Goal: Task Accomplishment & Management: Manage account settings

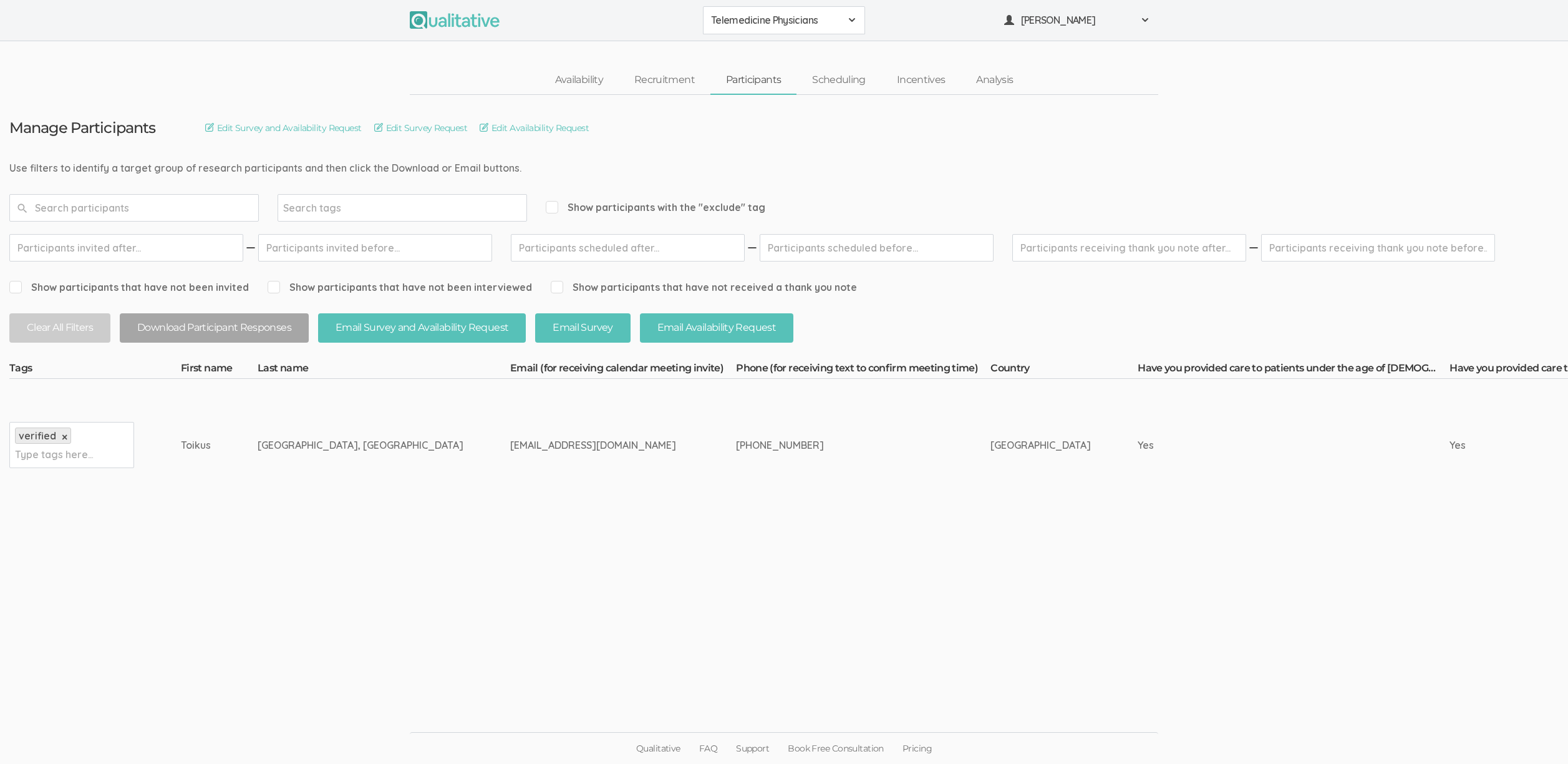
drag, startPoint x: 187, startPoint y: 443, endPoint x: 450, endPoint y: 448, distance: 263.0
click at [510, 448] on div "toikusmd@gmail.com" at bounding box center [599, 445] width 179 height 14
drag, startPoint x: 668, startPoint y: 446, endPoint x: 187, endPoint y: 437, distance: 481.1
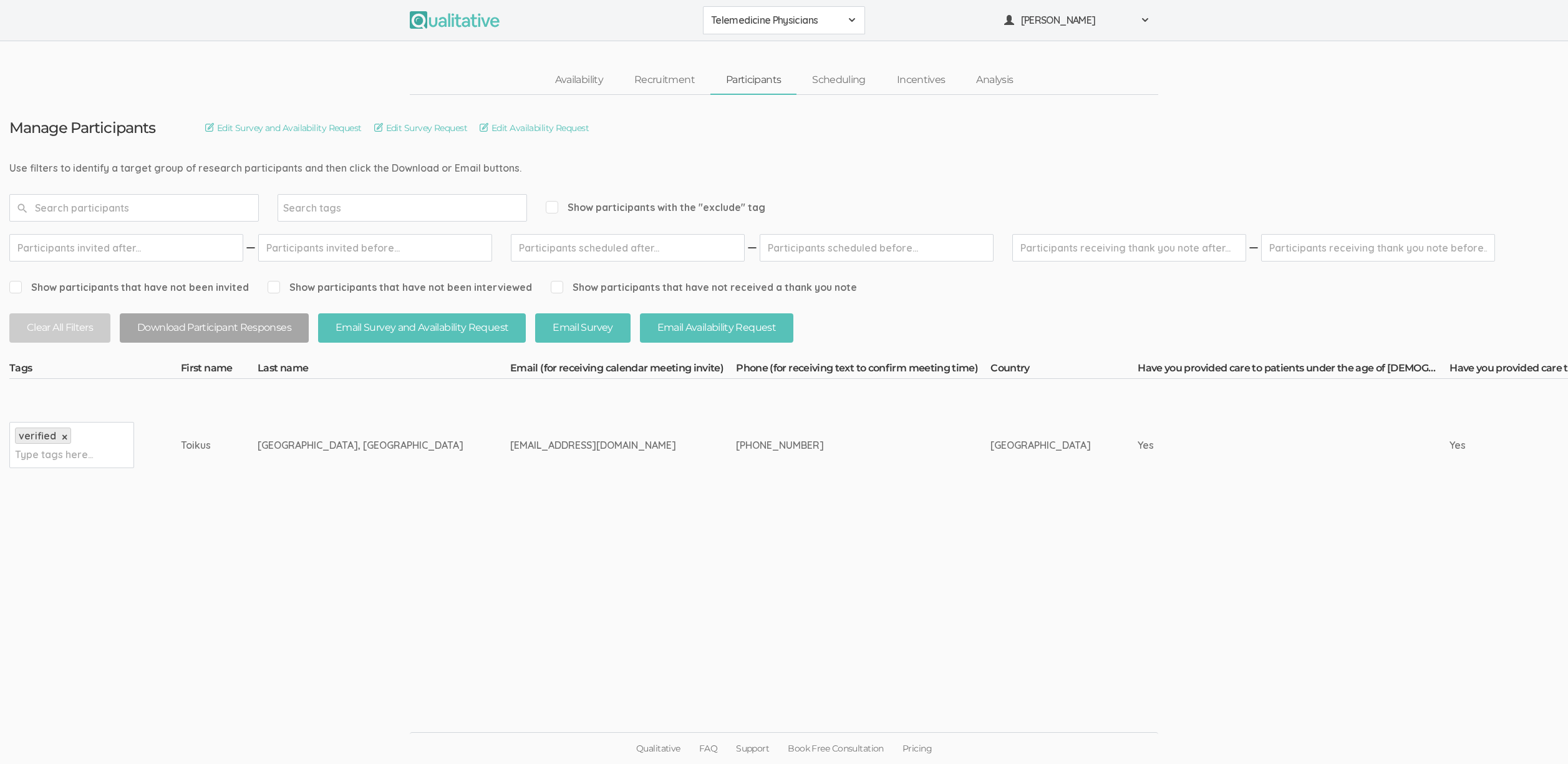
click at [188, 438] on div "Toikus" at bounding box center [196, 445] width 30 height 14
click at [189, 444] on div "Toikus" at bounding box center [196, 445] width 30 height 14
drag, startPoint x: 191, startPoint y: 444, endPoint x: 446, endPoint y: 440, distance: 255.0
click at [510, 440] on div "toikusmd@gmail.com" at bounding box center [599, 445] width 179 height 14
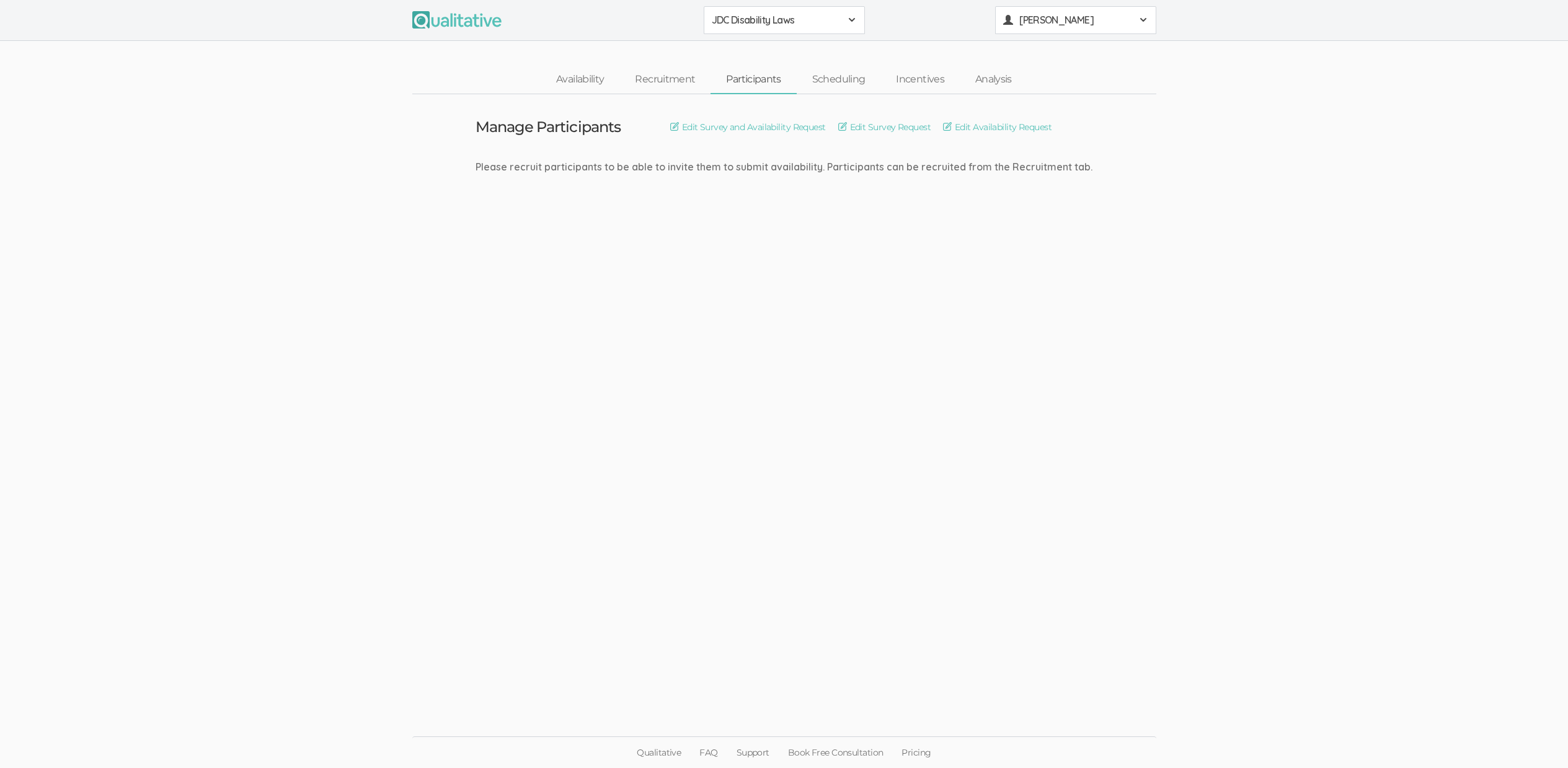
click at [1054, 23] on span "[PERSON_NAME]" at bounding box center [1075, 20] width 112 height 14
click at [1036, 122] on link "Project Settings" at bounding box center [1076, 122] width 160 height 26
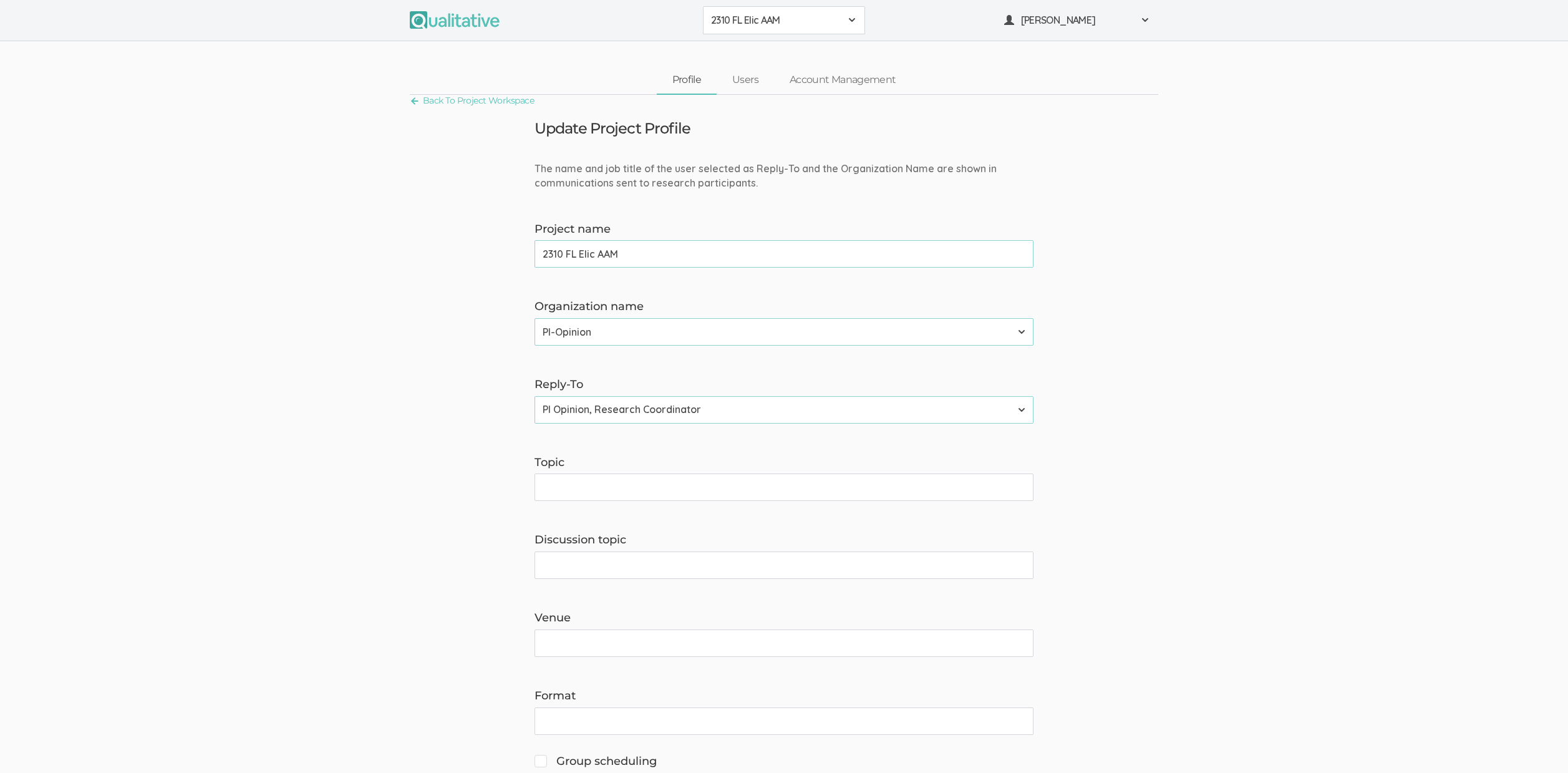
click at [743, 27] on button "2310 FL Elic AAM" at bounding box center [784, 20] width 162 height 28
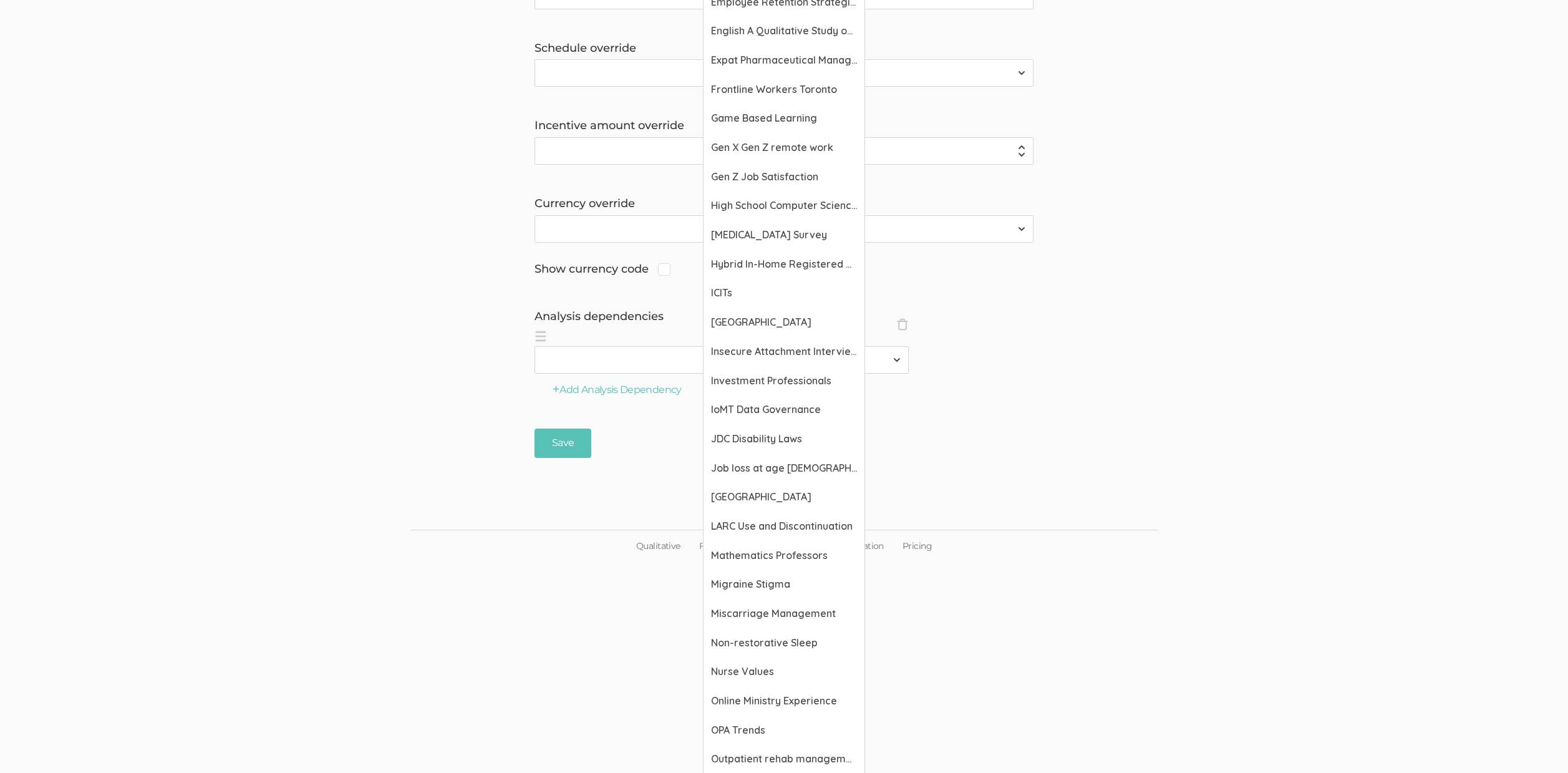
scroll to position [1049, 0]
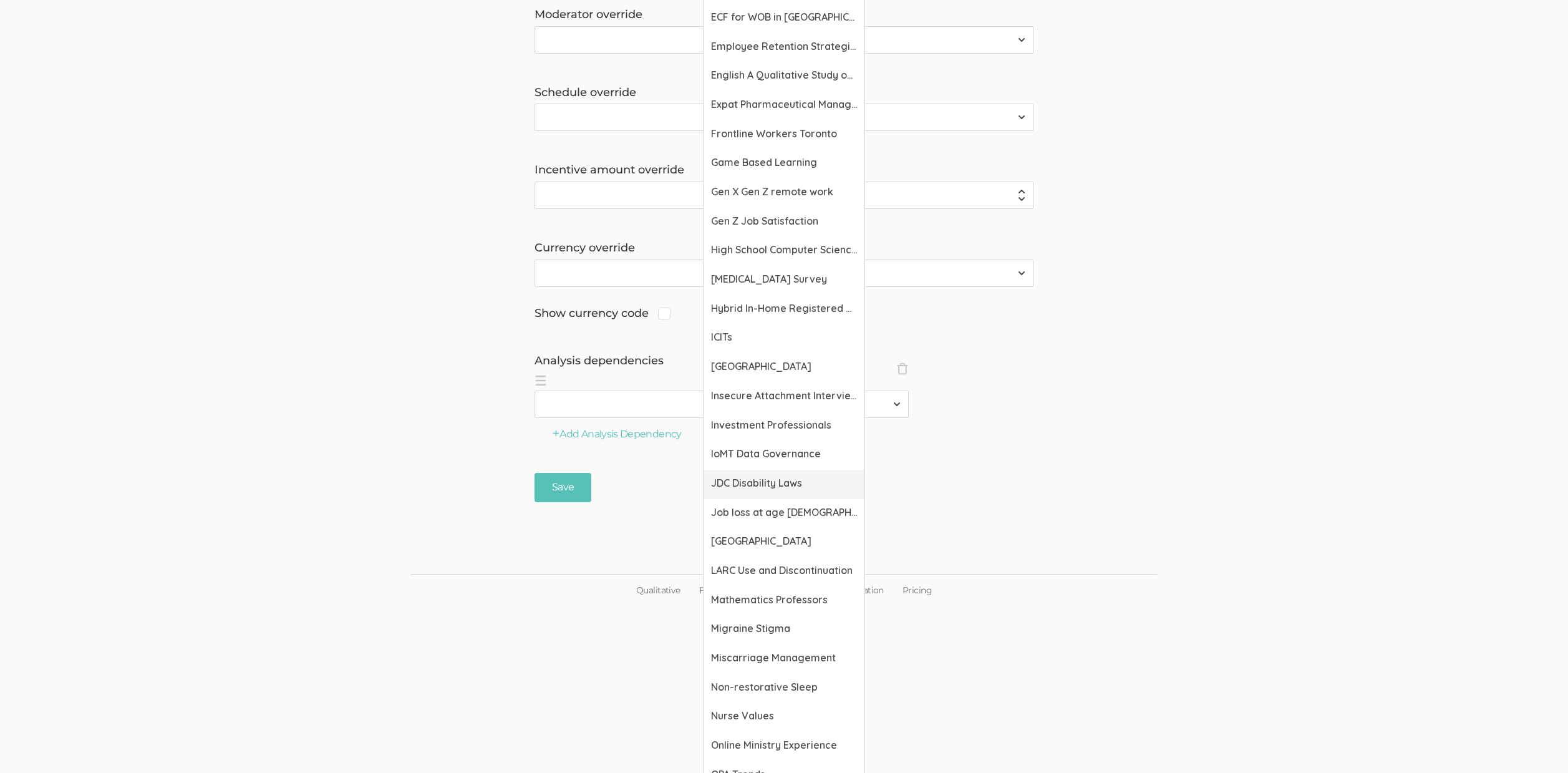
click at [761, 481] on span "JDC Disability Laws" at bounding box center [784, 483] width 146 height 14
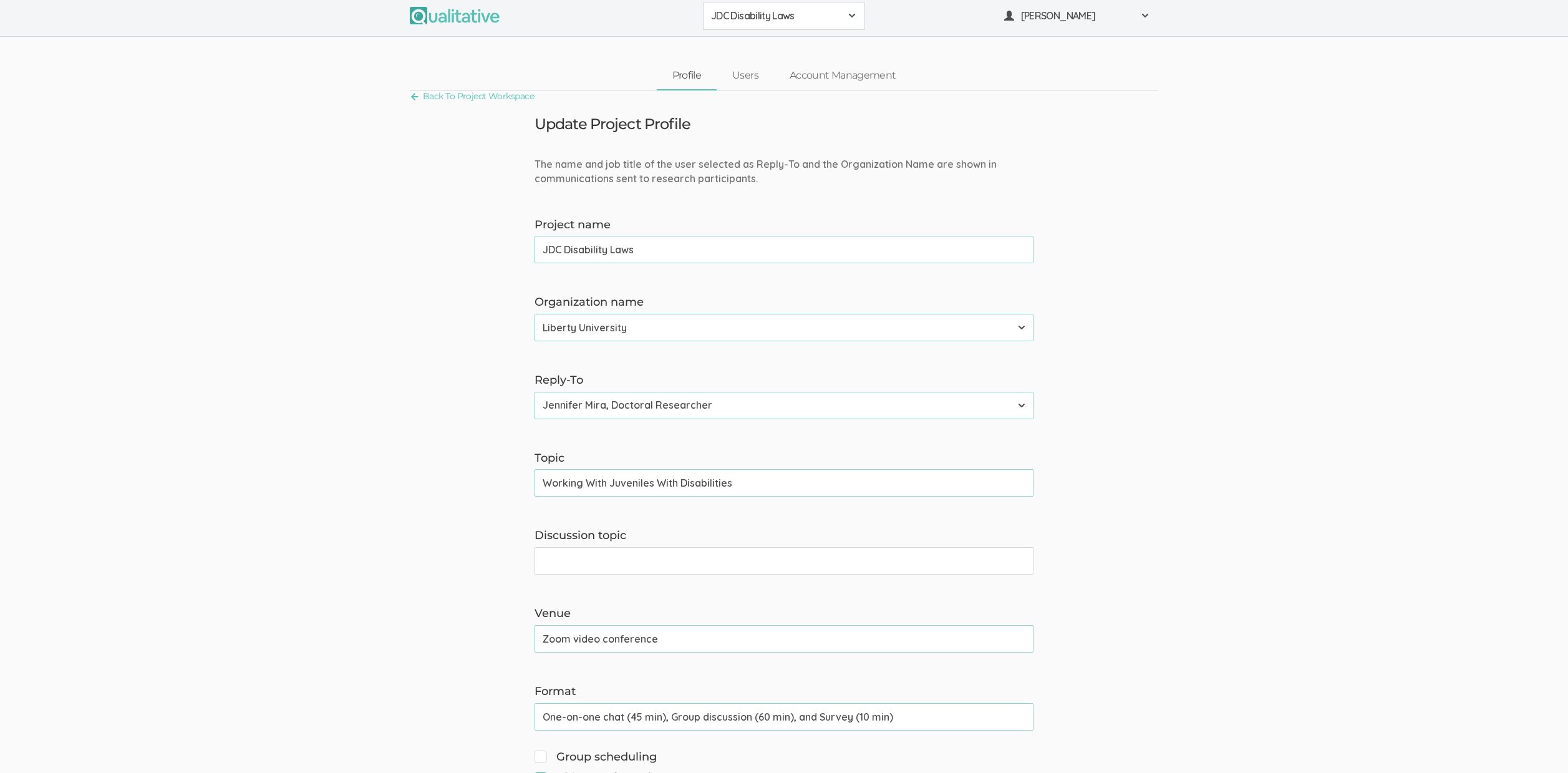
scroll to position [5, 0]
click at [628, 724] on input "One-on-one chat (45 min), Group discussion (60 min), and Survey (10 min)" at bounding box center [783, 715] width 499 height 27
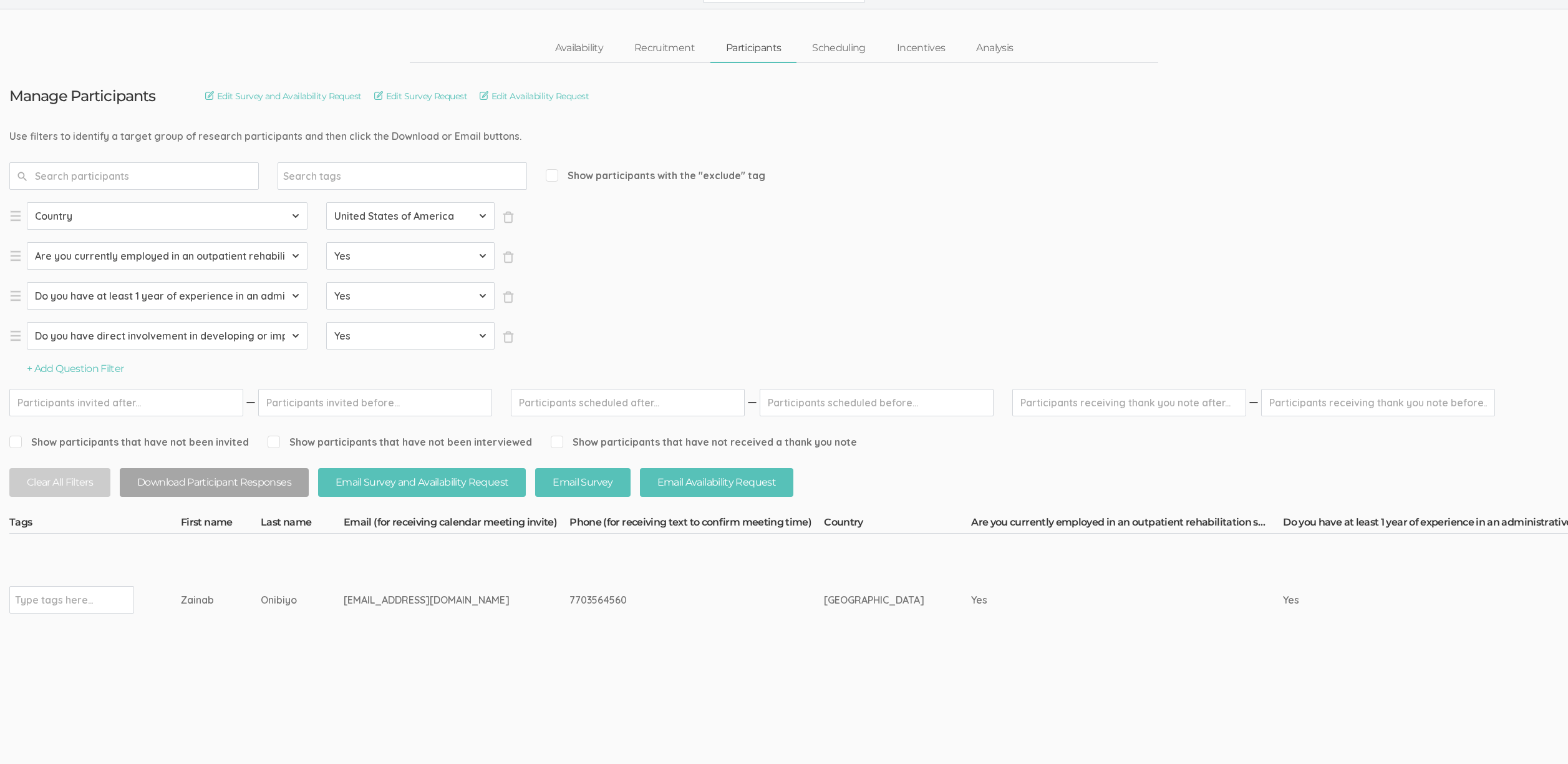
scroll to position [77, 0]
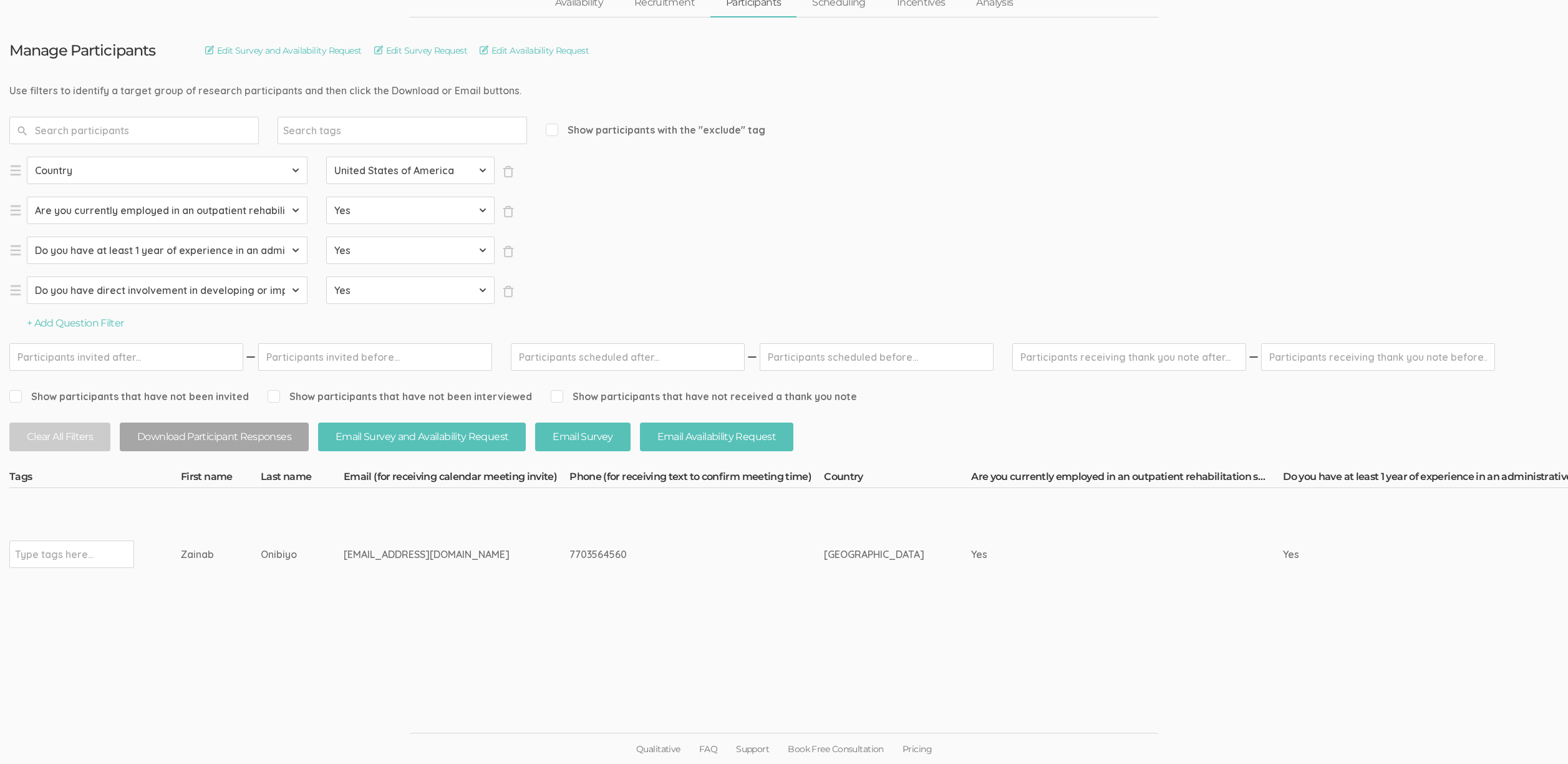
drag, startPoint x: 304, startPoint y: 556, endPoint x: 166, endPoint y: 550, distance: 138.1
copy tr "Type tags here... Zainab Onibiyo"
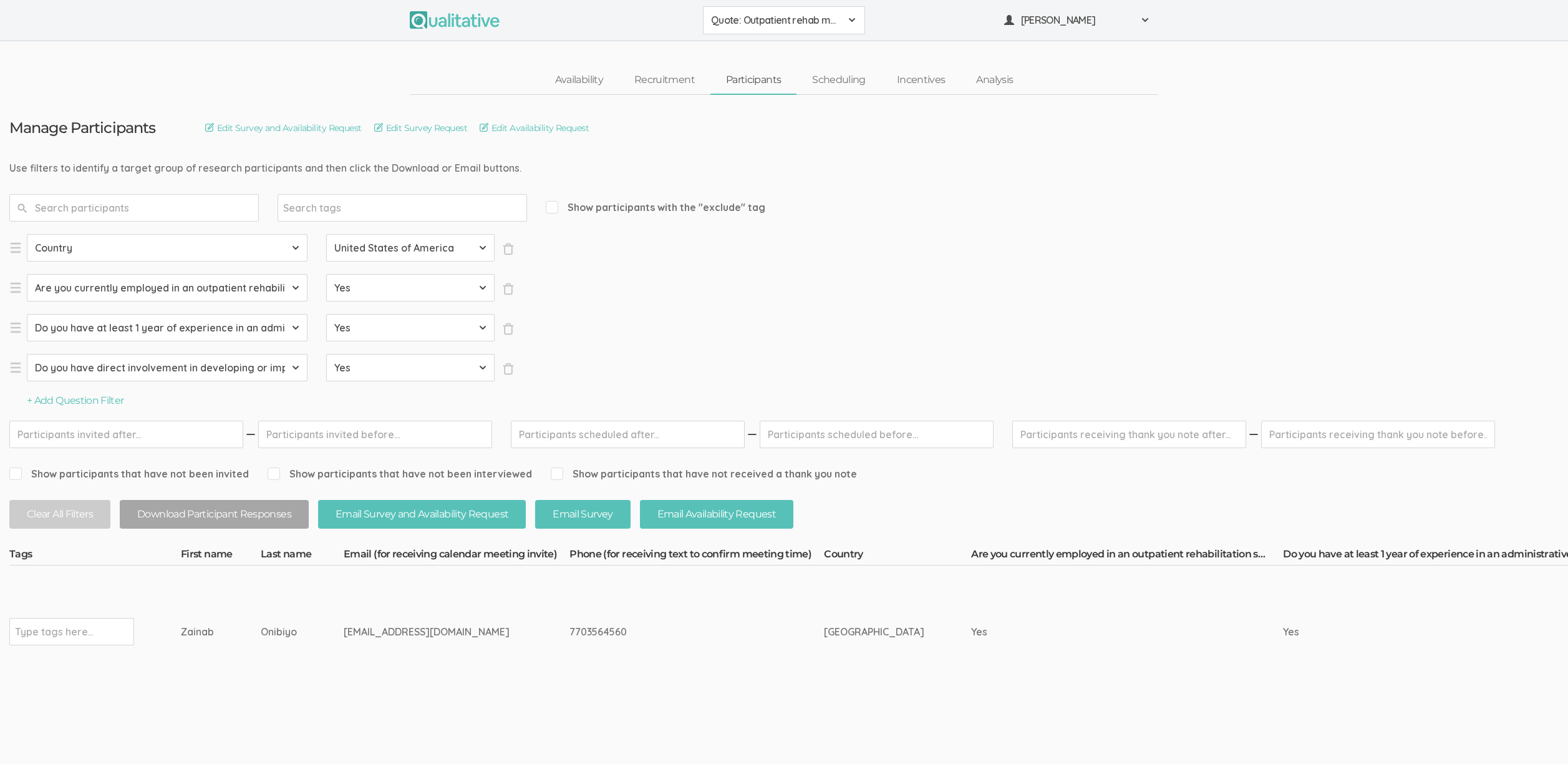
click at [757, 23] on span "Quote: Outpatient rehab management of no shows and cancellations" at bounding box center [776, 20] width 130 height 14
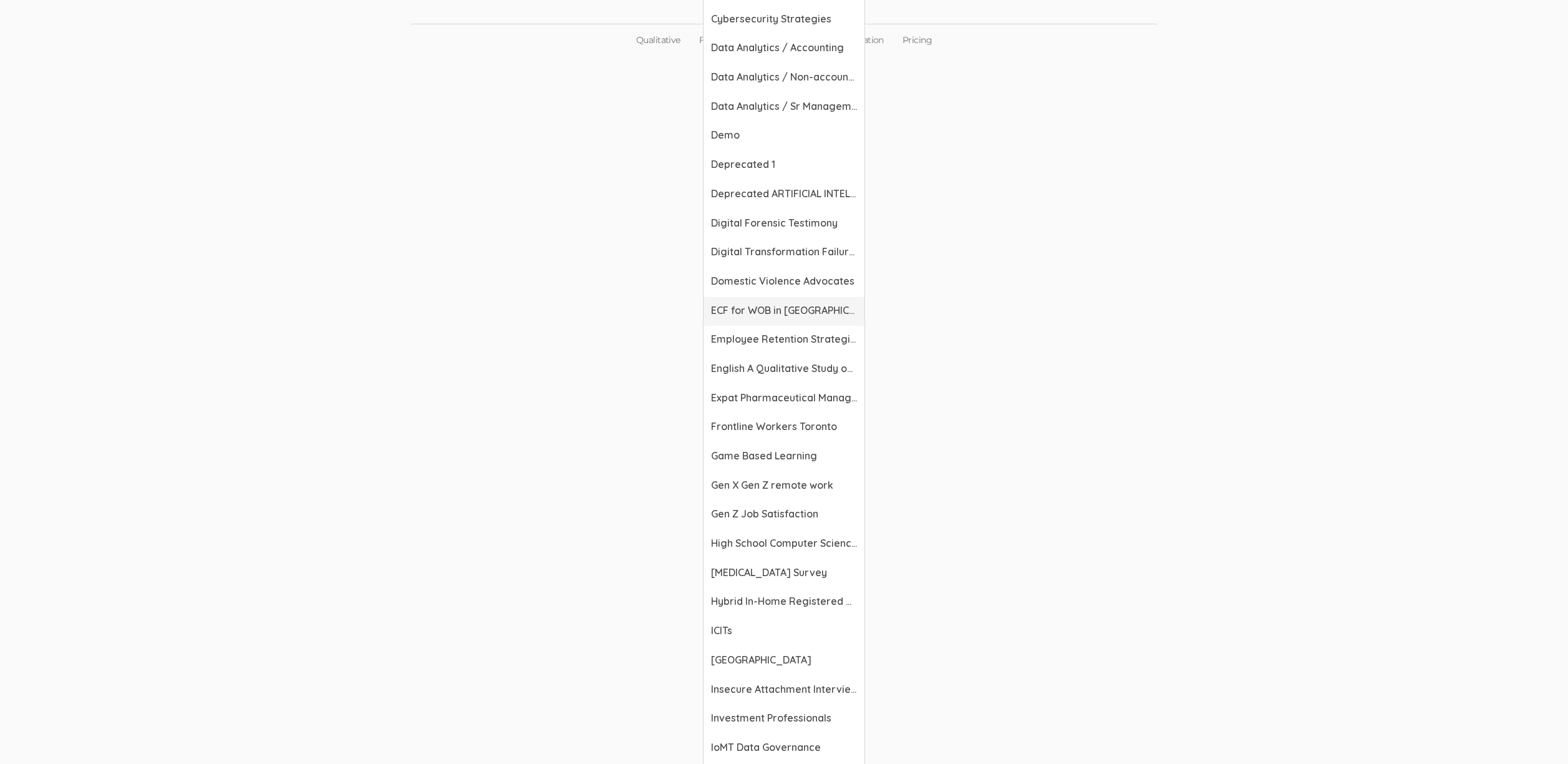
scroll to position [792, 0]
click at [750, 569] on span "[MEDICAL_DATA] Survey" at bounding box center [784, 566] width 146 height 14
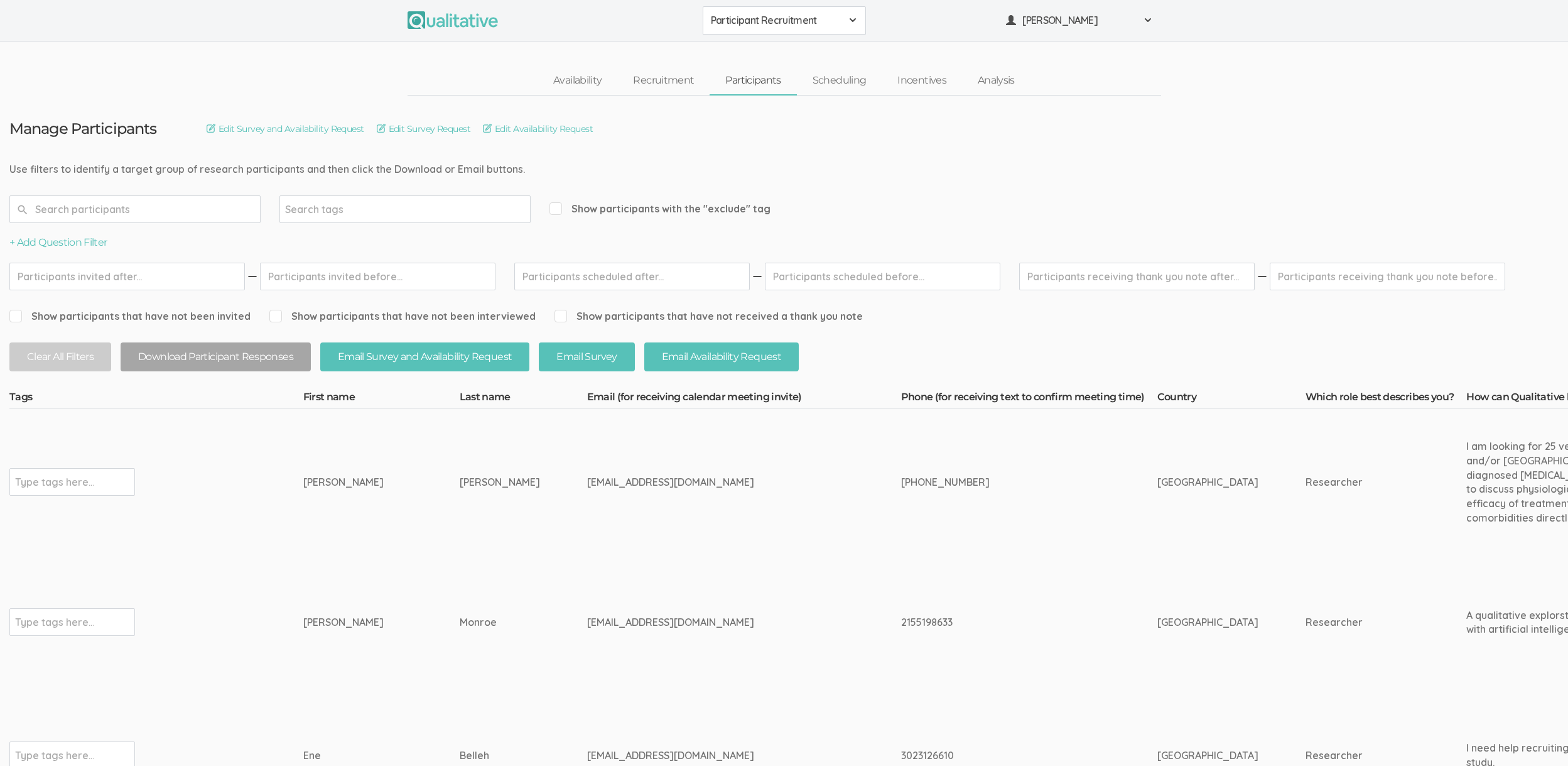
click at [778, 24] on span "Participant Recruitment" at bounding box center [776, 20] width 131 height 14
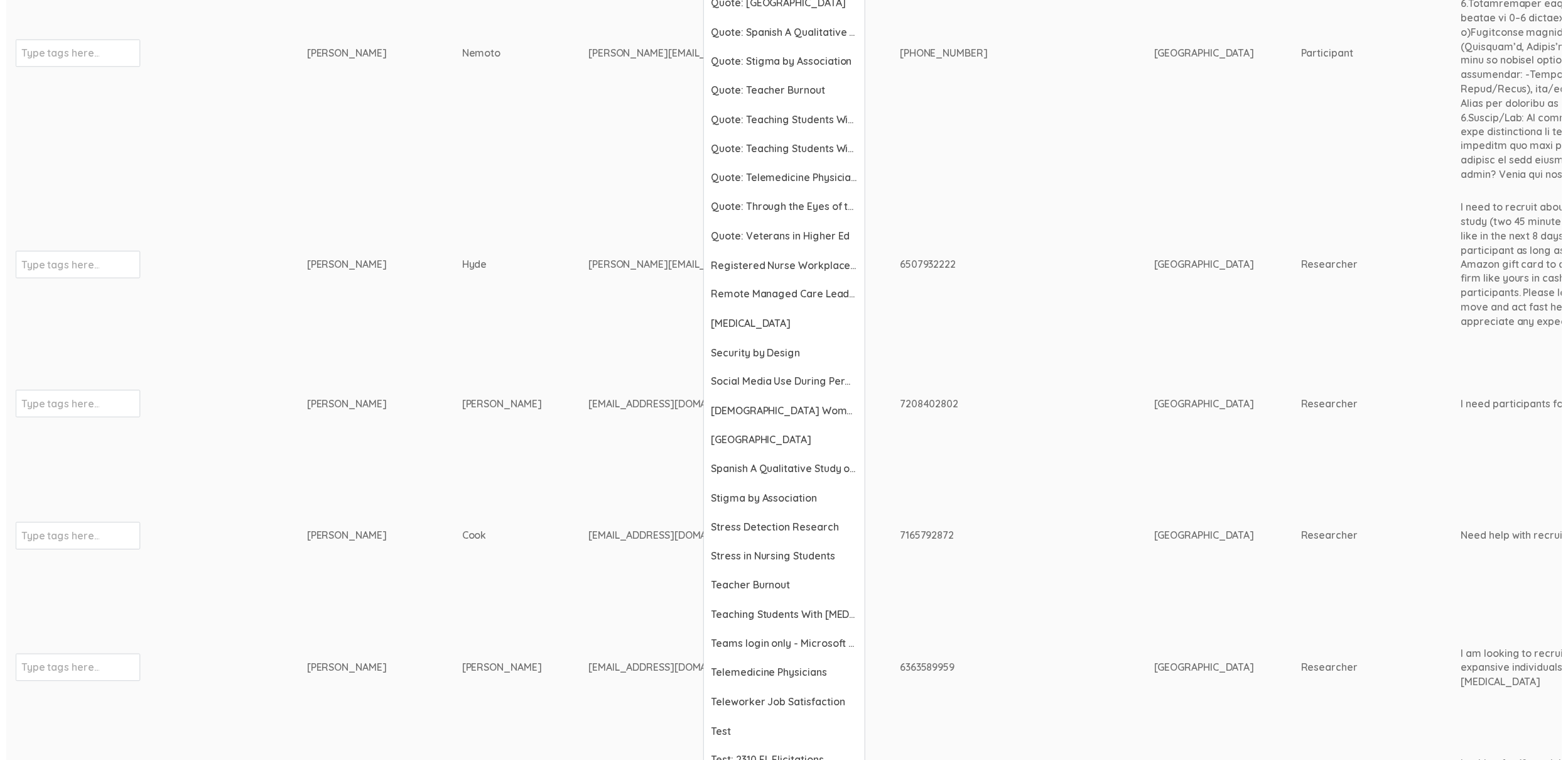
scroll to position [4443, 0]
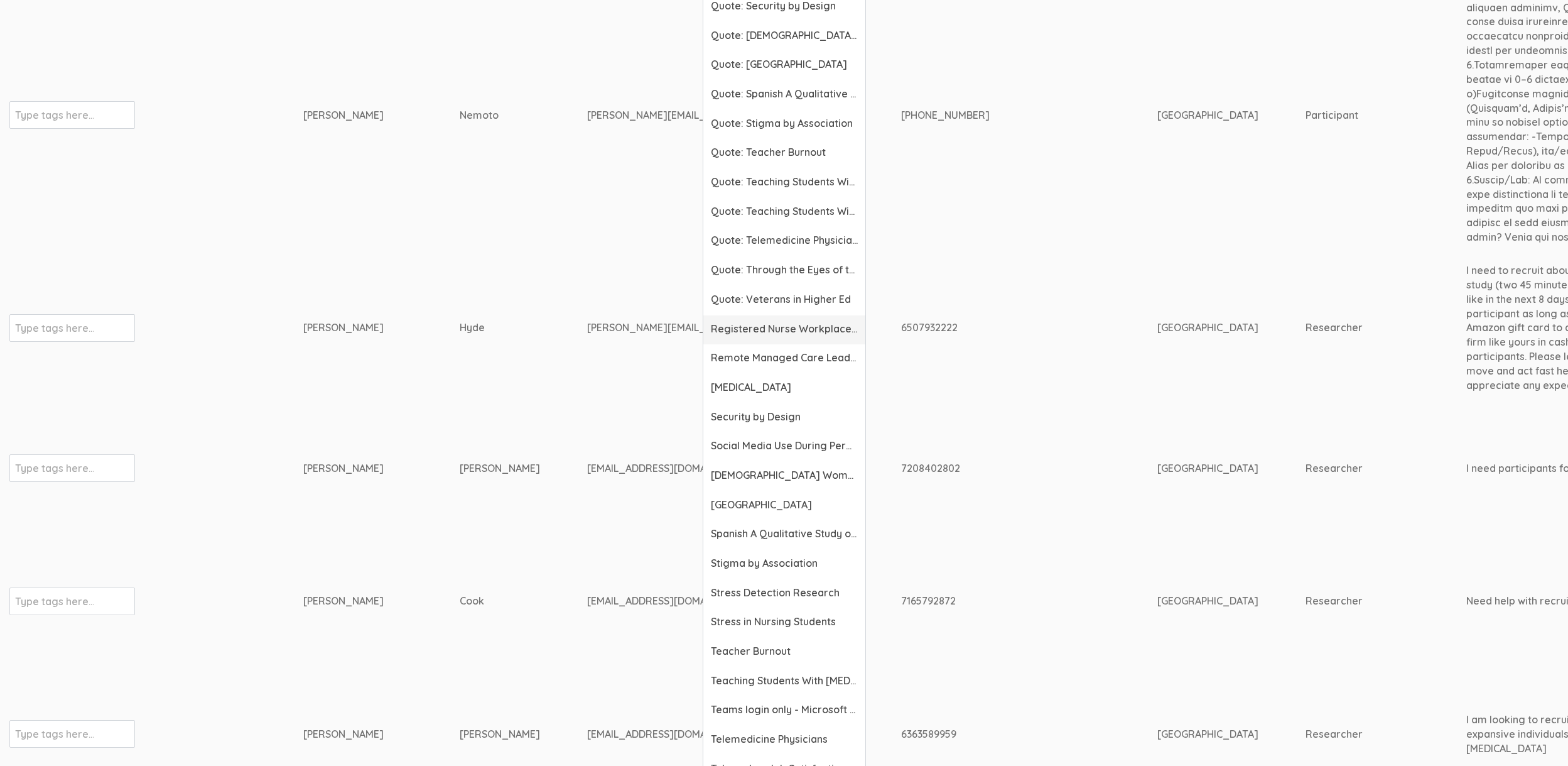
click at [738, 335] on span "Registered Nurse Workplace Bullying" at bounding box center [784, 329] width 147 height 14
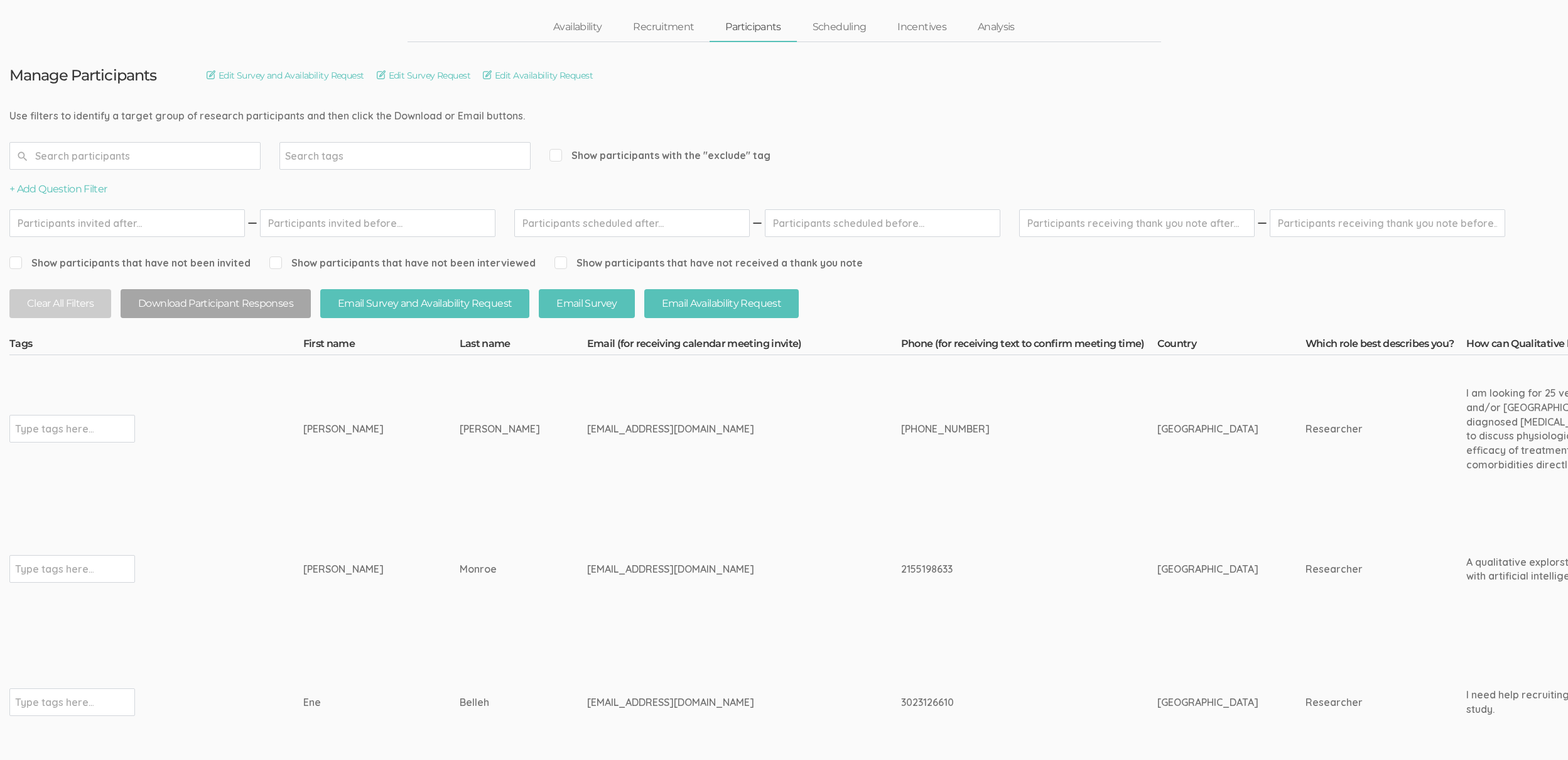
scroll to position [0, 0]
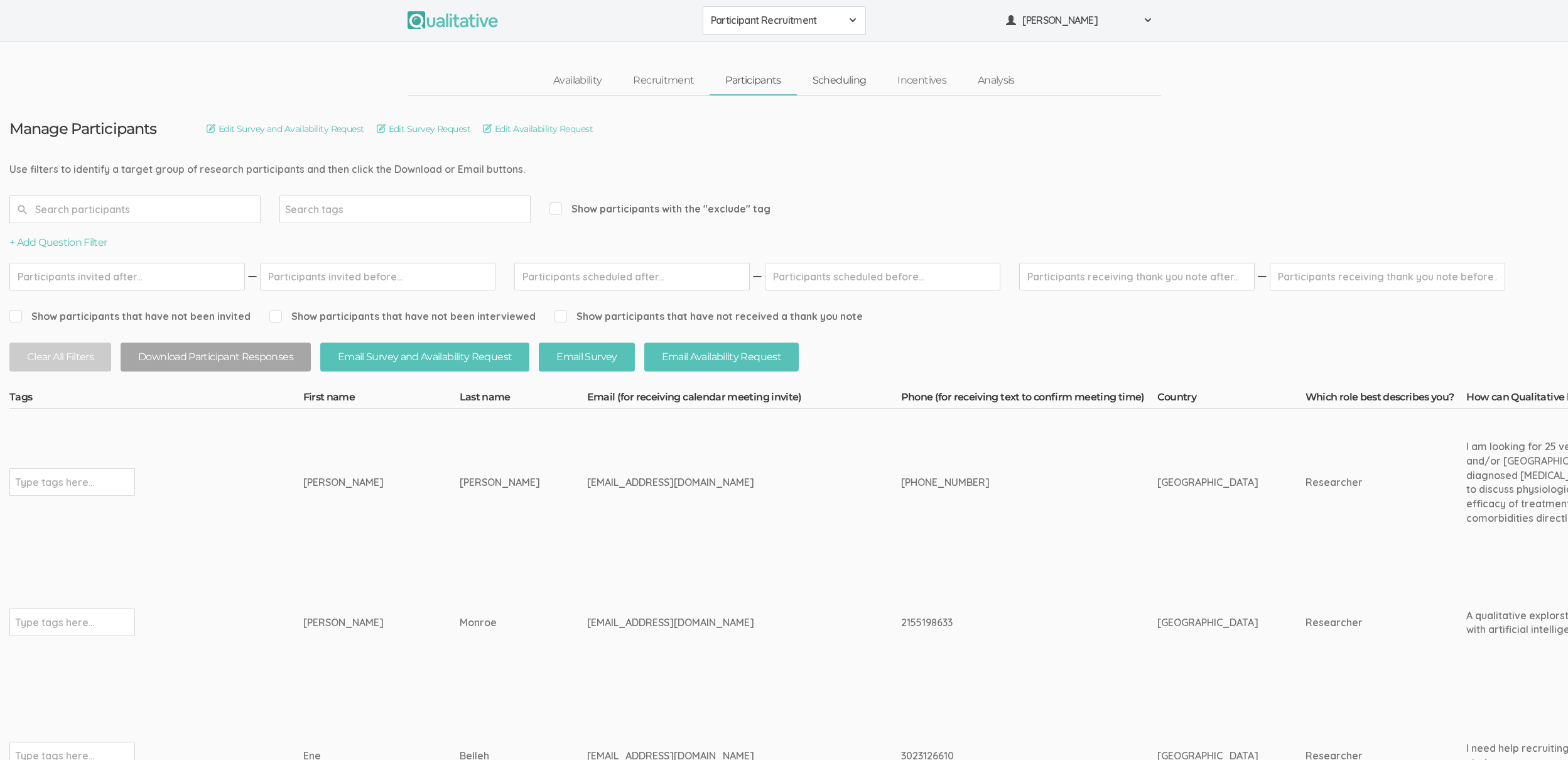
click at [845, 80] on link "Scheduling" at bounding box center [840, 80] width 86 height 27
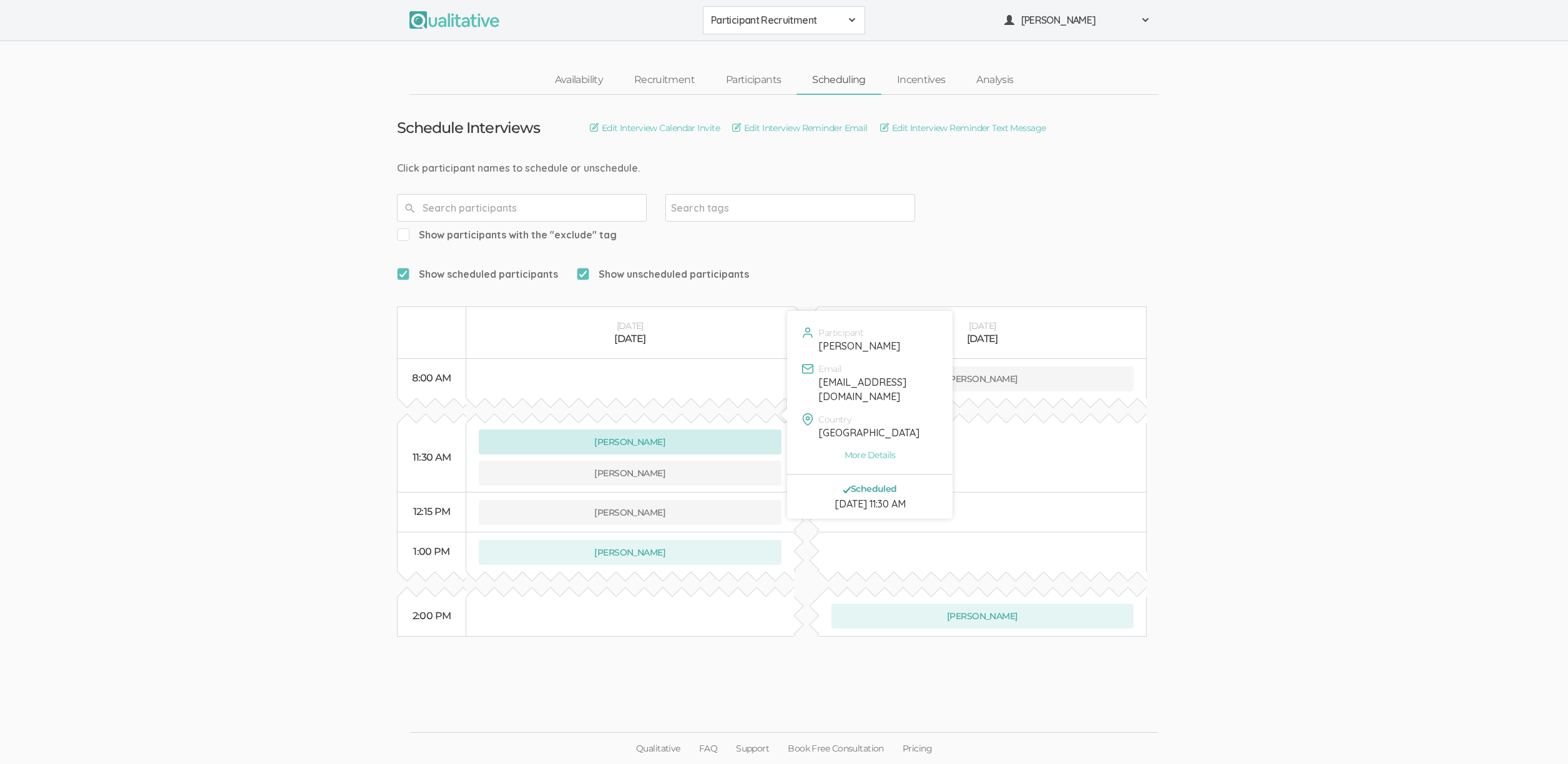
click at [612, 429] on button "Brenda Monroe" at bounding box center [630, 441] width 303 height 25
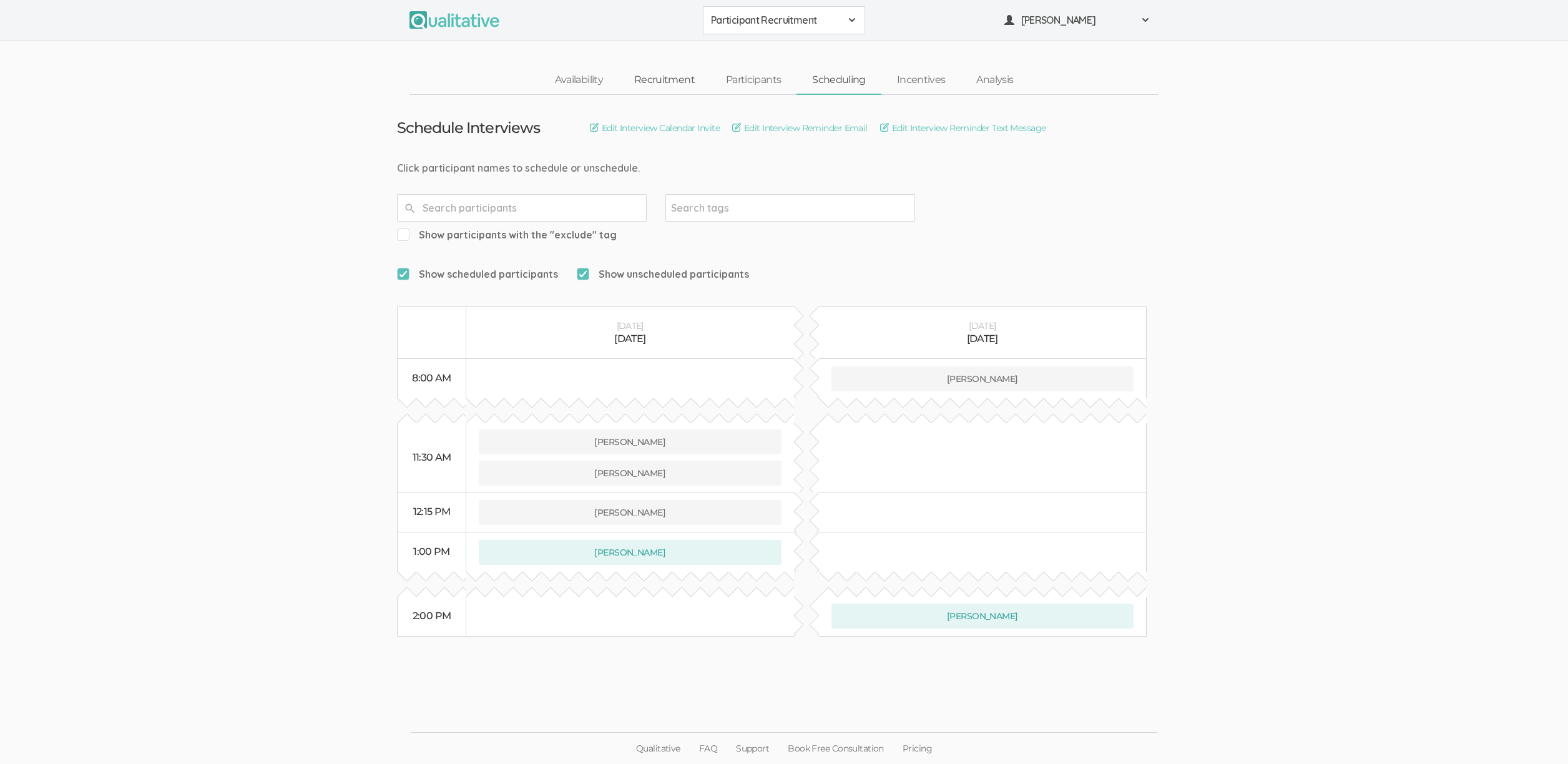
click at [671, 77] on link "Recruitment" at bounding box center [664, 80] width 91 height 27
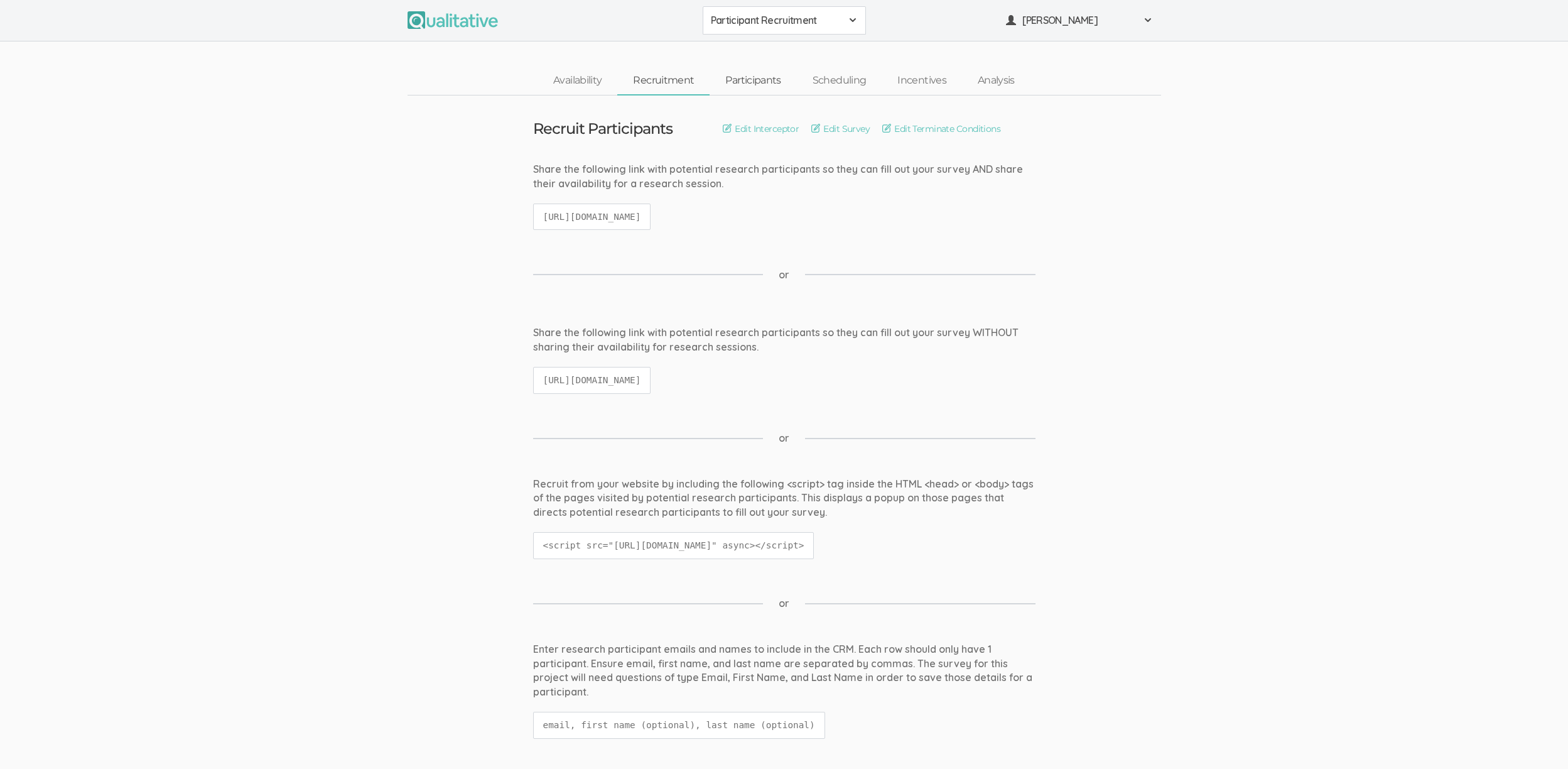
click at [733, 79] on link "Participants" at bounding box center [753, 80] width 86 height 27
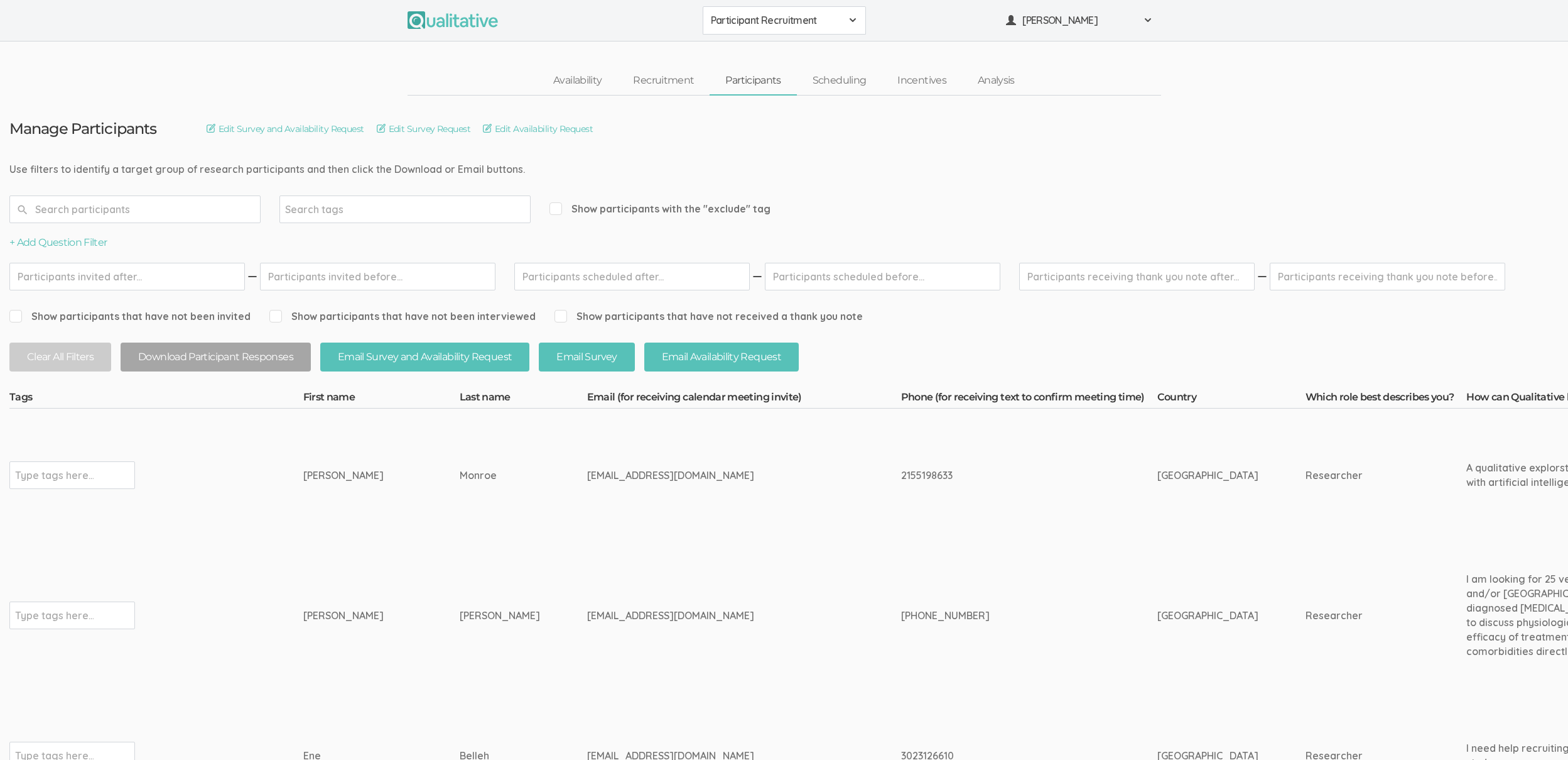
copy tr "Type tags here... Tony Masucci"
click at [613, 556] on td "tonymasucci@gmail.com" at bounding box center [744, 614] width 314 height 147
click at [834, 450] on td "brendawilkerson1@msn.com" at bounding box center [744, 474] width 314 height 133
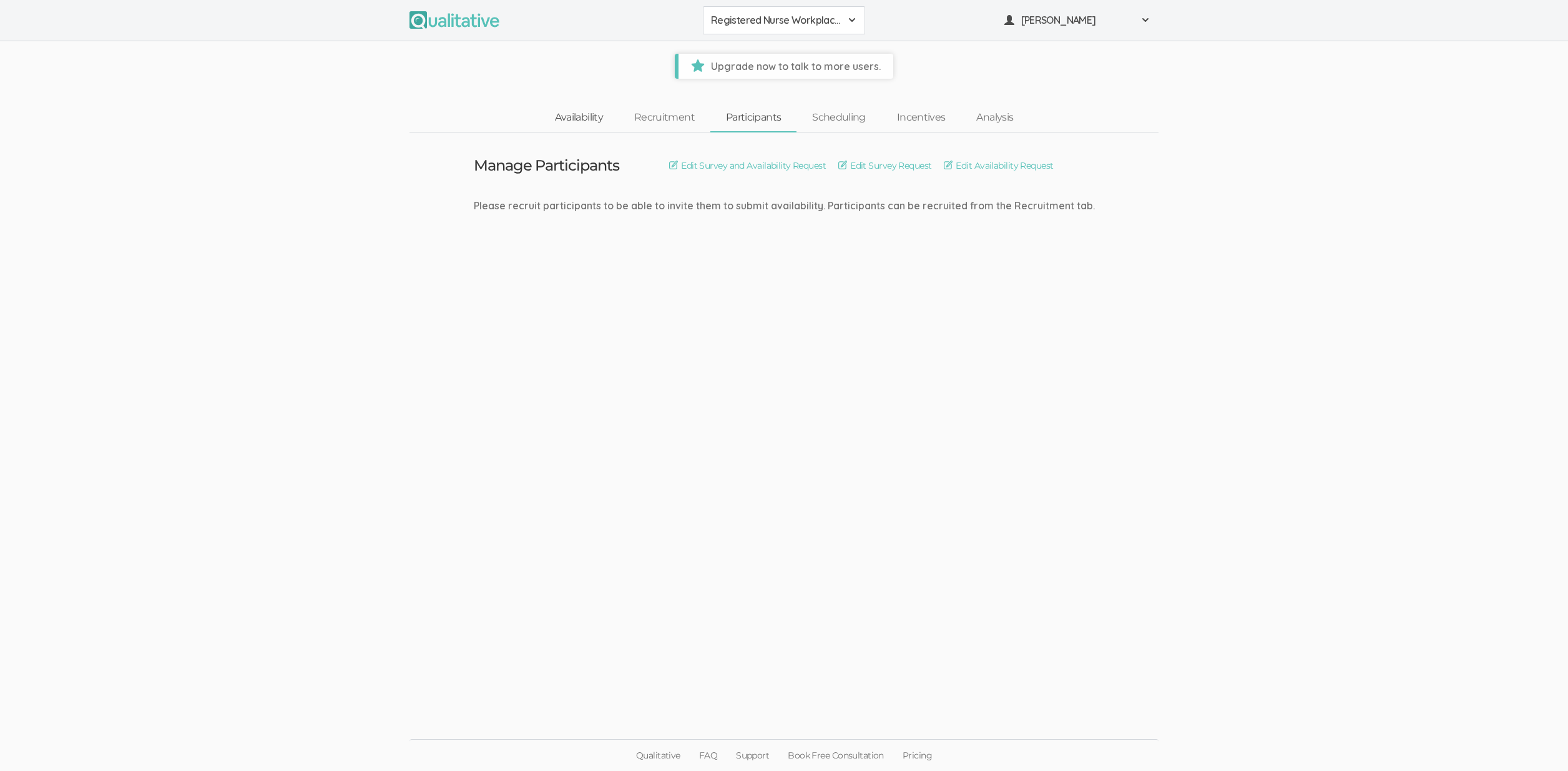
click at [569, 110] on link "Availability" at bounding box center [578, 117] width 79 height 27
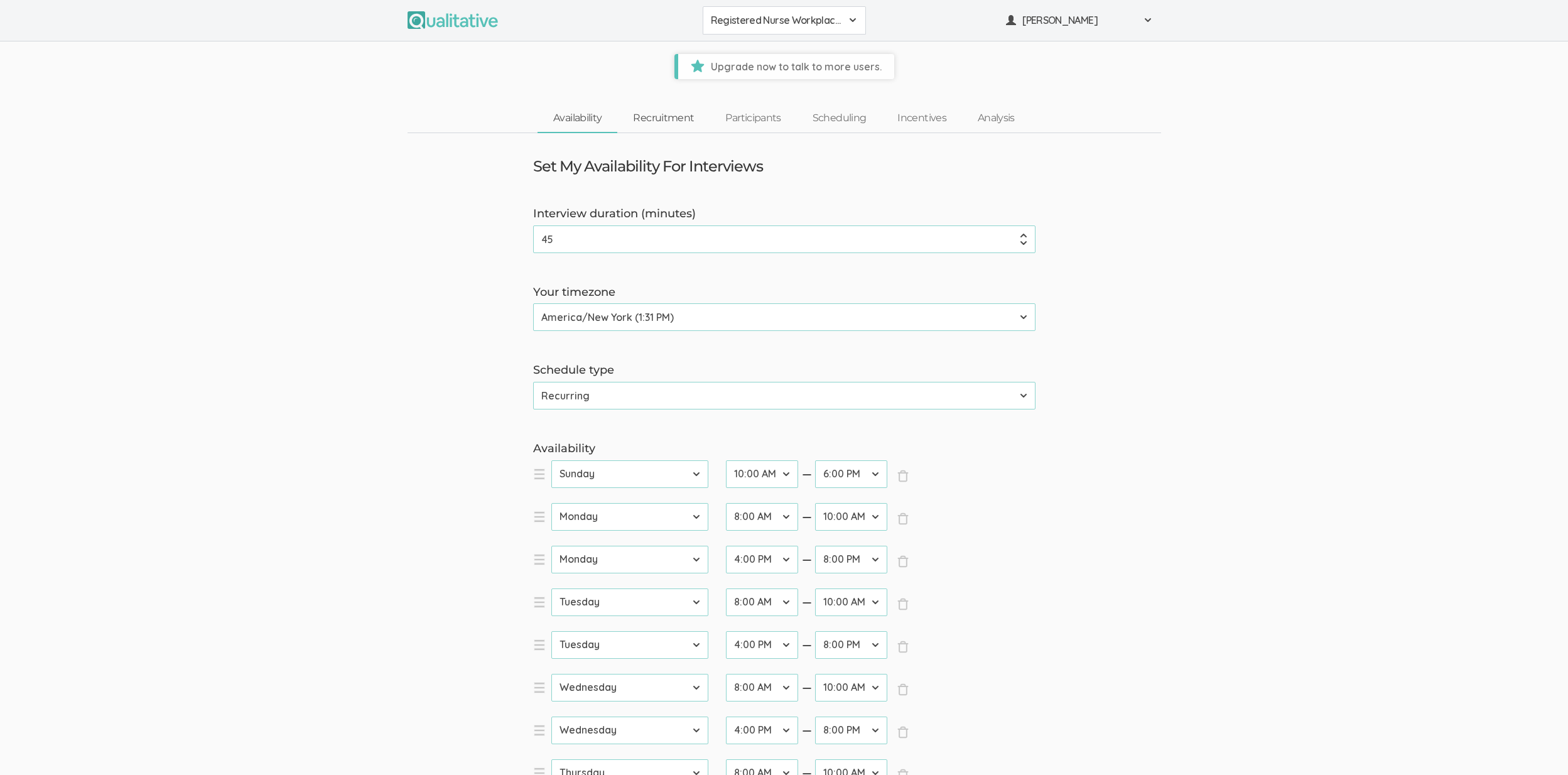
click at [663, 116] on link "Recruitment" at bounding box center [663, 118] width 92 height 27
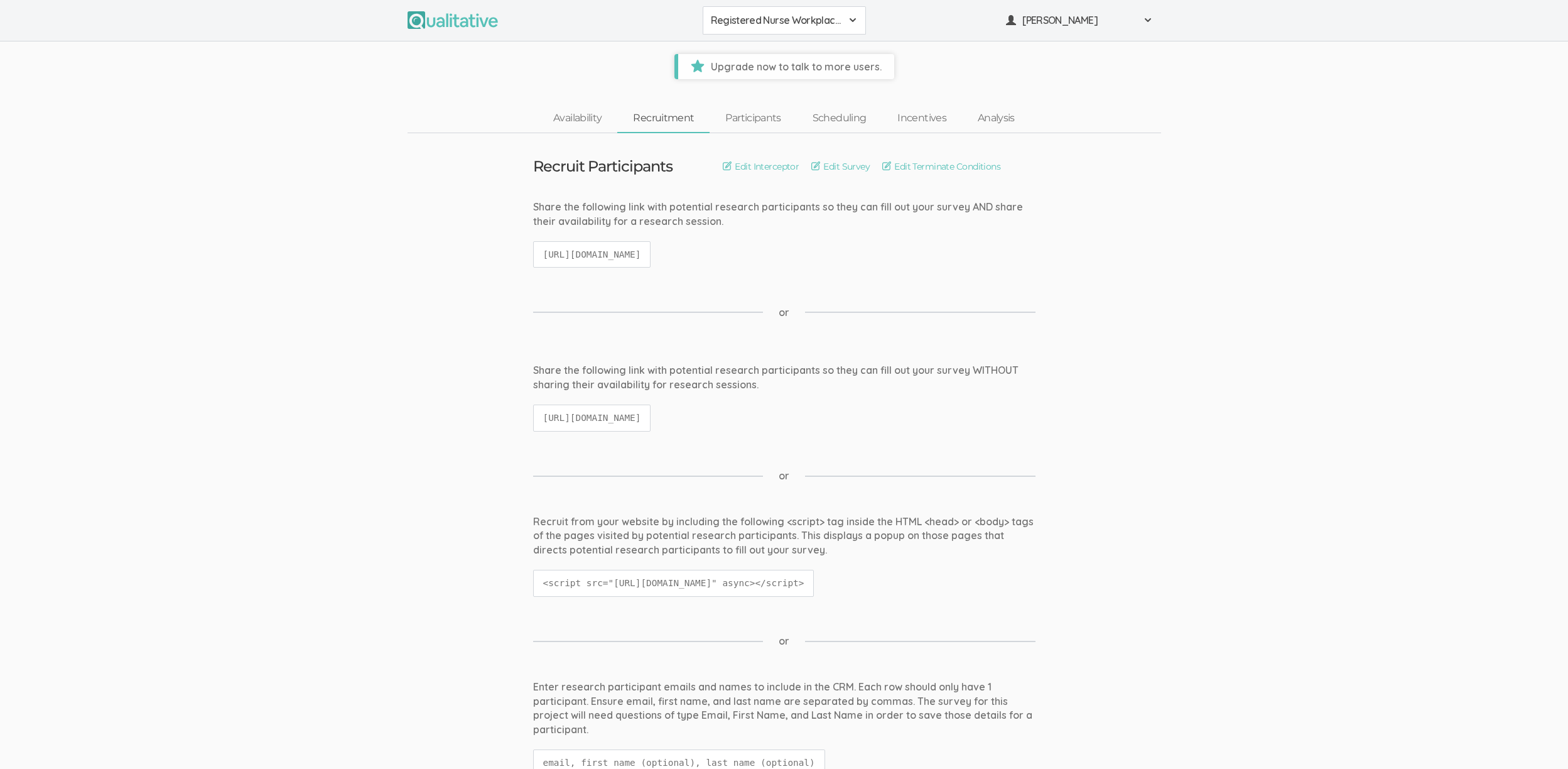
click at [647, 251] on code "https://qualitative.io/screener/68deb0638c6819a81746ae65" at bounding box center [592, 255] width 118 height 27
copy ui-view "https://qualitative.io/screener/68deb0638c6819a81746ae65"
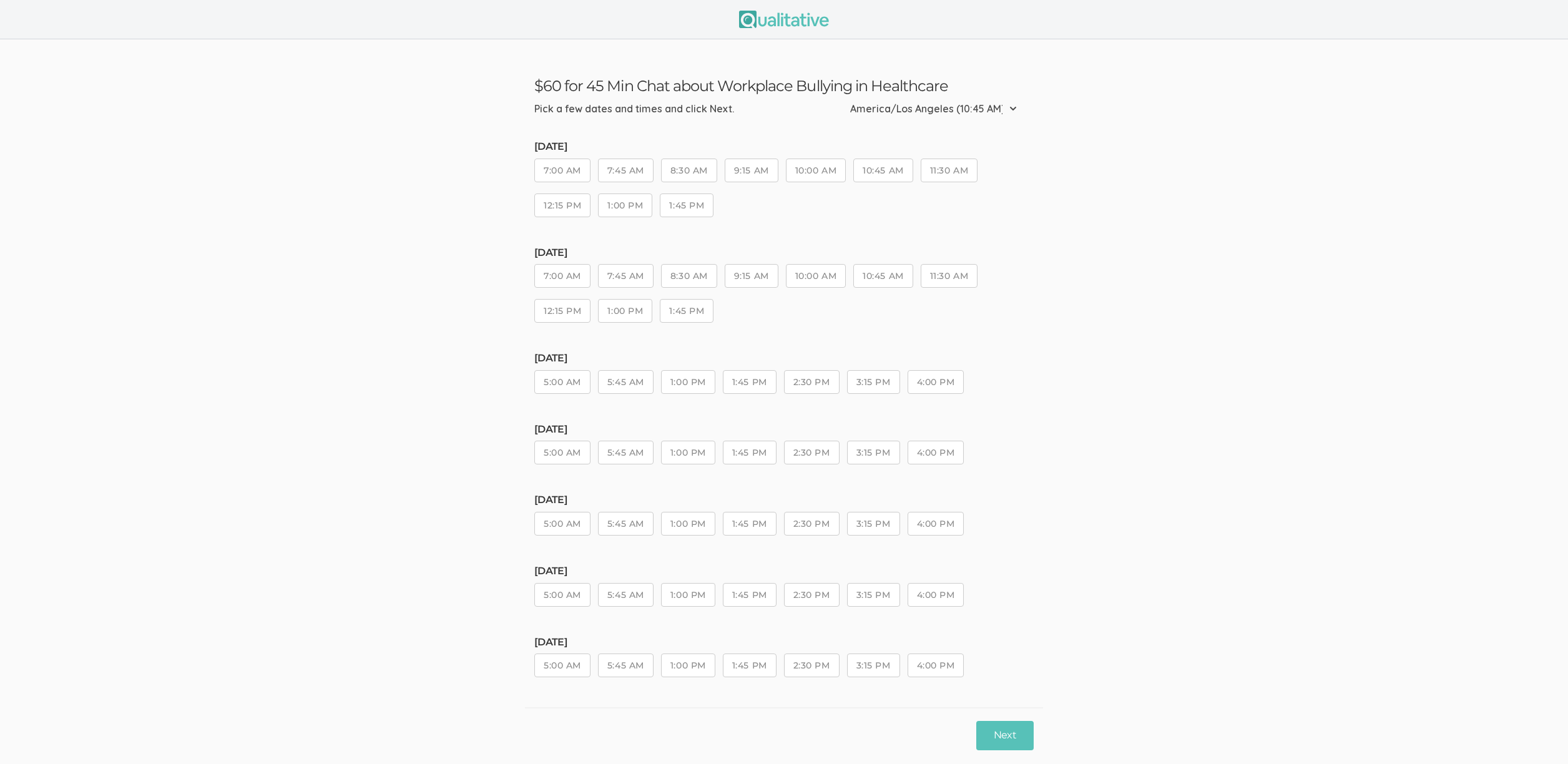
click at [678, 386] on button "1:00 PM" at bounding box center [688, 382] width 54 height 23
click at [688, 455] on button "1:00 PM" at bounding box center [688, 452] width 54 height 23
click at [1002, 741] on button "Next" at bounding box center [1004, 735] width 57 height 30
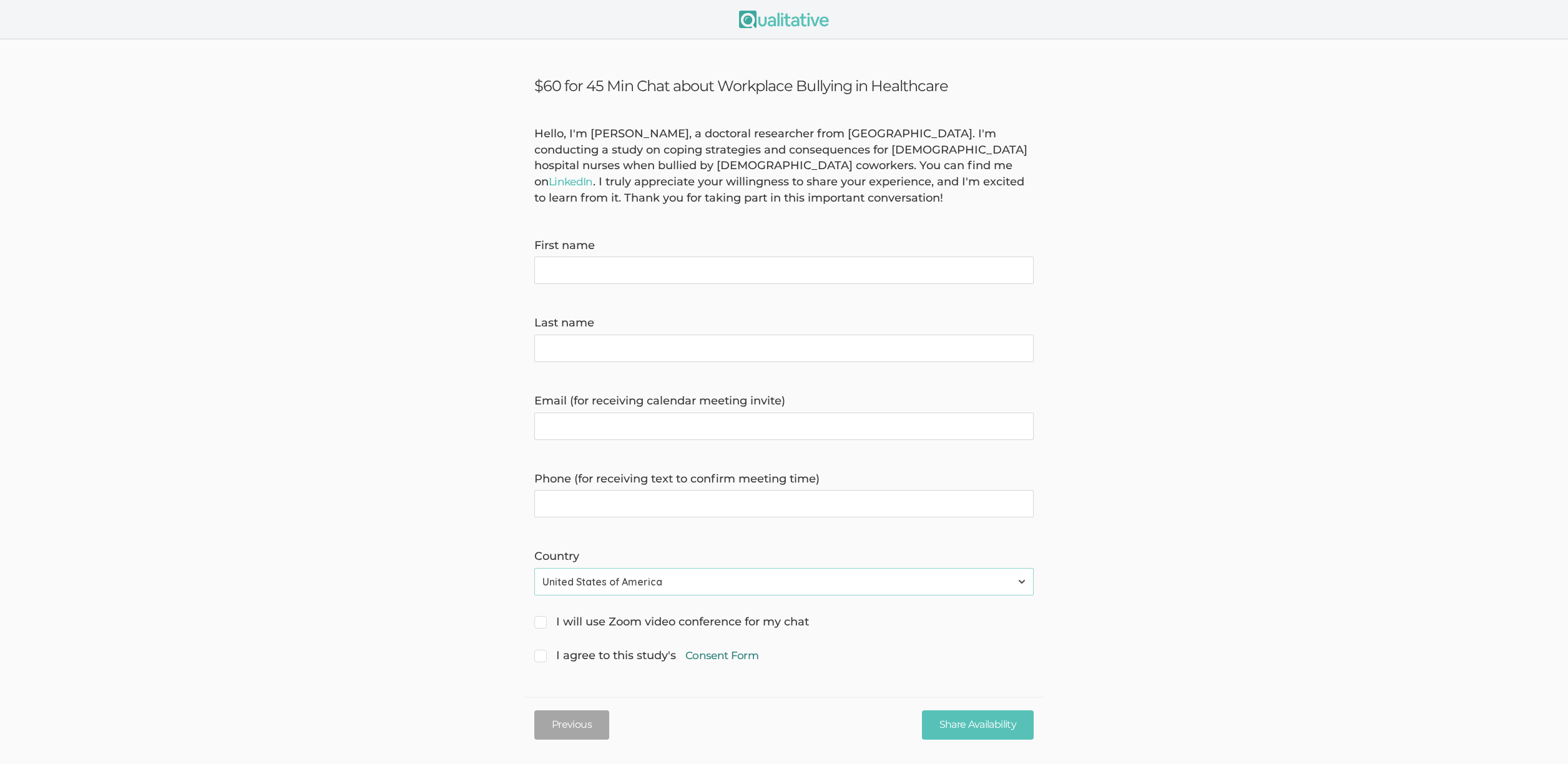
click at [726, 657] on link "Consent Form" at bounding box center [721, 655] width 73 height 15
click at [210, 448] on form "Hello, I'm Ene Belleh, a doctoral researcher from Grand Canyon University. I'm …" at bounding box center [784, 395] width 1568 height 539
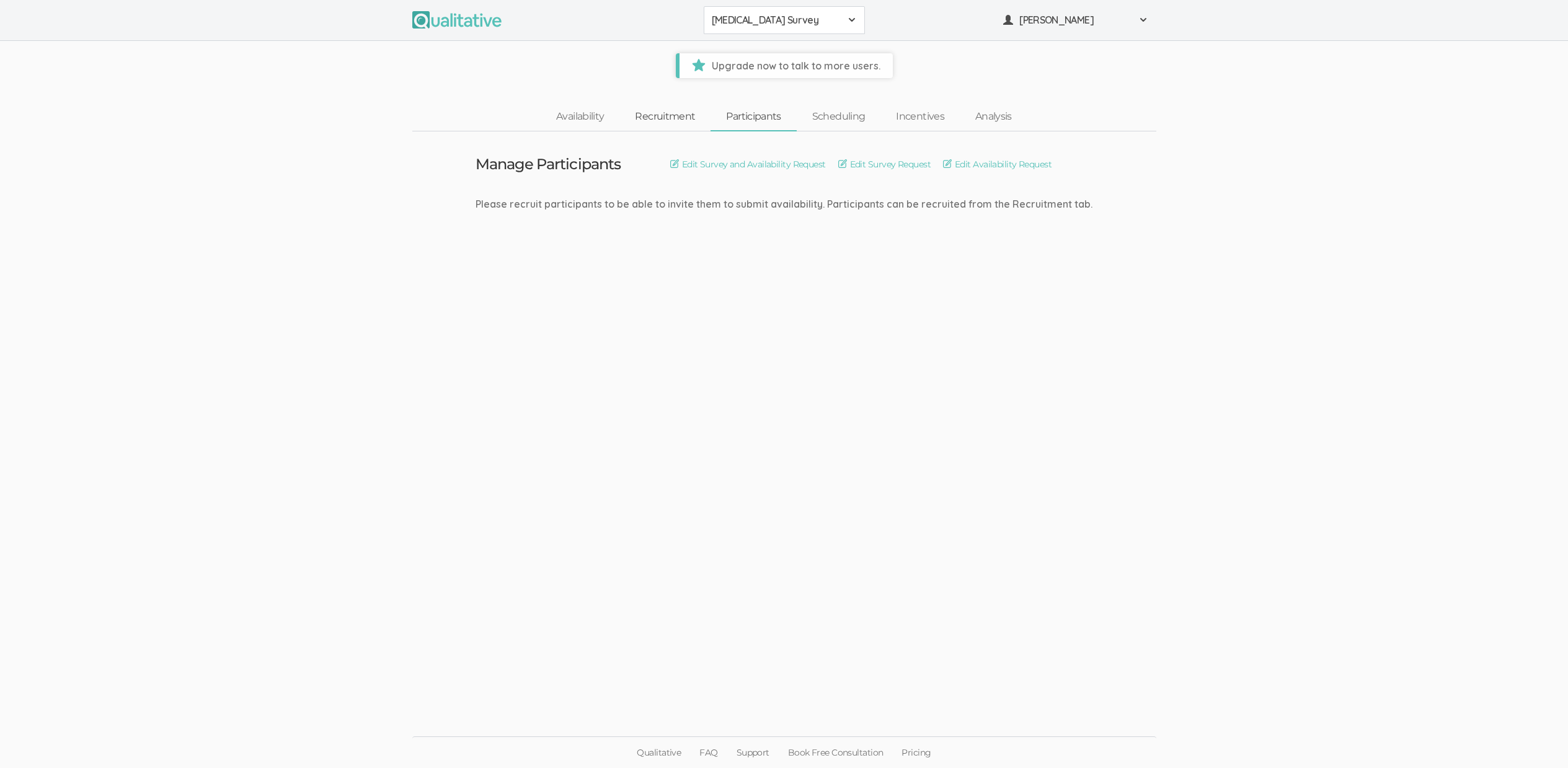
click at [660, 115] on link "Recruitment" at bounding box center [664, 116] width 91 height 26
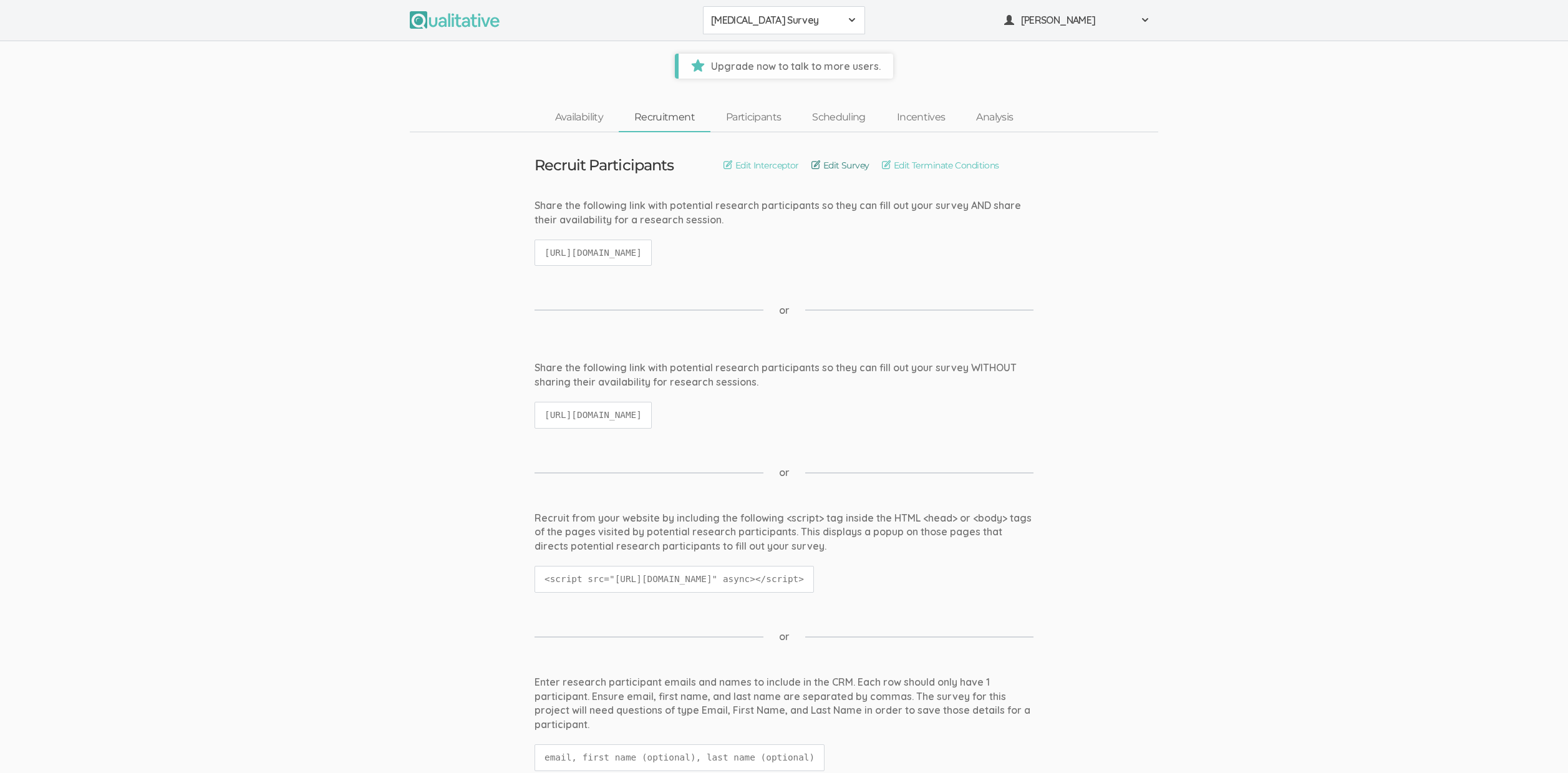
click at [841, 163] on link "Edit Survey" at bounding box center [840, 166] width 58 height 14
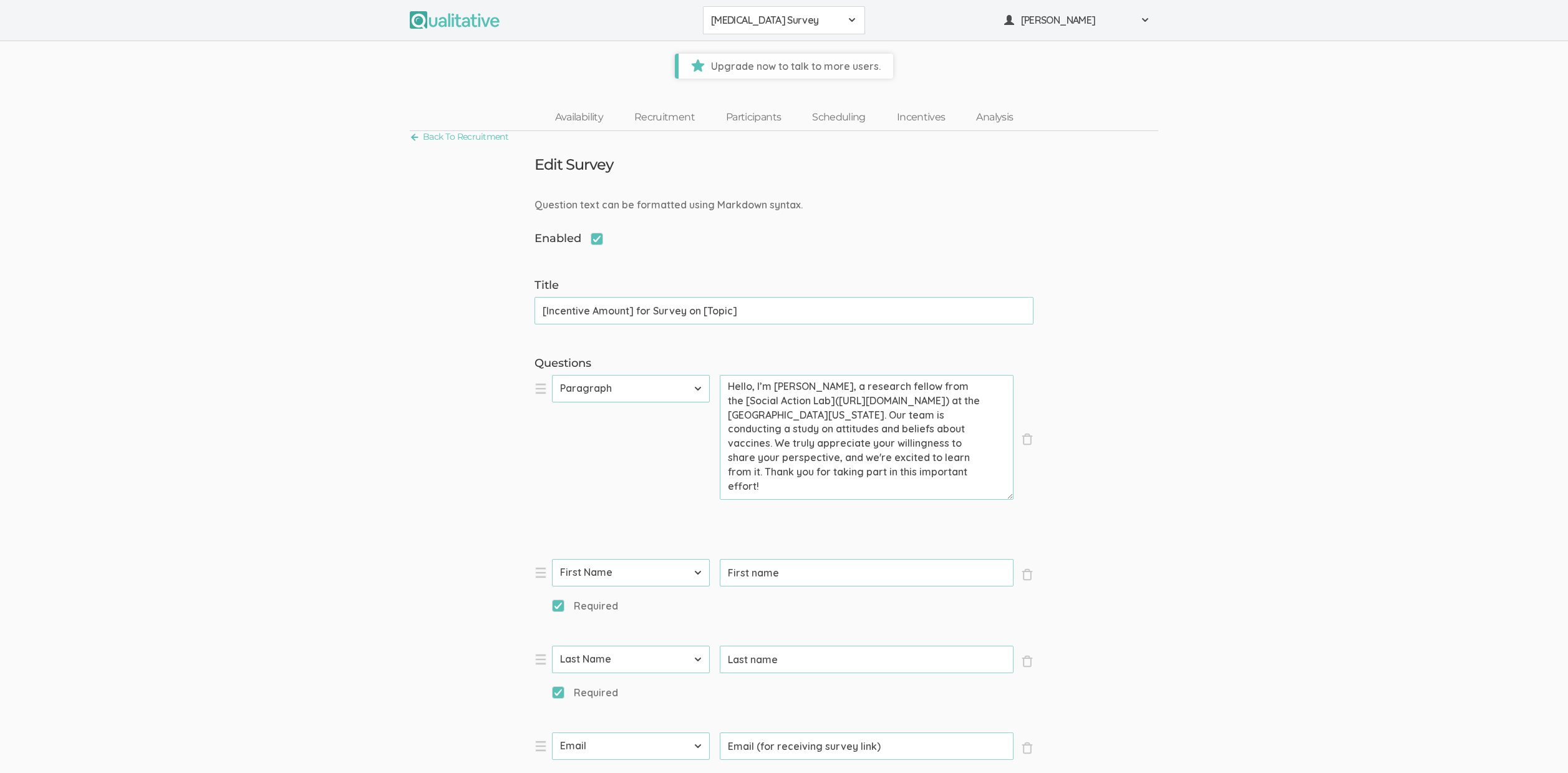
click at [747, 20] on span "HIV Vaccine Survey" at bounding box center [776, 20] width 130 height 14
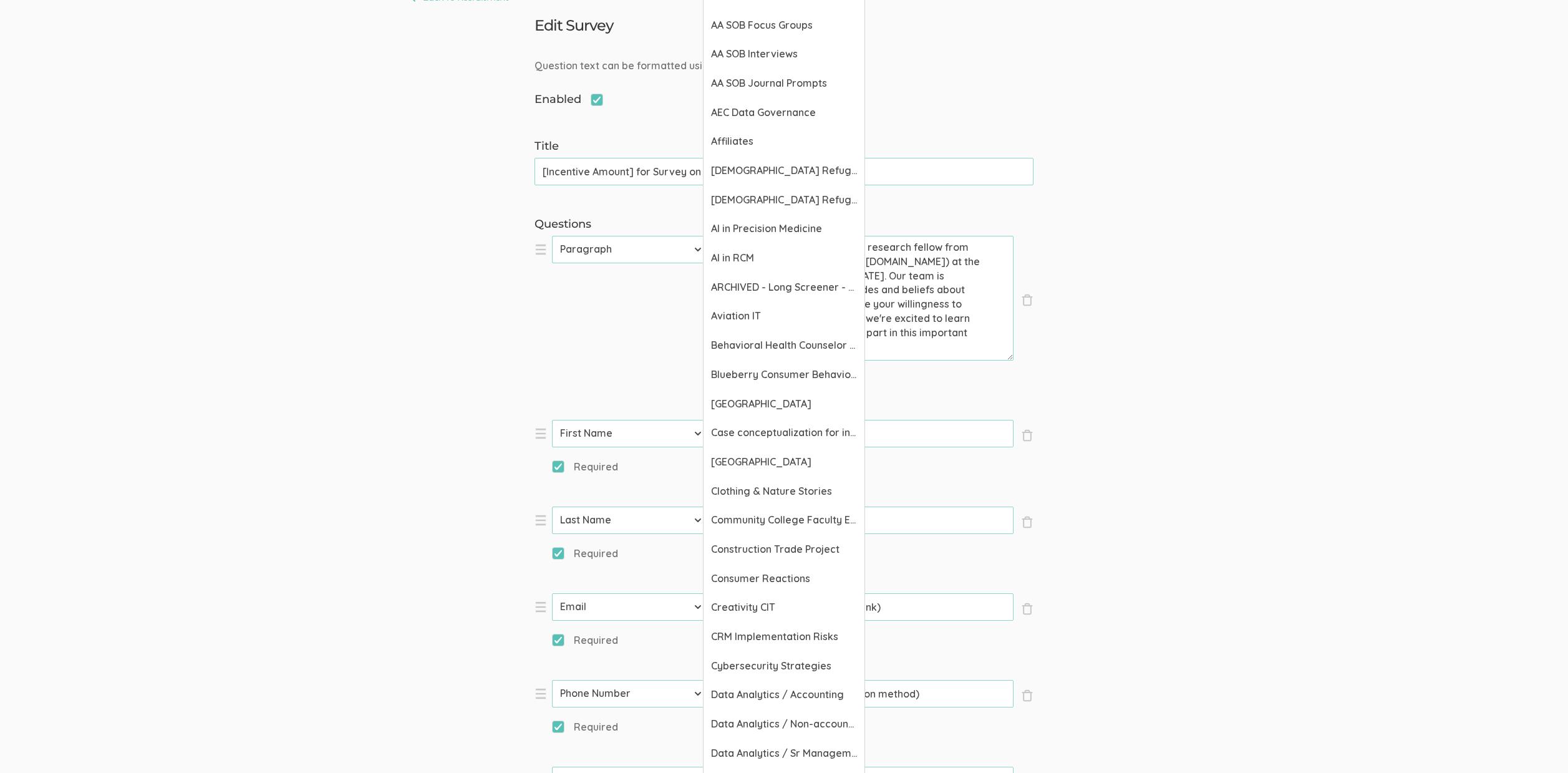
scroll to position [150, 0]
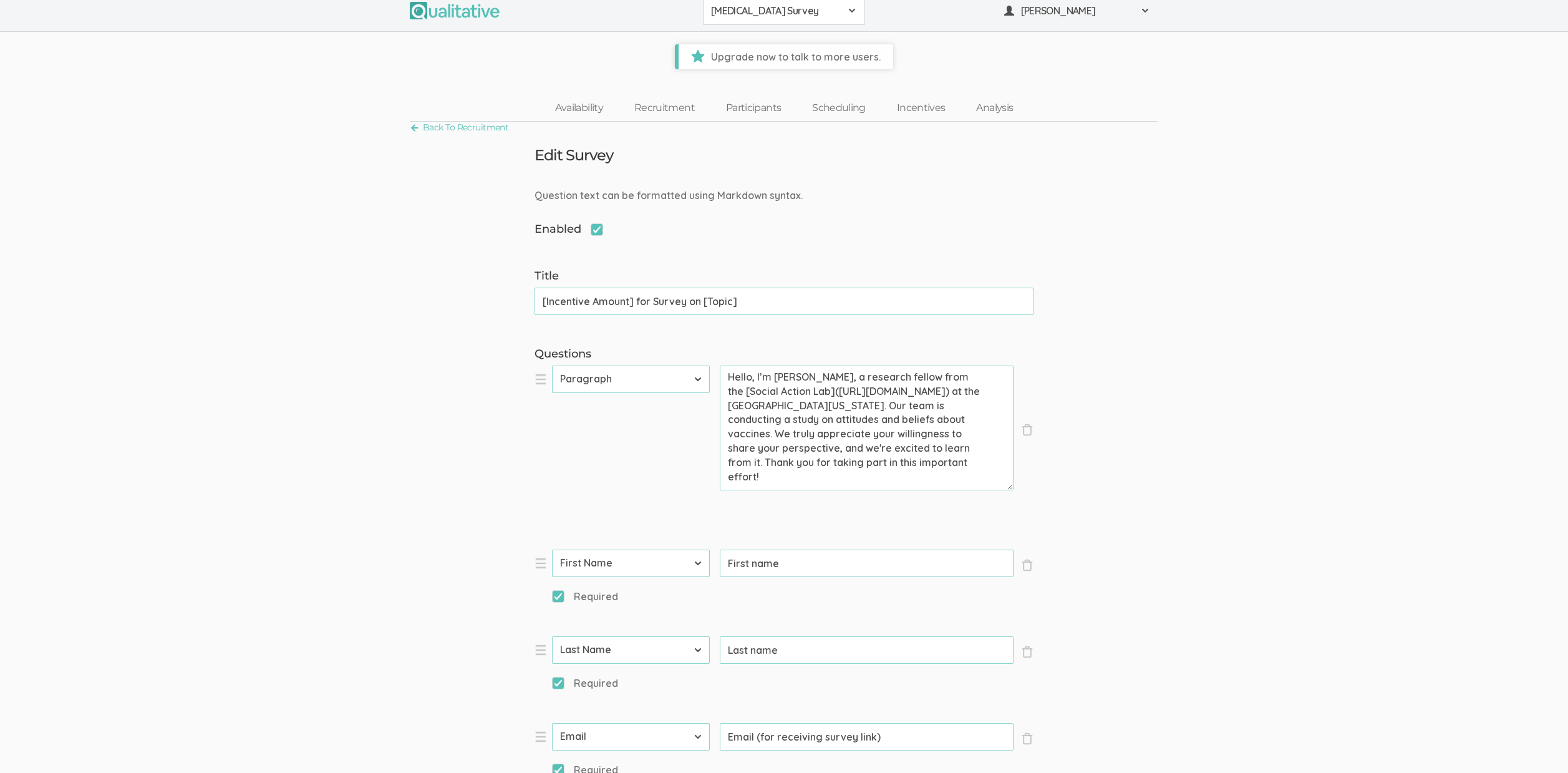
scroll to position [0, 0]
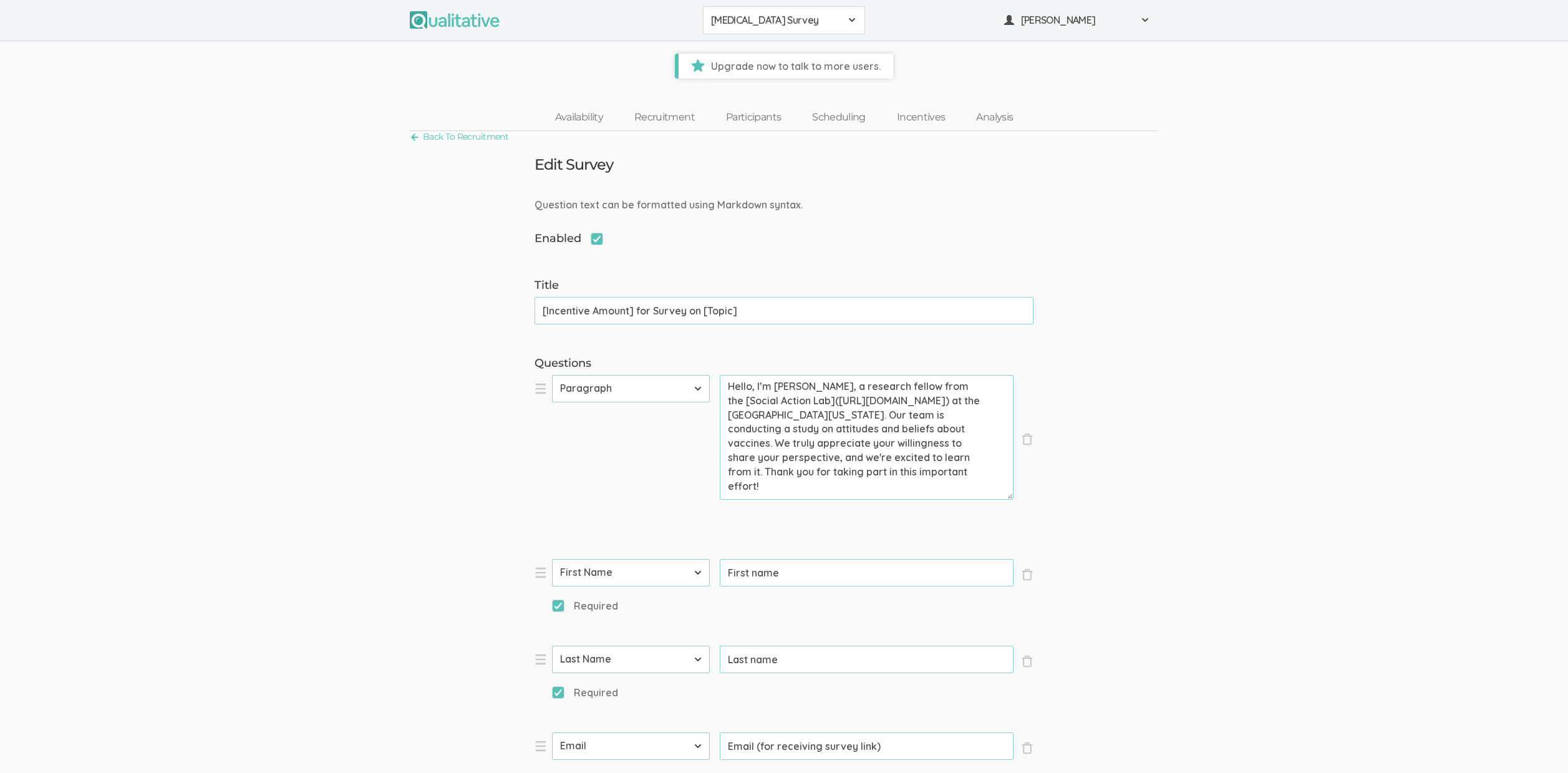
click at [812, 11] on button "HIV Vaccine Survey" at bounding box center [784, 20] width 162 height 28
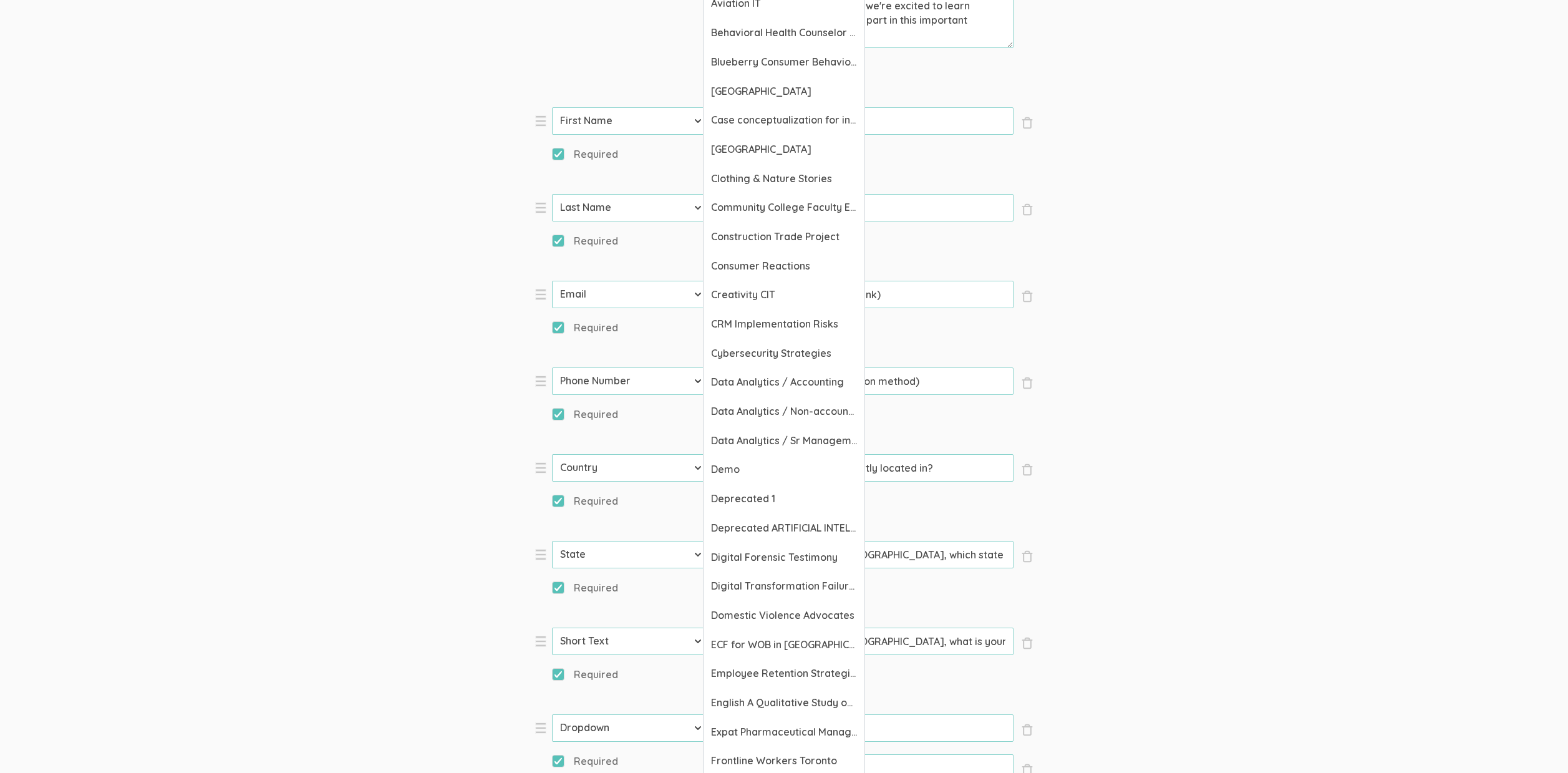
scroll to position [453, 0]
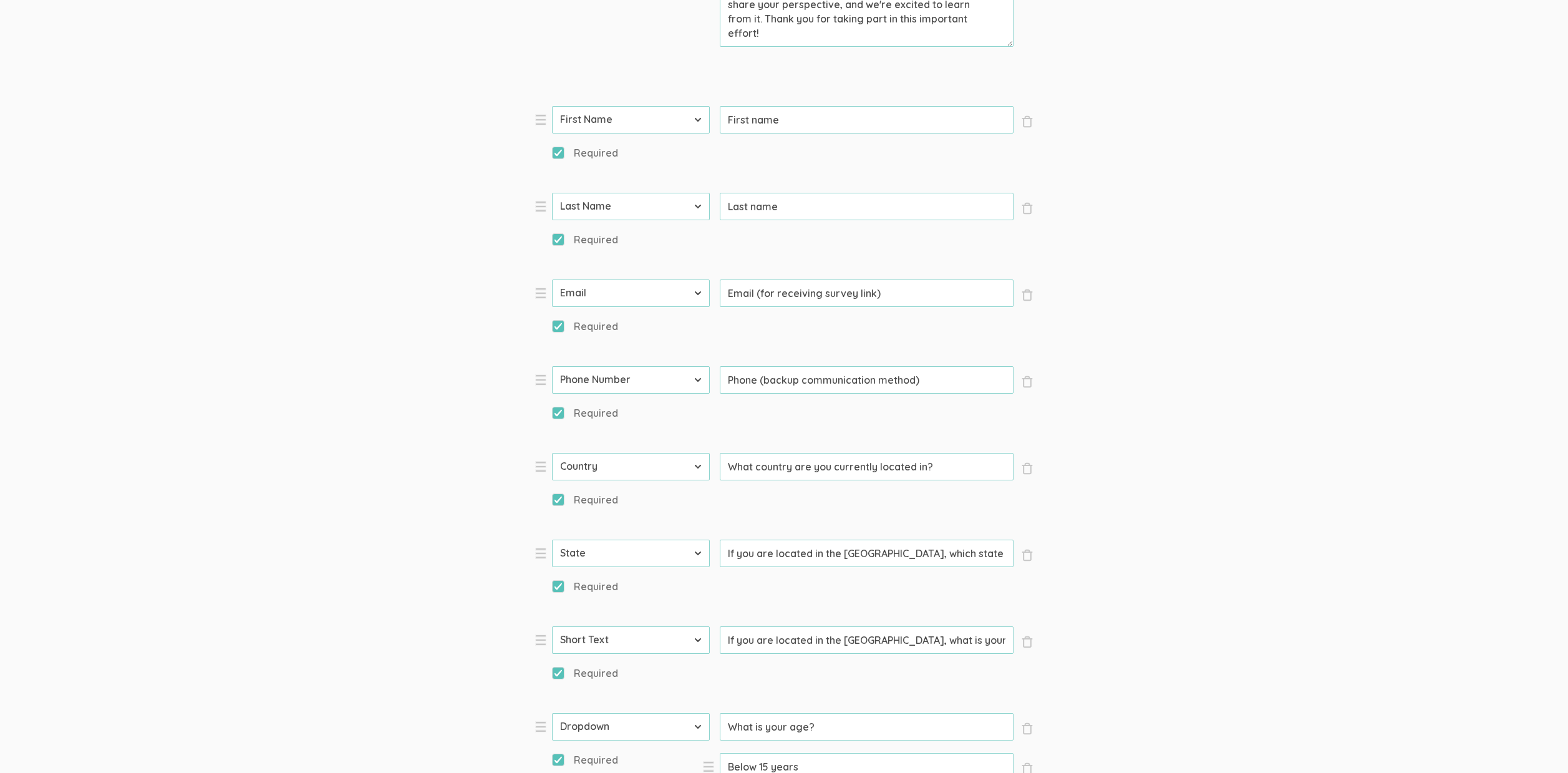
scroll to position [0, 0]
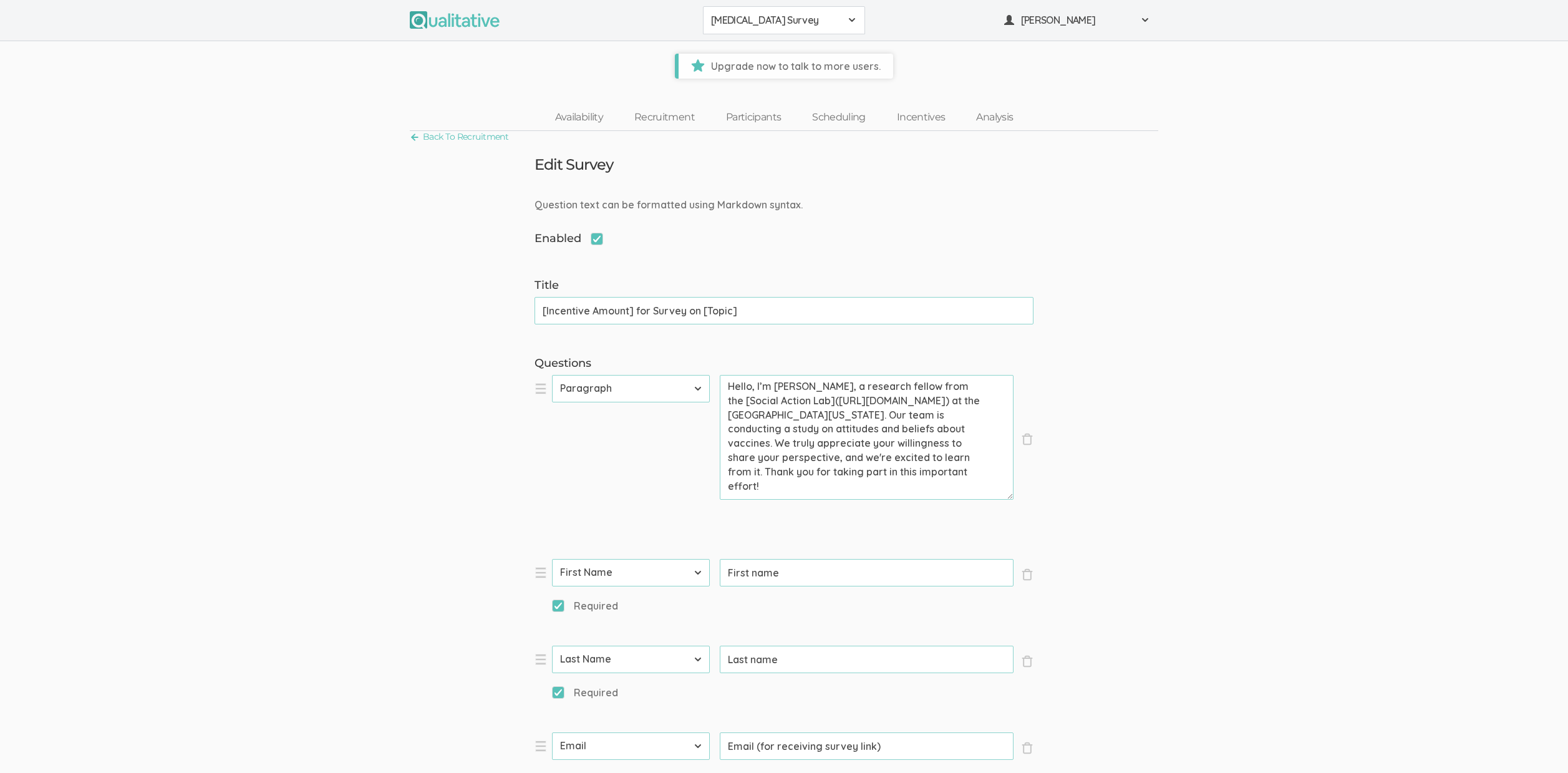
click at [774, 26] on span "HIV Vaccine Survey" at bounding box center [776, 20] width 130 height 14
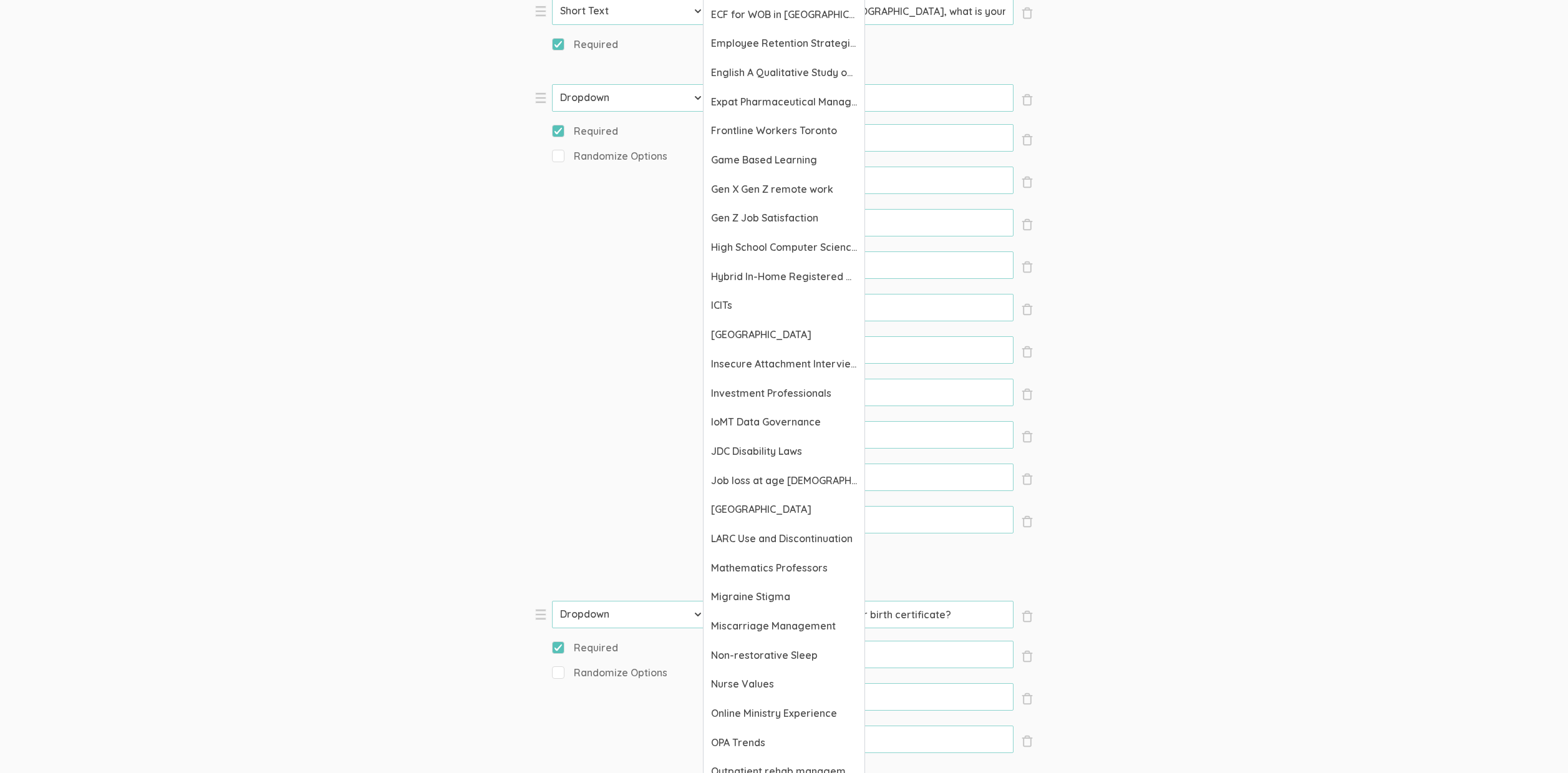
scroll to position [1082, 0]
drag, startPoint x: 1219, startPoint y: 267, endPoint x: 1200, endPoint y: 216, distance: 54.4
click at [1219, 266] on form "Question text can be formatted using Markdown syntax. Enabled Title [Incentive …" at bounding box center [784, 397] width 1568 height 2563
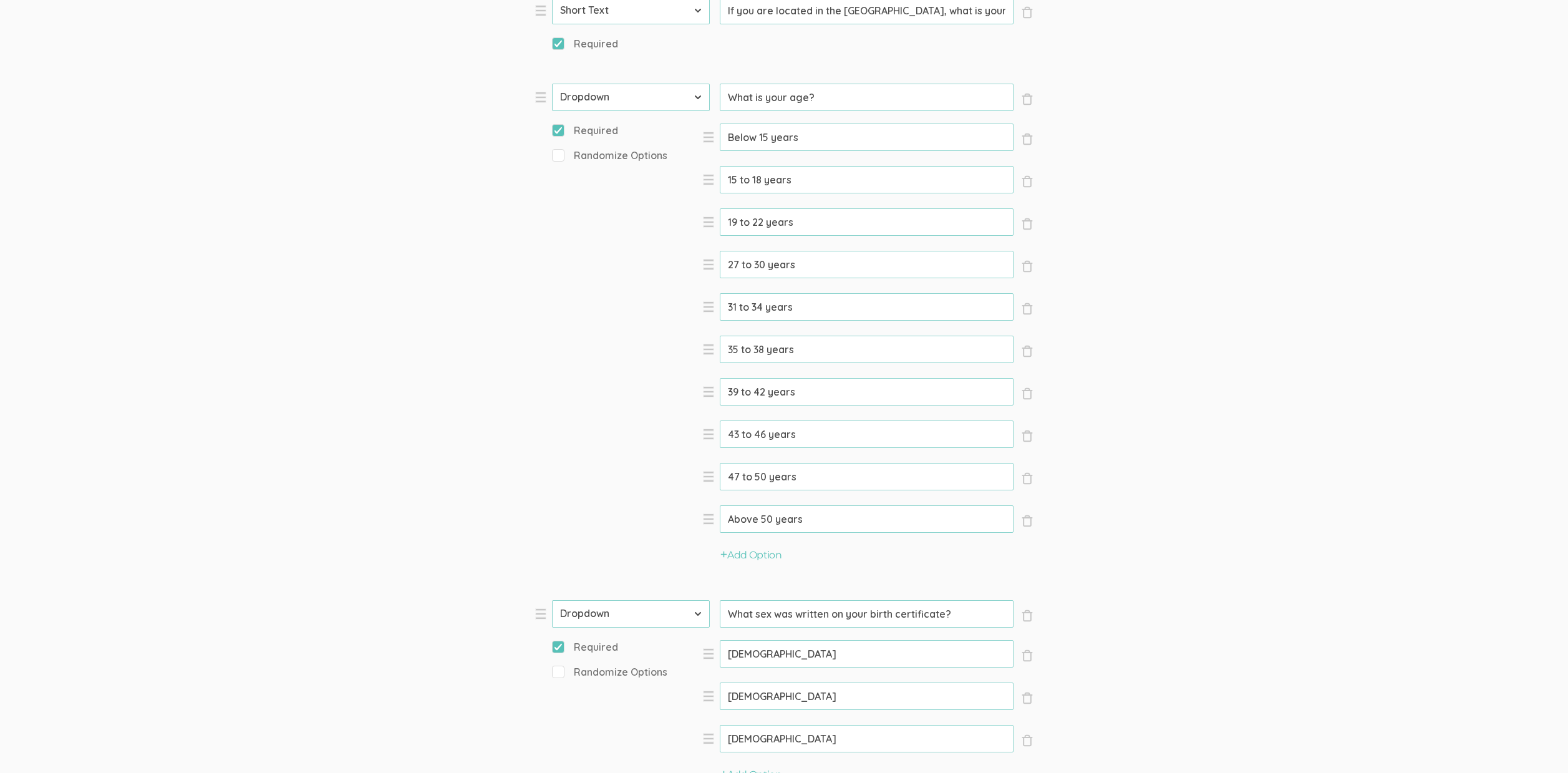
click at [372, 353] on form "Question text can be formatted using Markdown syntax. Enabled Title [Incentive …" at bounding box center [784, 397] width 1568 height 2563
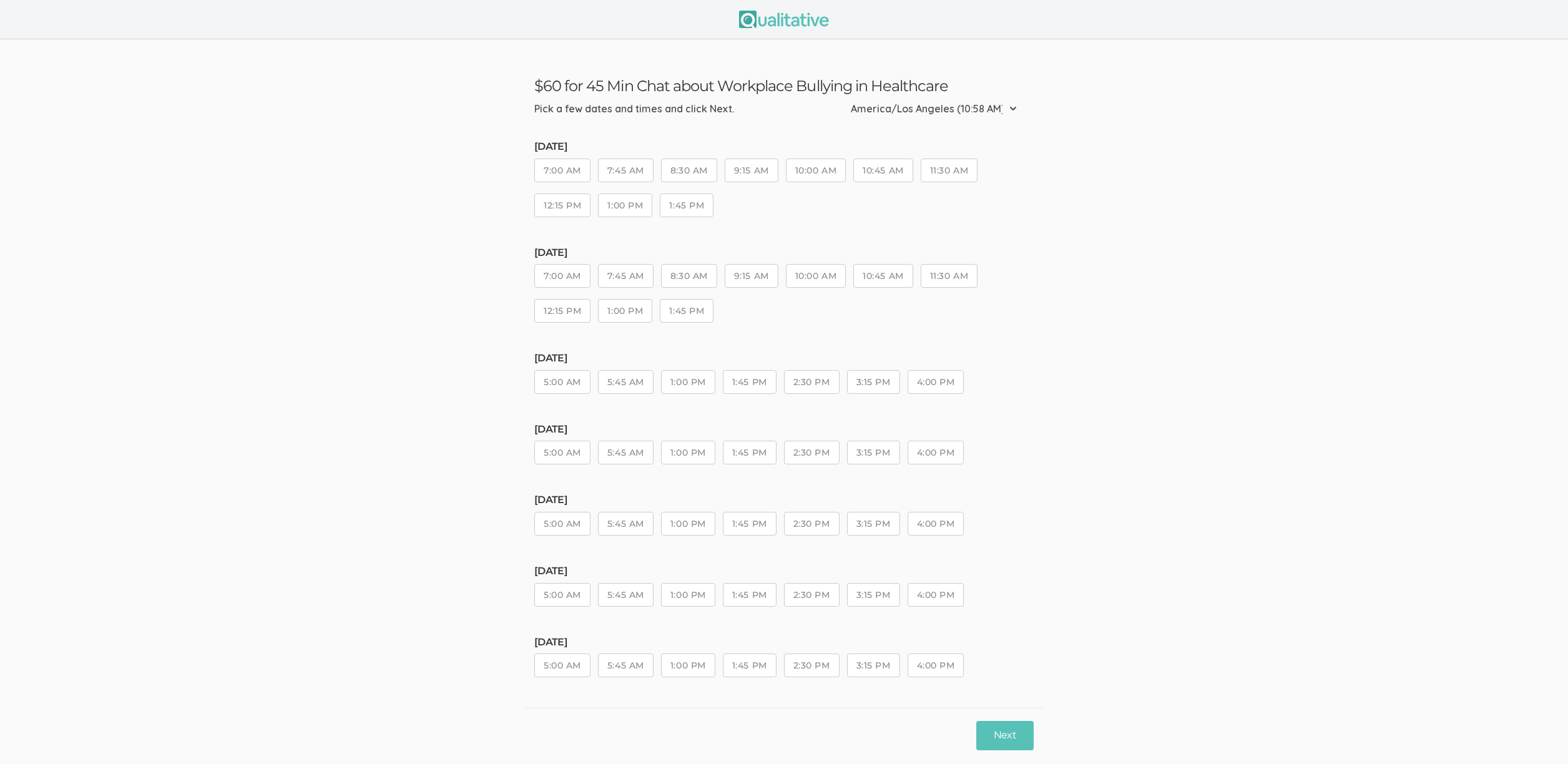
click at [689, 447] on button "1:00 PM" at bounding box center [688, 452] width 54 height 23
click at [1004, 725] on button "Next" at bounding box center [1004, 735] width 57 height 30
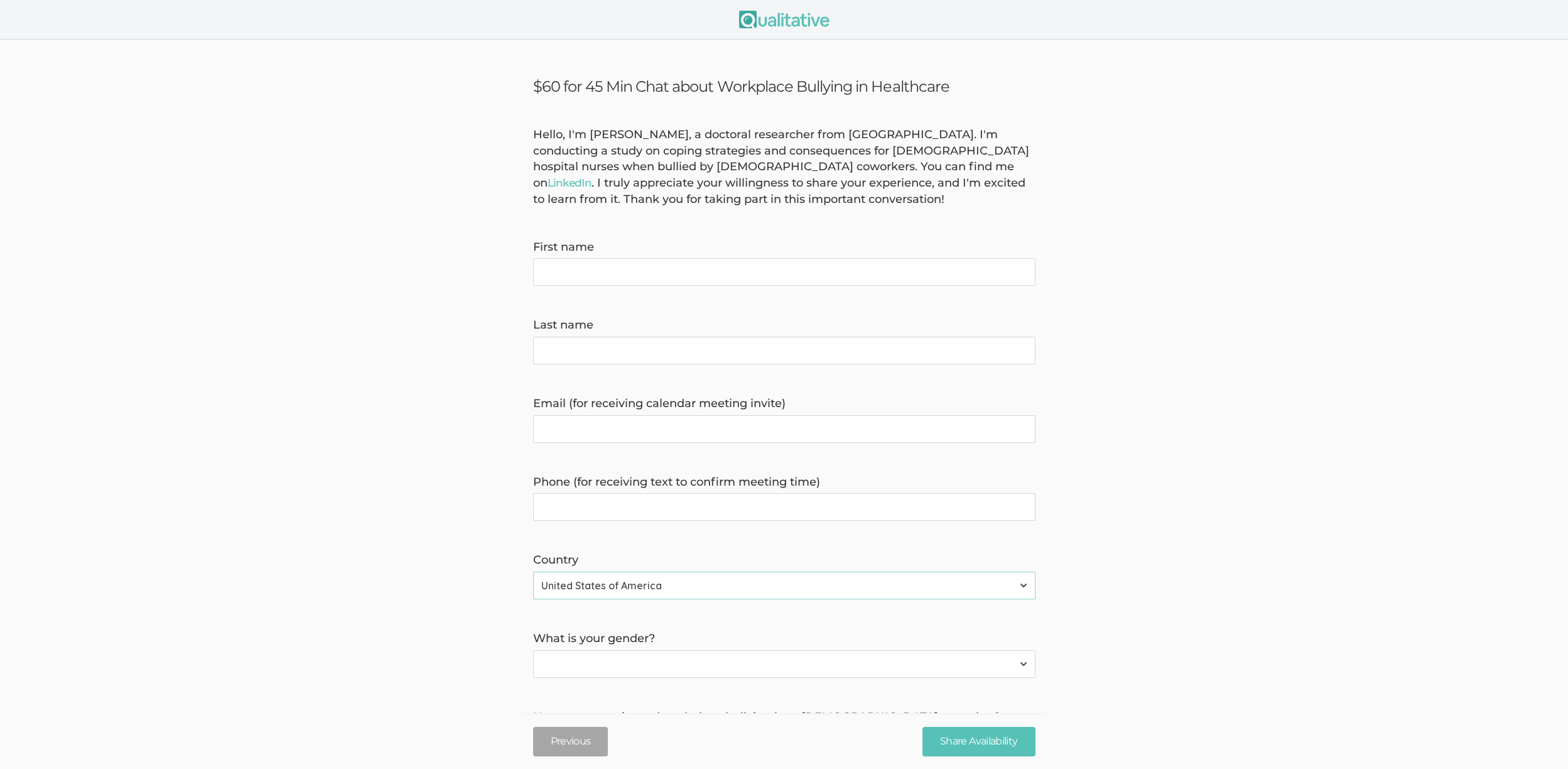
click at [679, 170] on div "Hello, I'm [PERSON_NAME], a doctoral researcher from [GEOGRAPHIC_DATA]. I'm con…" at bounding box center [784, 167] width 521 height 81
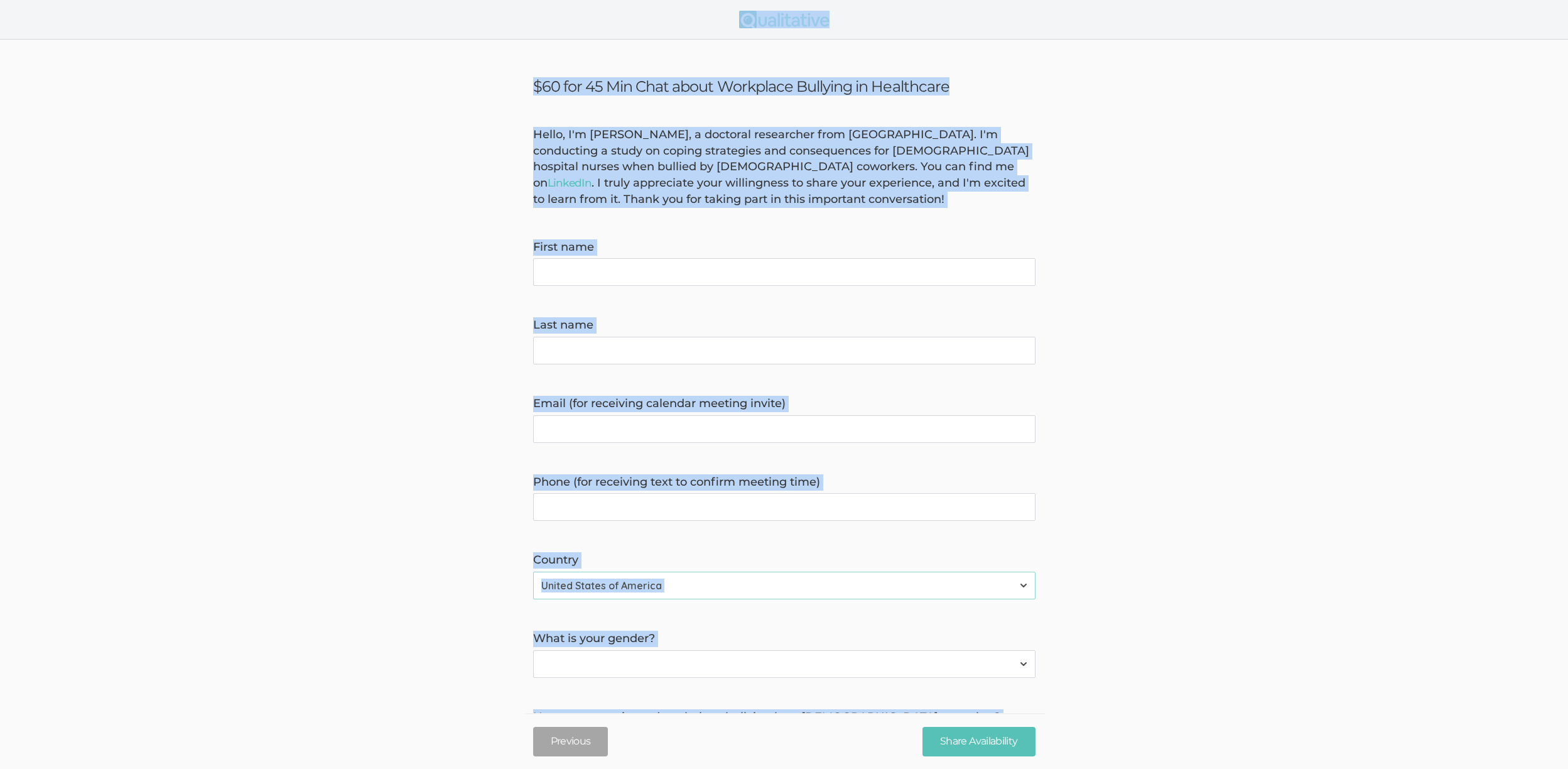
copy body "$60 for 45 Min Chat about Workplace Bullying in Healthcare Hello, I'm [PERSON_N…"
click at [1195, 304] on form "Hello, I'm [PERSON_NAME], a doctoral researcher from [GEOGRAPHIC_DATA]. I'm con…" at bounding box center [784, 476] width 1568 height 700
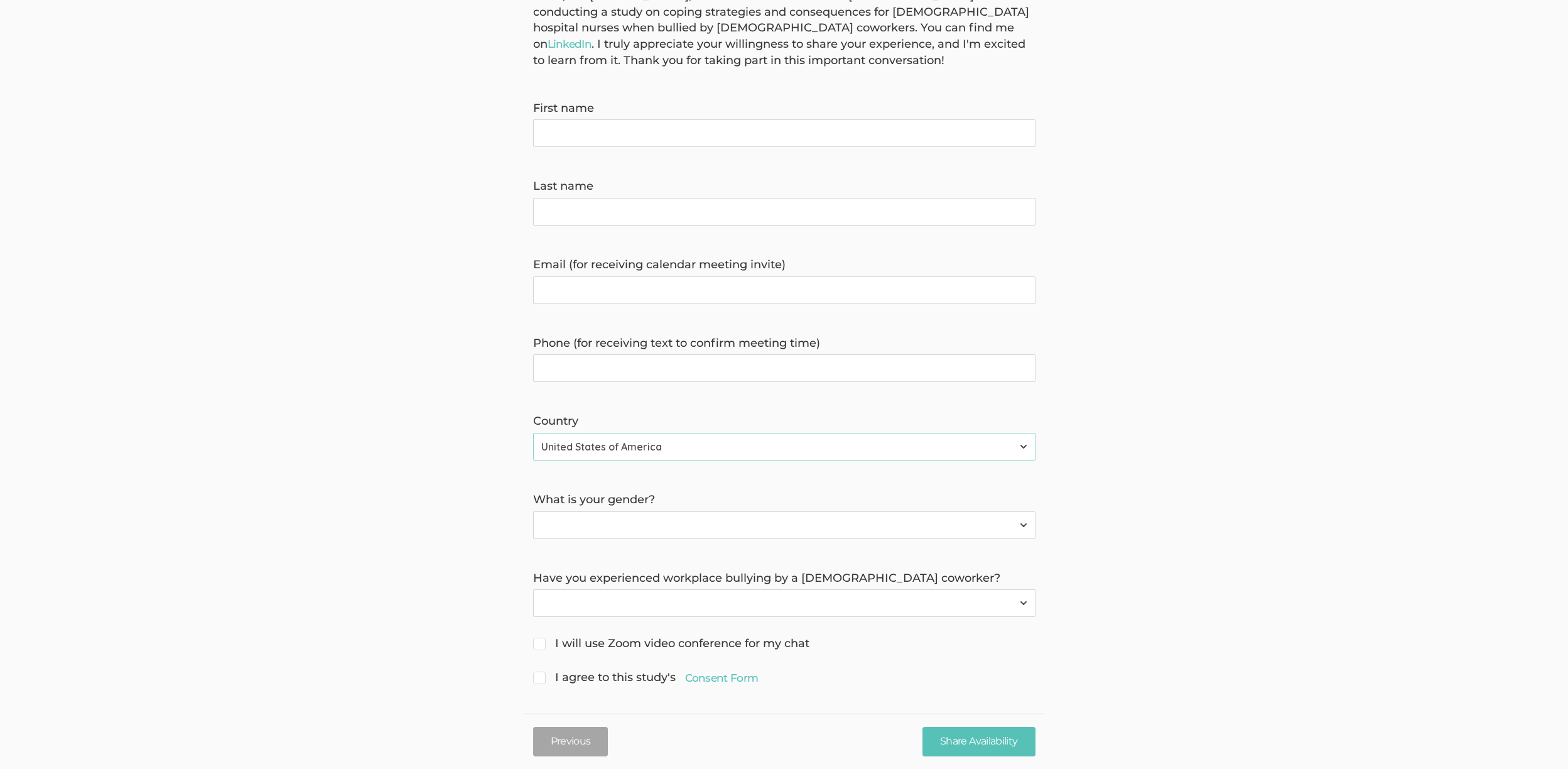
scroll to position [145, 0]
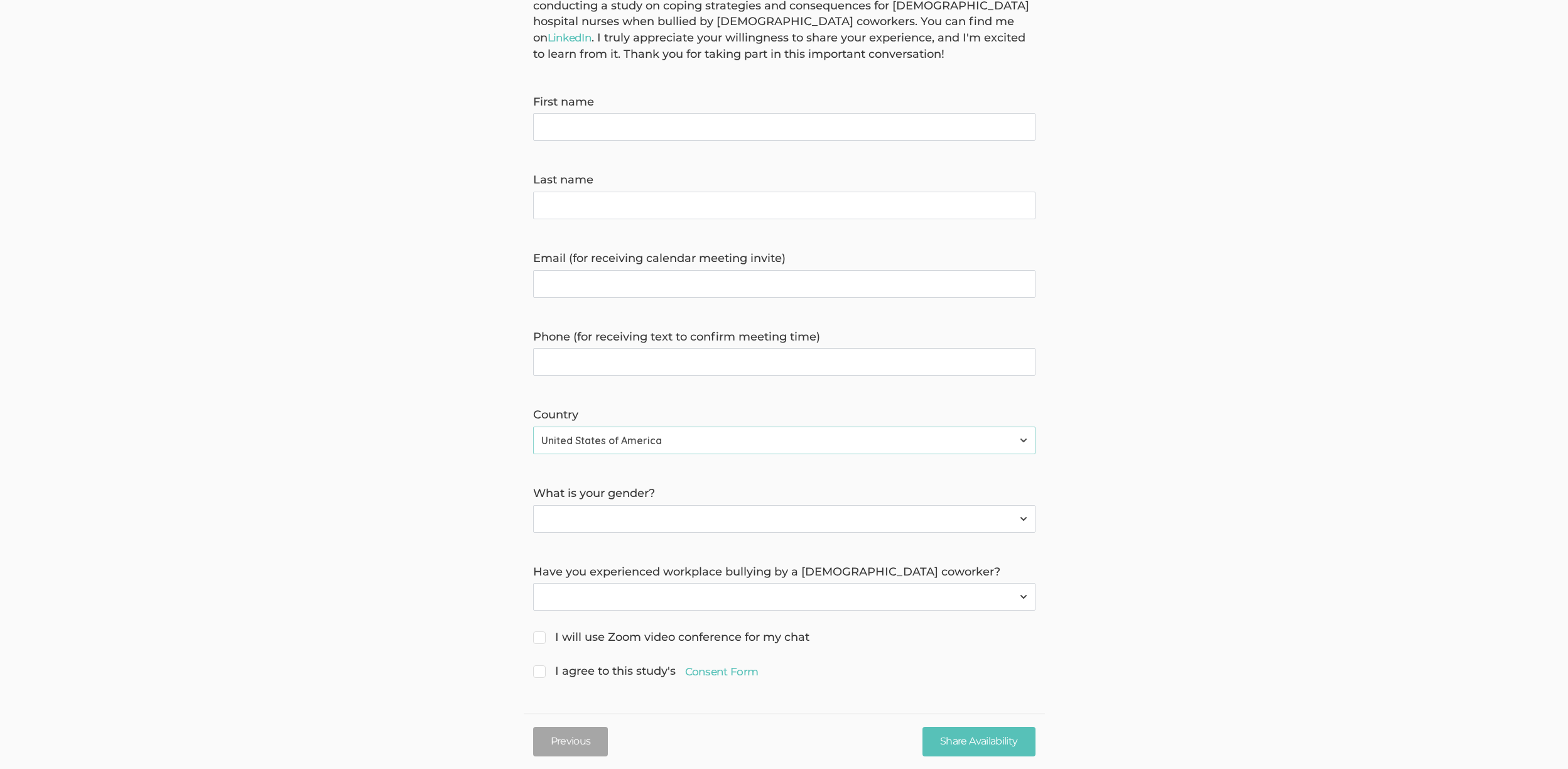
click at [771, 513] on select "[DEMOGRAPHIC_DATA] [DEMOGRAPHIC_DATA] [DEMOGRAPHIC_DATA]" at bounding box center [784, 518] width 502 height 28
select select "0"
click at [533, 505] on select "[DEMOGRAPHIC_DATA] [DEMOGRAPHIC_DATA] [DEMOGRAPHIC_DATA]" at bounding box center [784, 518] width 502 height 28
click at [598, 598] on select "Yes No" at bounding box center [784, 596] width 502 height 28
select select "0"
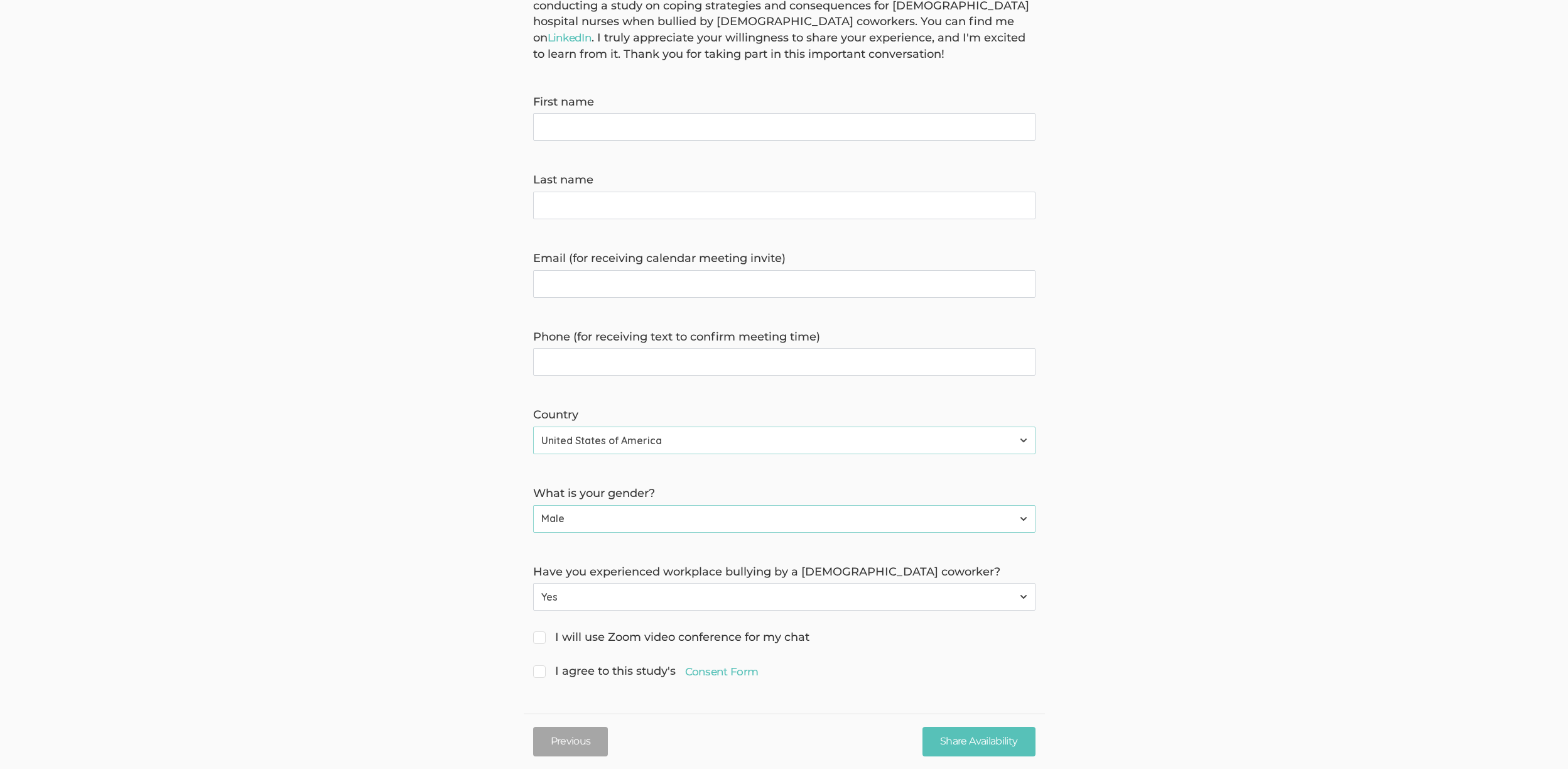
click at [533, 583] on select "Yes No" at bounding box center [784, 596] width 502 height 28
click at [720, 670] on link "Consent Form" at bounding box center [721, 671] width 73 height 15
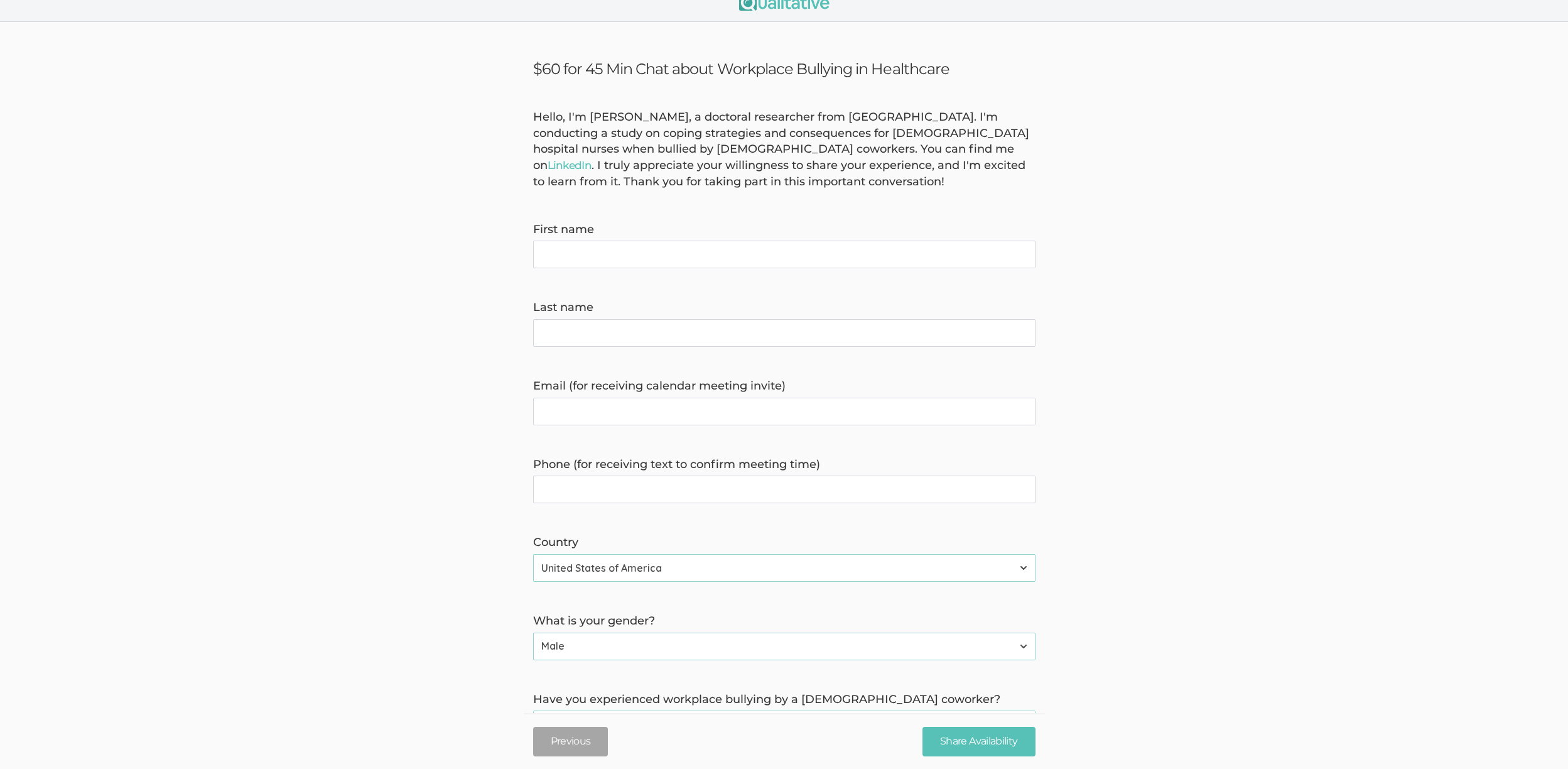
scroll to position [0, 0]
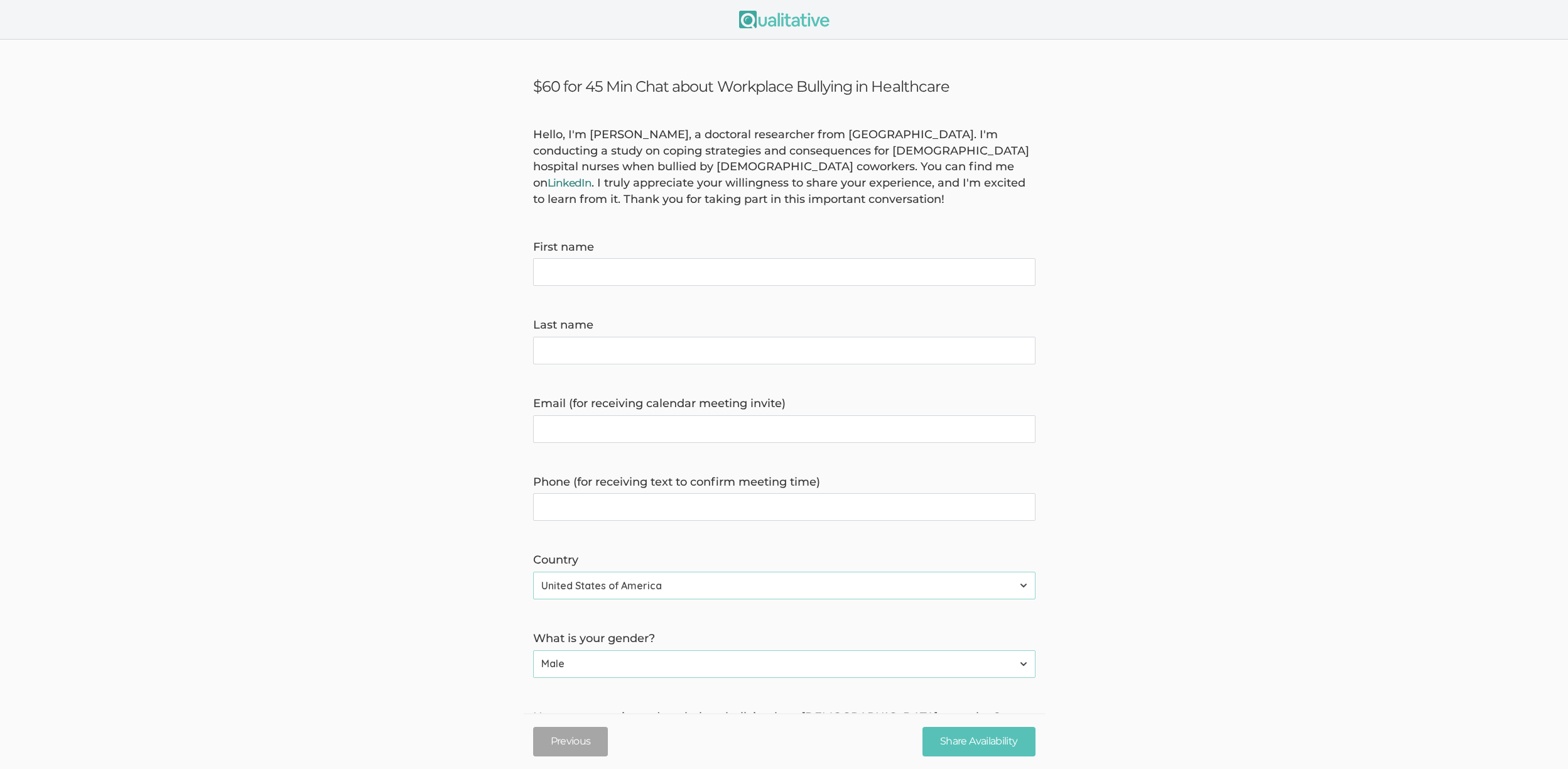
click at [592, 176] on link "LinkedIn" at bounding box center [569, 182] width 45 height 13
click at [304, 440] on form "Hello, I'm [PERSON_NAME], a doctoral researcher from [GEOGRAPHIC_DATA]. I'm con…" at bounding box center [784, 476] width 1568 height 700
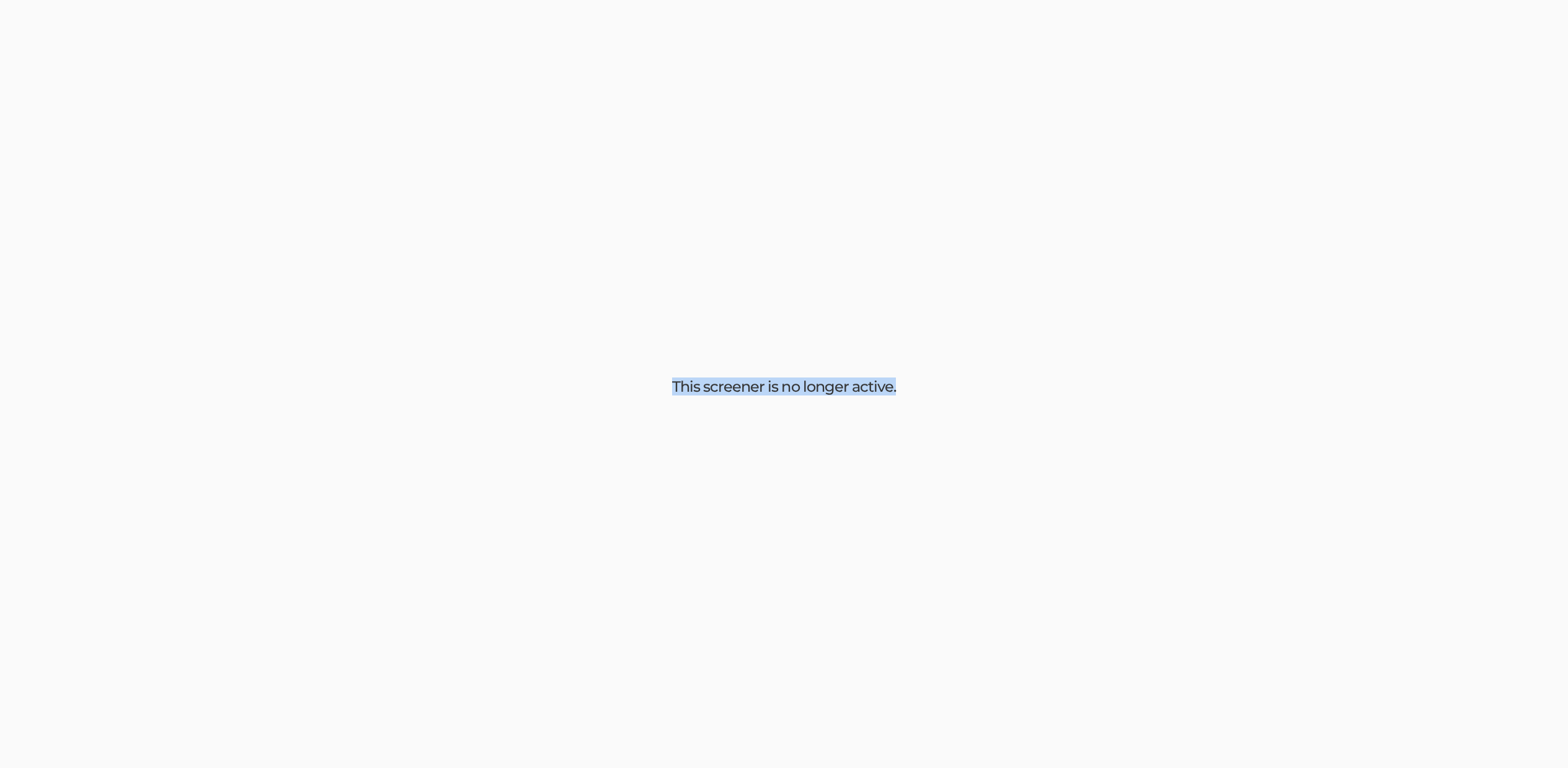
drag, startPoint x: 689, startPoint y: 377, endPoint x: 942, endPoint y: 395, distance: 253.6
click at [942, 395] on div "This screener is no longer active." at bounding box center [784, 384] width 1568 height 768
click at [942, 396] on div "This screener is no longer active." at bounding box center [784, 384] width 1568 height 768
click at [373, 344] on div "This screener is no longer active." at bounding box center [784, 384] width 1568 height 768
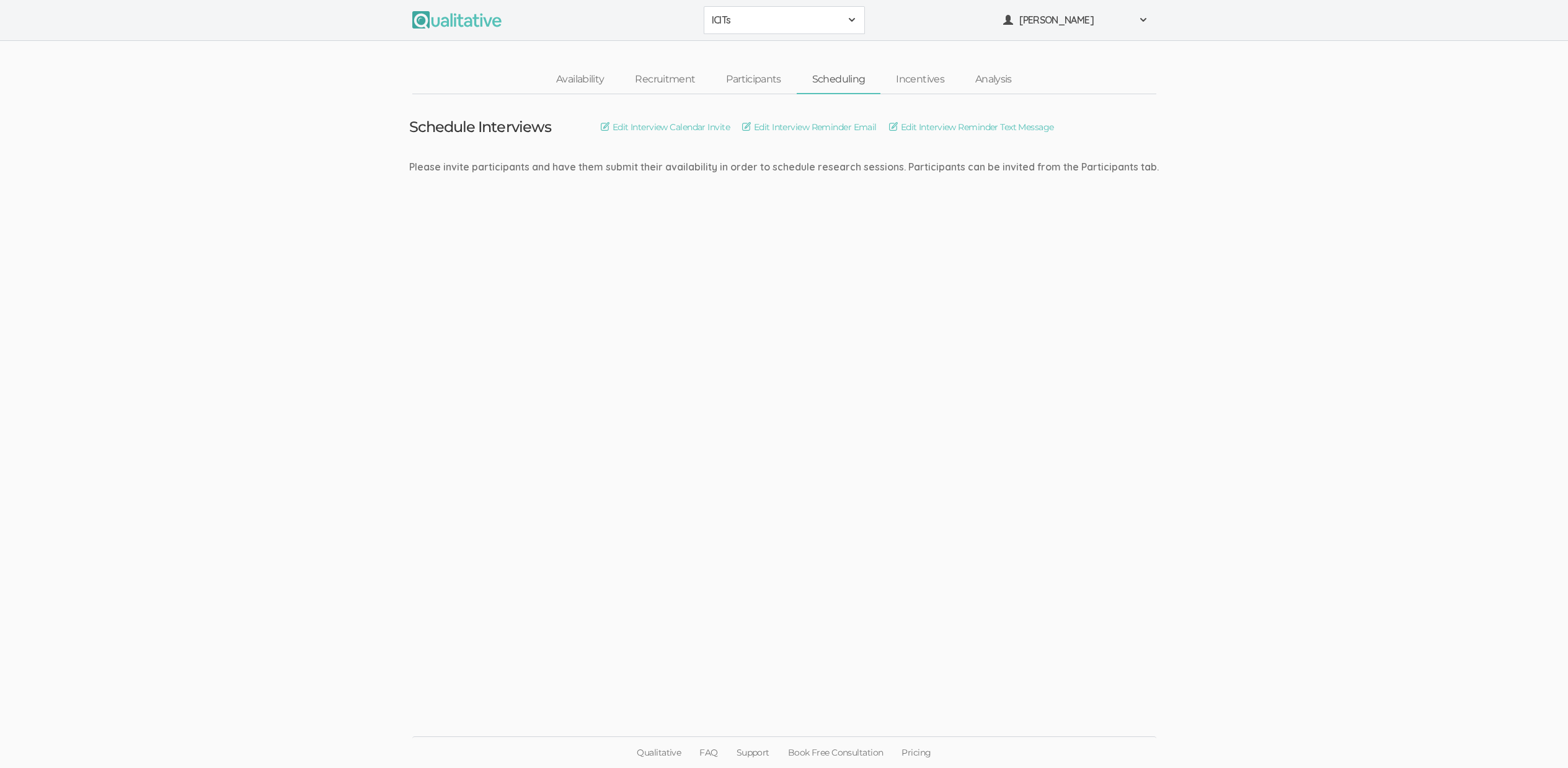
click at [713, 655] on ui-view "Schedule Interviews Edit Interview Calendar Invite Edit Interview Reminder Emai…" at bounding box center [784, 384] width 1568 height 580
click at [142, 137] on ui-view "Schedule Interviews Edit Interview Calendar Invite Edit Interview Reminder Emai…" at bounding box center [784, 384] width 1568 height 580
click at [804, 434] on ui-view "Schedule Interviews Edit Interview Calendar Invite Edit Interview Reminder Emai…" at bounding box center [784, 384] width 1568 height 580
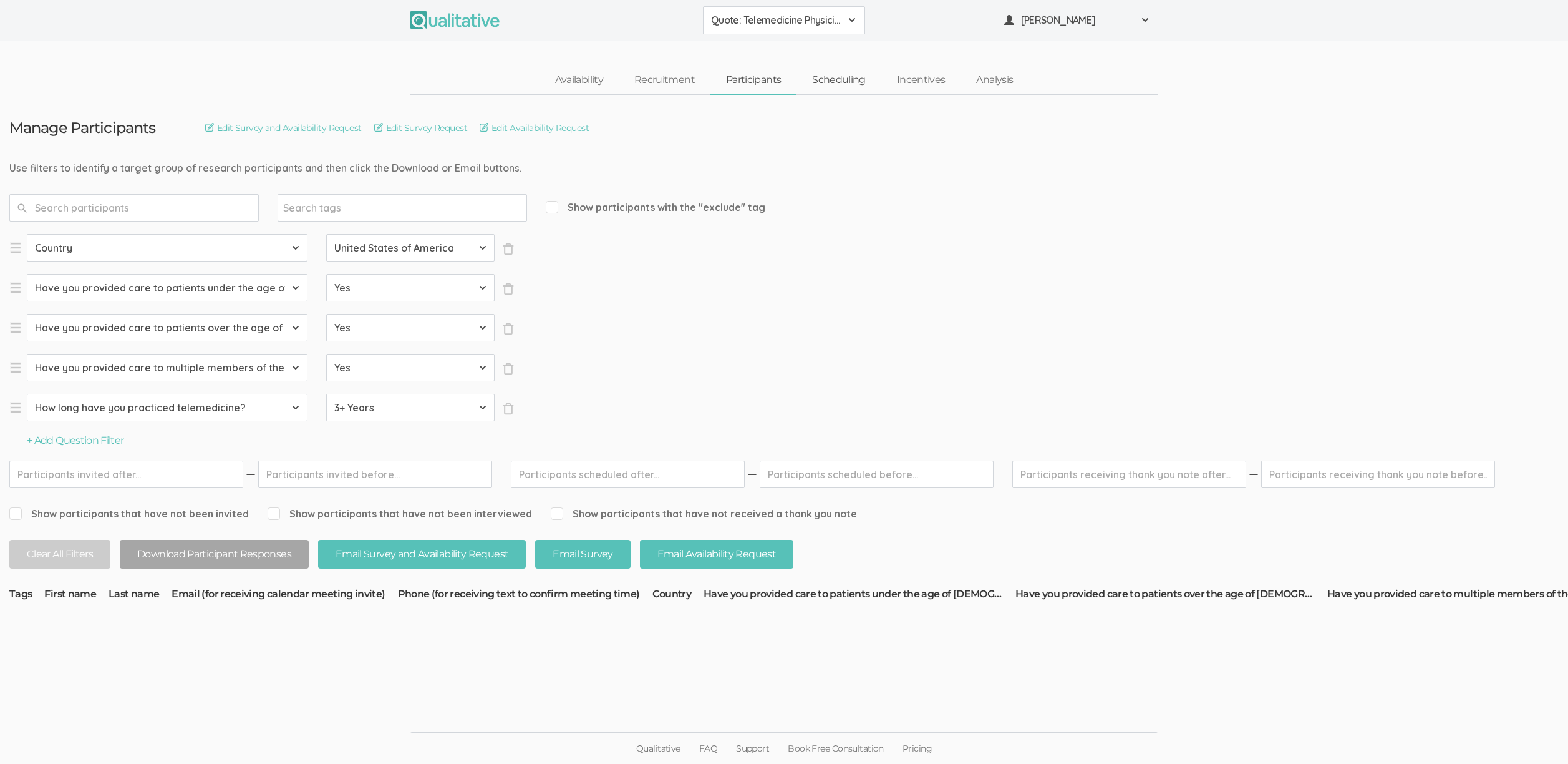
click at [810, 83] on link "Scheduling" at bounding box center [839, 80] width 85 height 27
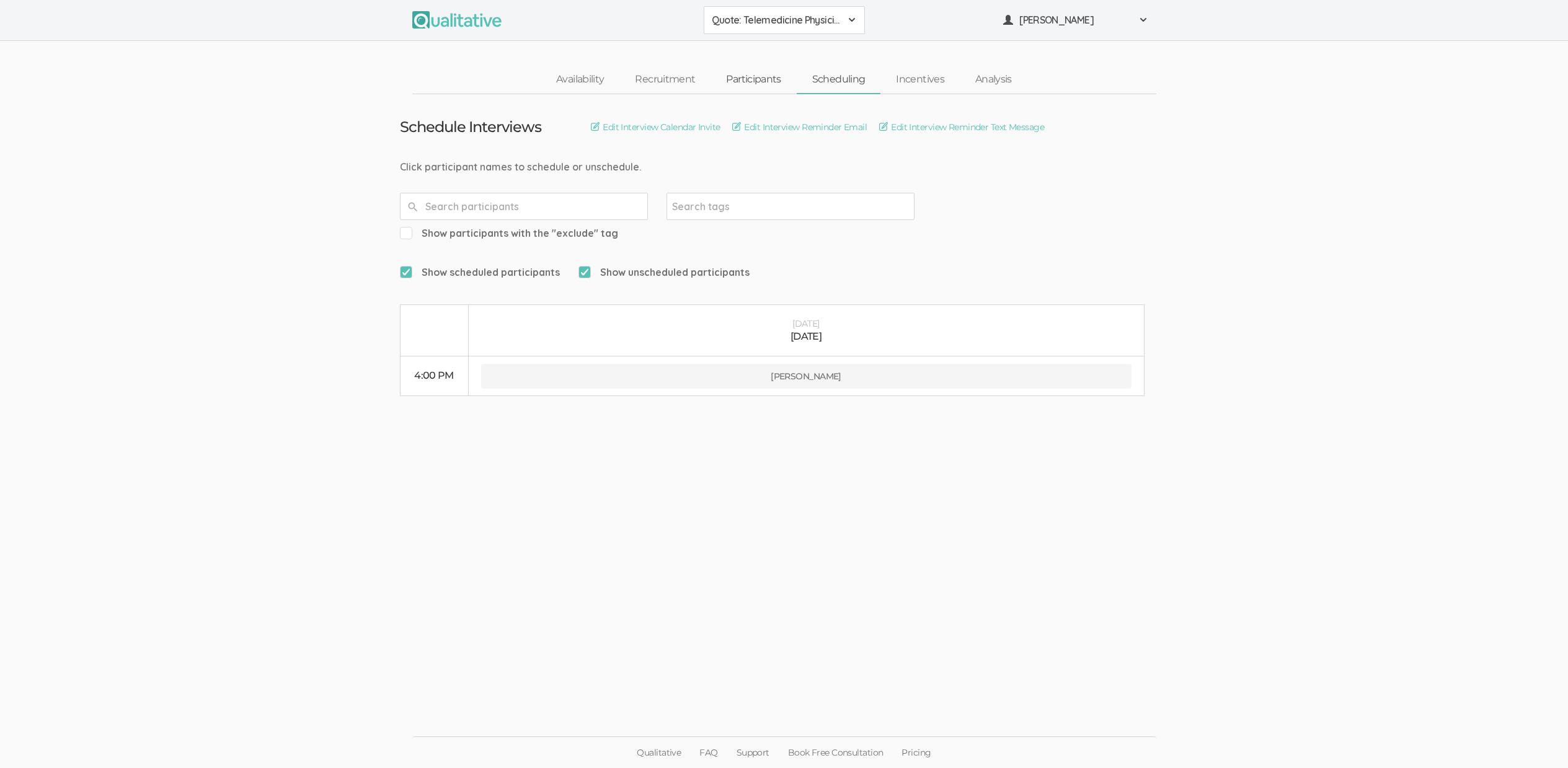
click at [744, 78] on link "Participants" at bounding box center [753, 79] width 85 height 26
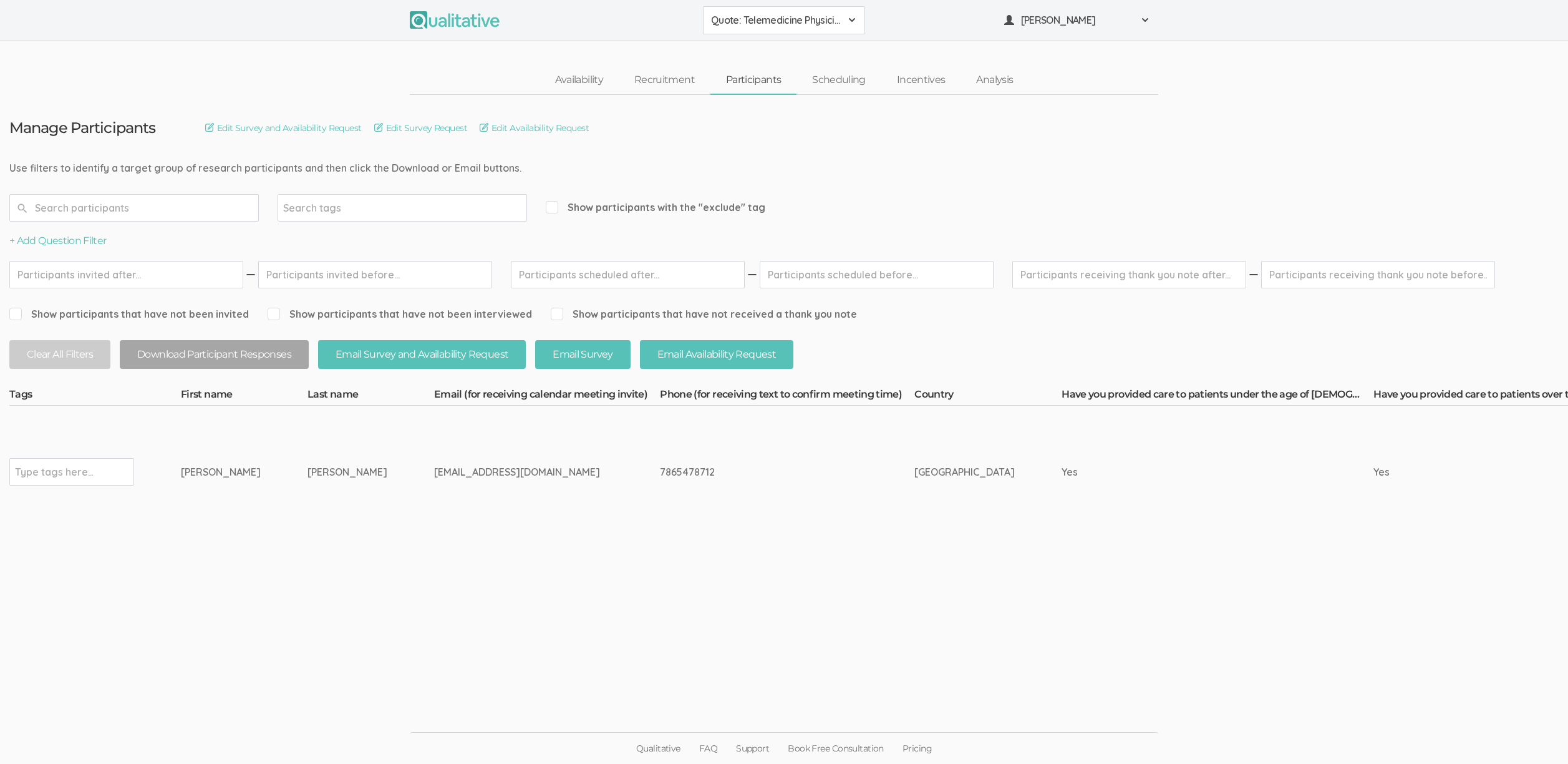
click at [364, 664] on ui-view "Manage Participants Edit Survey and Availability Request Edit Survey Request Ed…" at bounding box center [784, 382] width 1568 height 575
click at [434, 512] on td "[EMAIL_ADDRESS][DOMAIN_NAME]" at bounding box center [547, 471] width 226 height 132
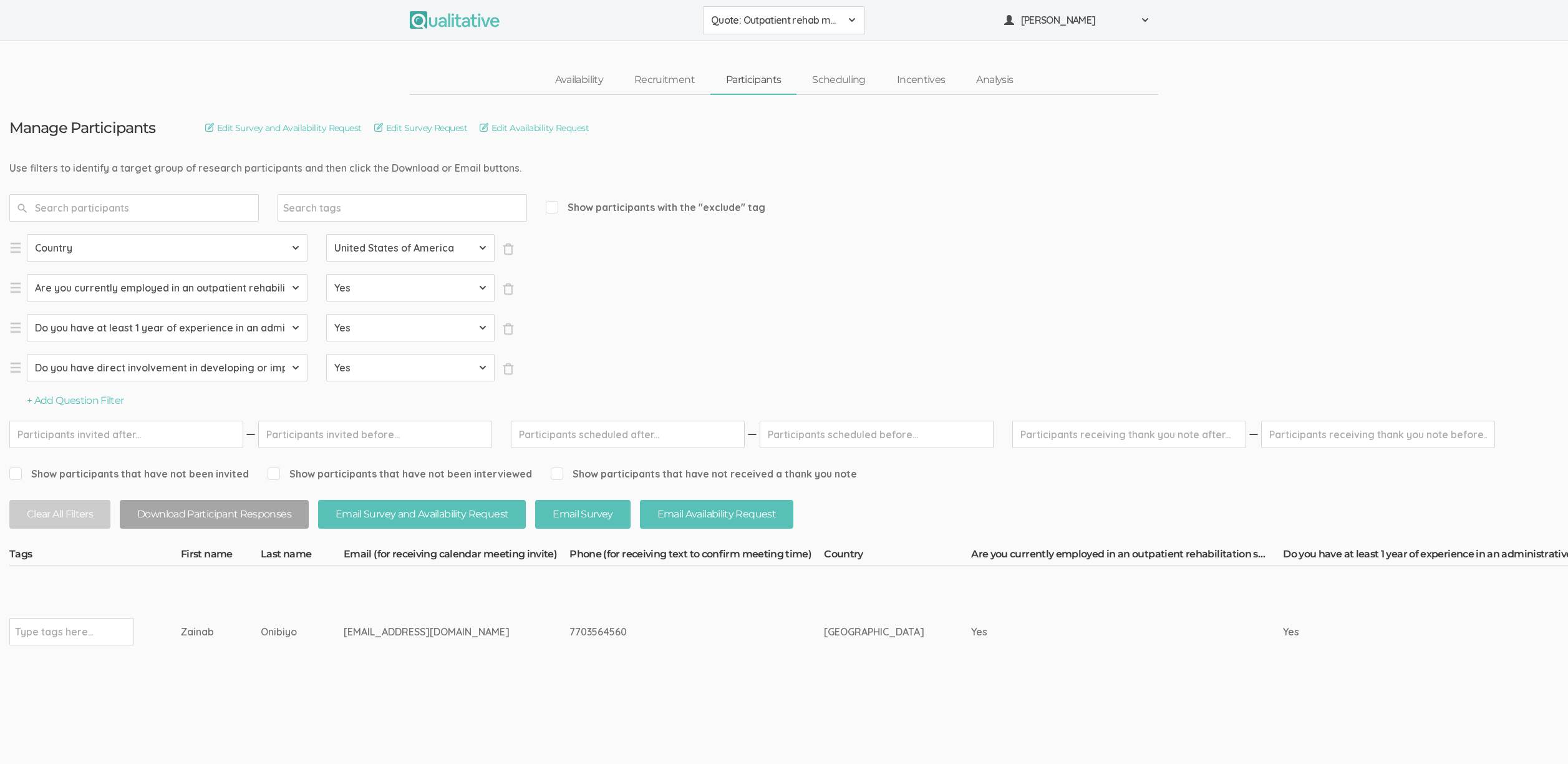
click at [59, 630] on input "text" at bounding box center [54, 631] width 78 height 16
type input "verified"
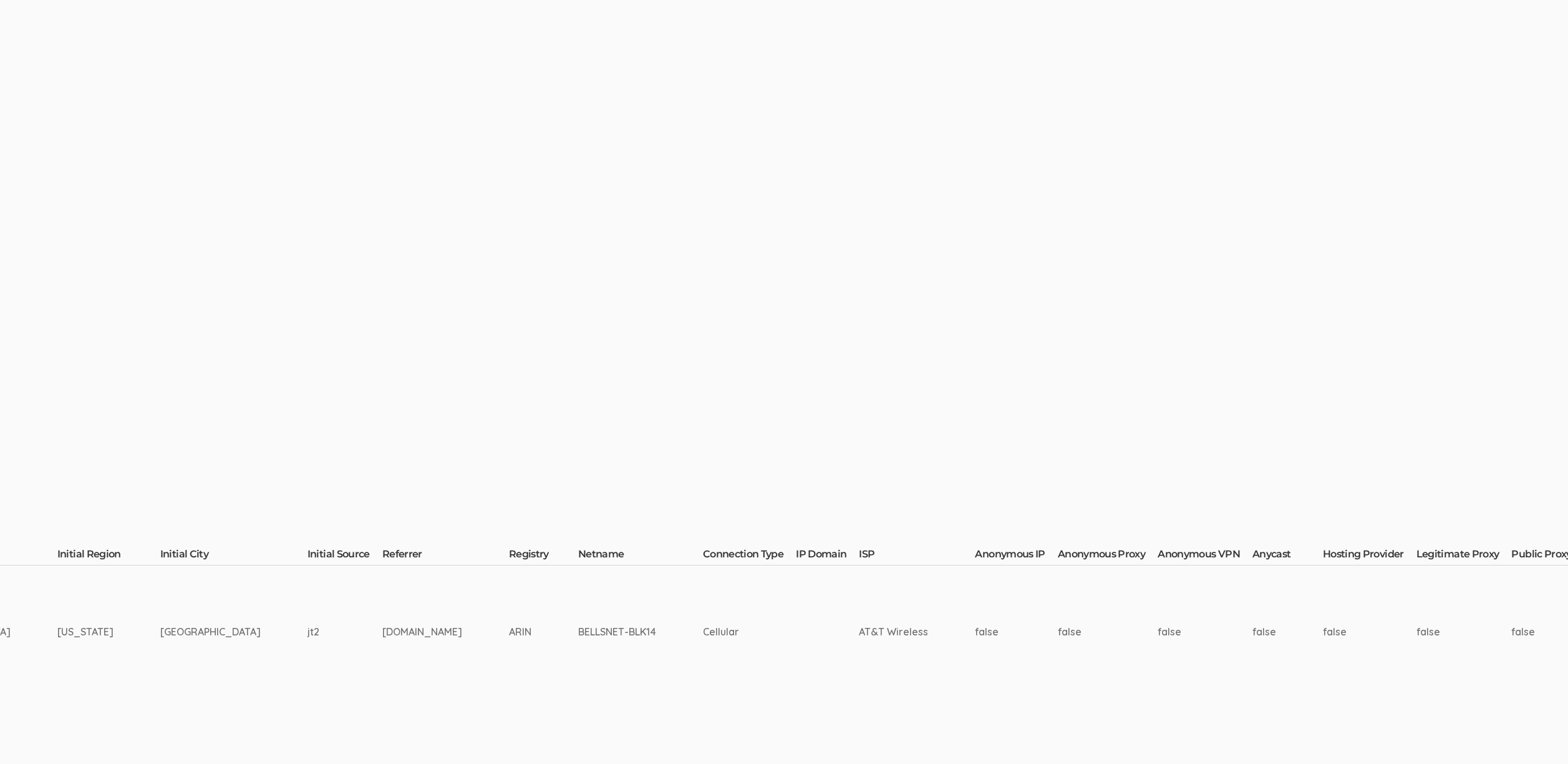
scroll to position [0, 3761]
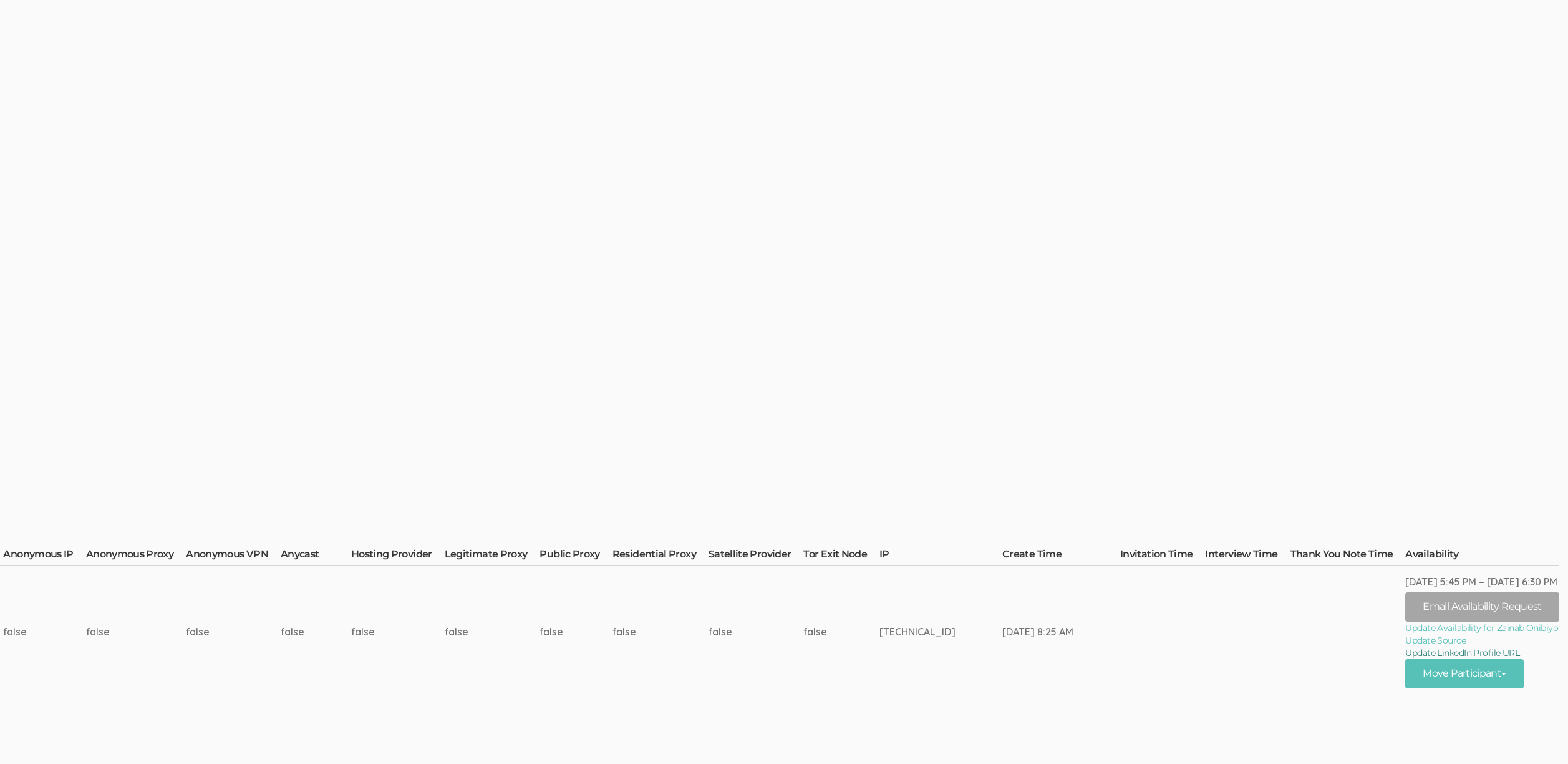
click at [1490, 653] on link "Update LinkedIn Profile URL" at bounding box center [1481, 652] width 153 height 12
click at [1446, 673] on button "Move Participant" at bounding box center [1464, 673] width 119 height 30
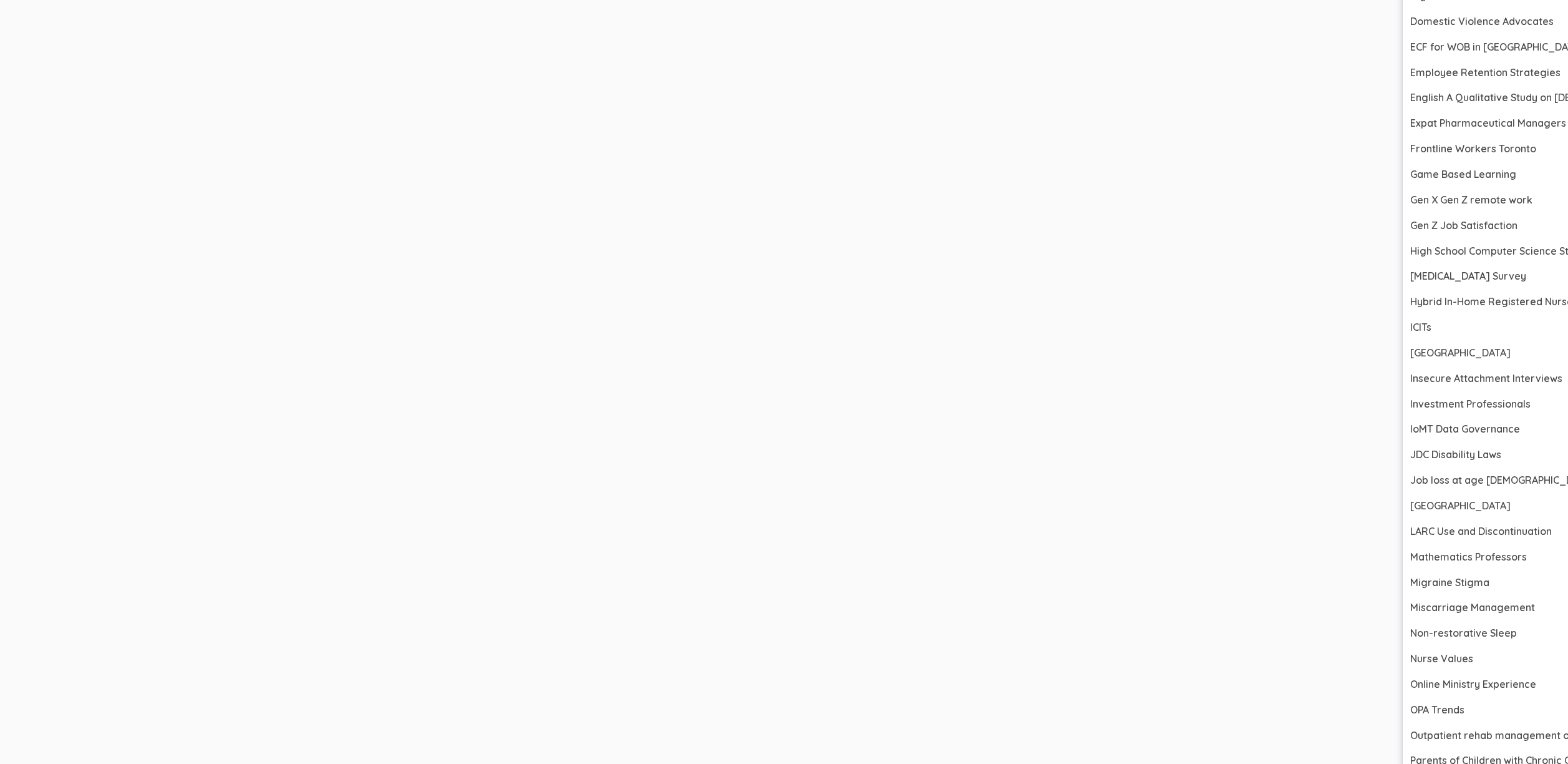
scroll to position [1565, 3761]
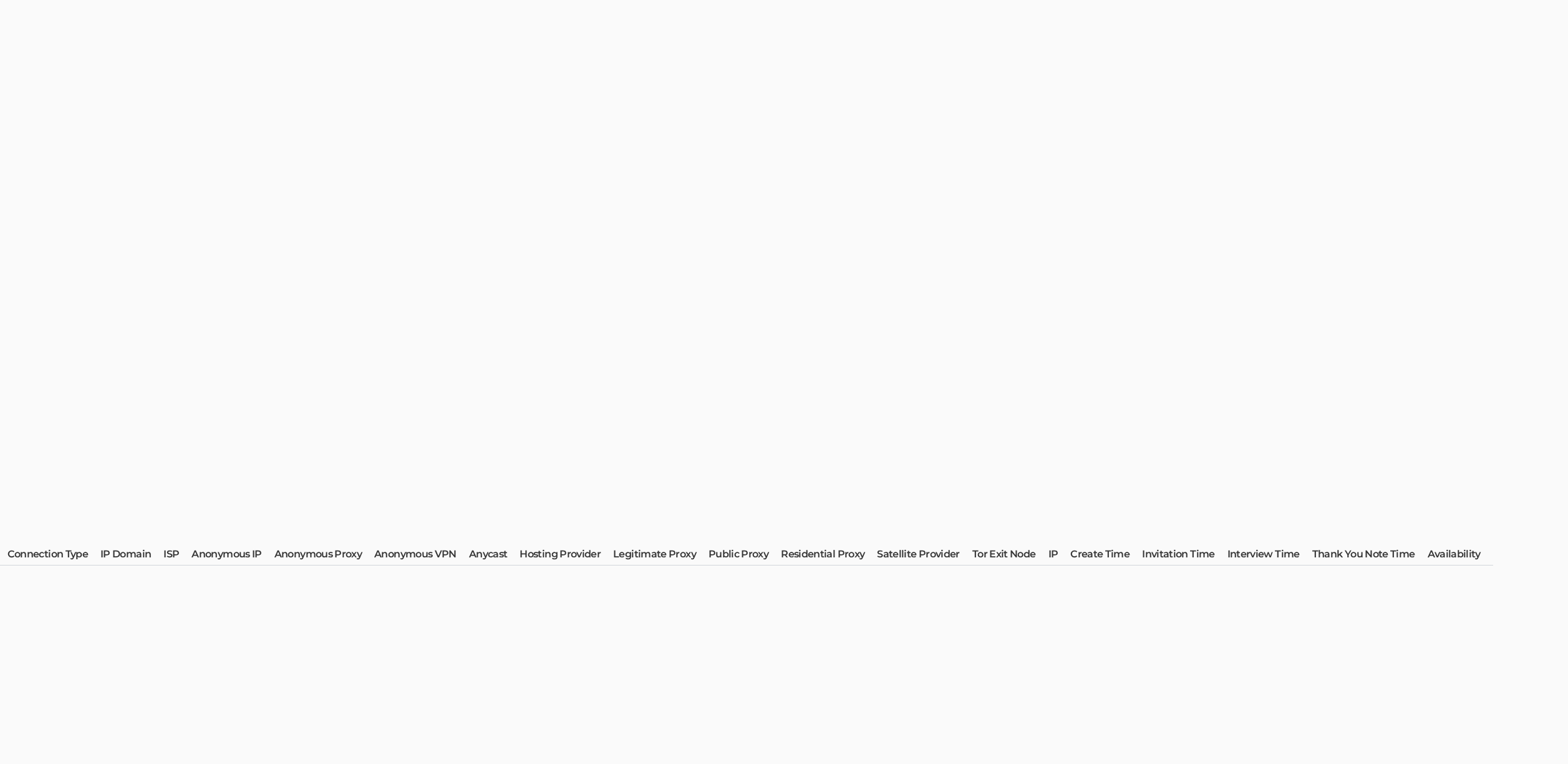
scroll to position [0, 0]
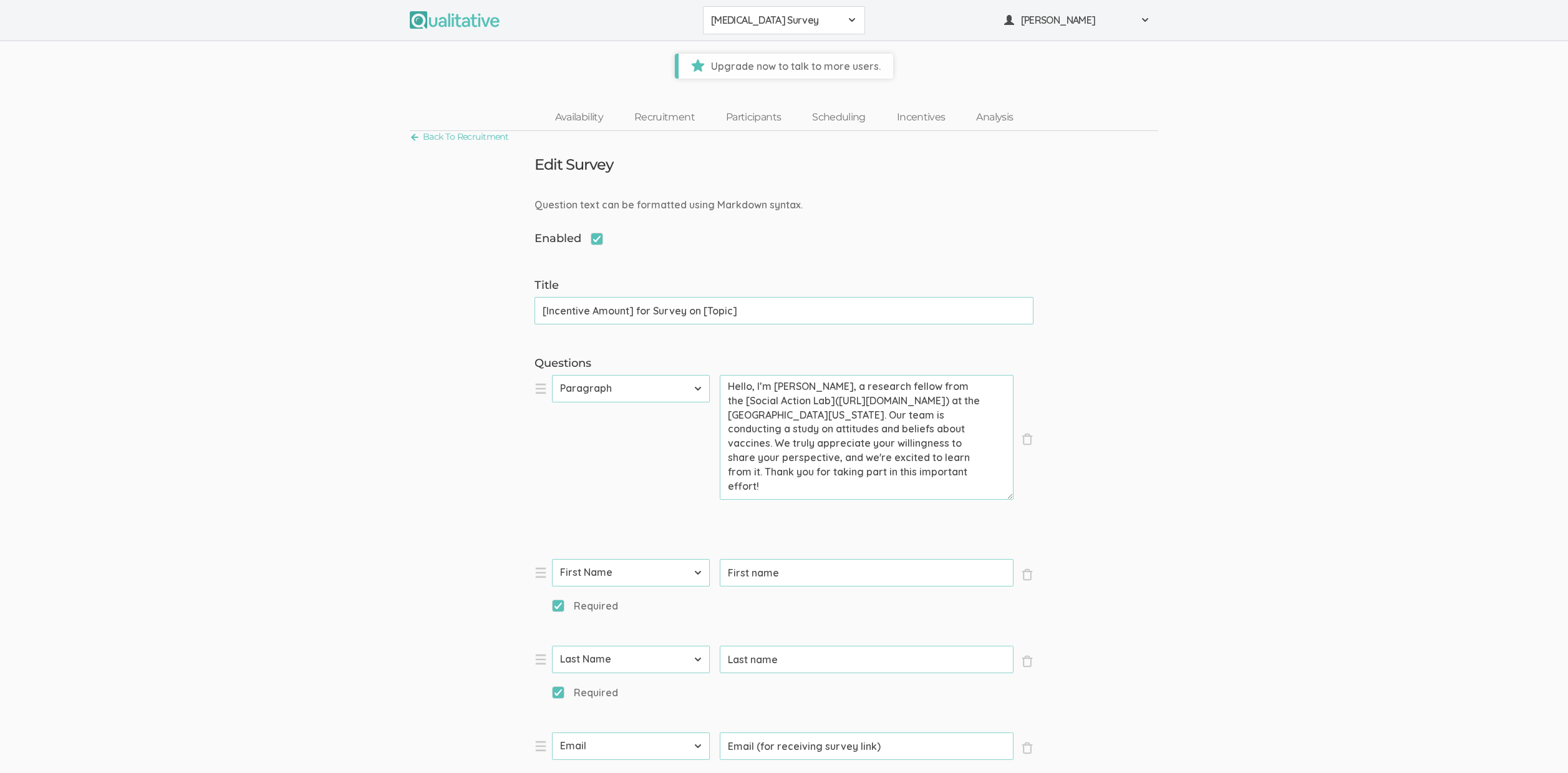
click at [789, 16] on span "[MEDICAL_DATA] Survey" at bounding box center [776, 20] width 130 height 14
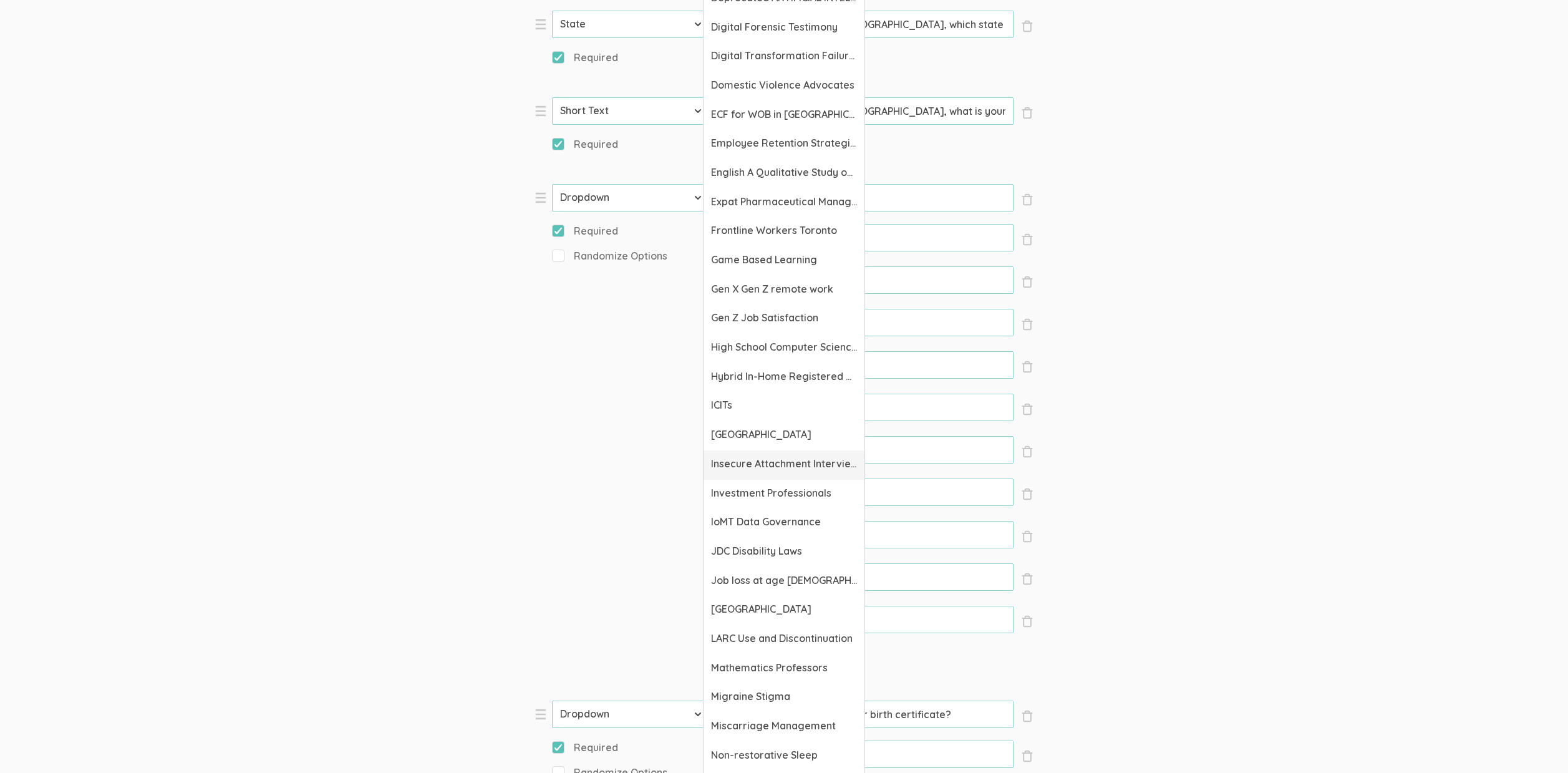
scroll to position [1149, 0]
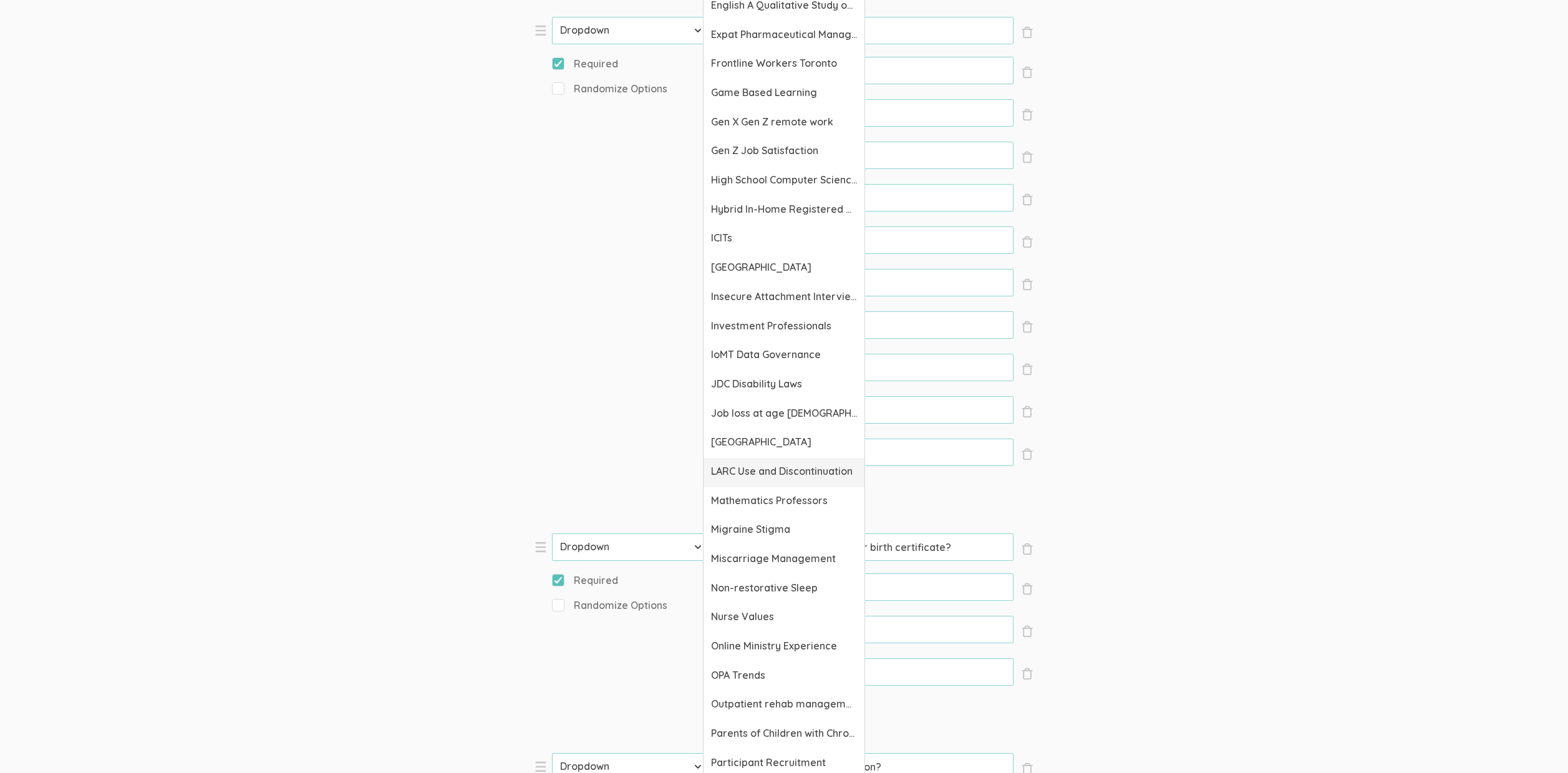
click at [768, 472] on span "LARC Use and Discontinuation" at bounding box center [784, 471] width 146 height 14
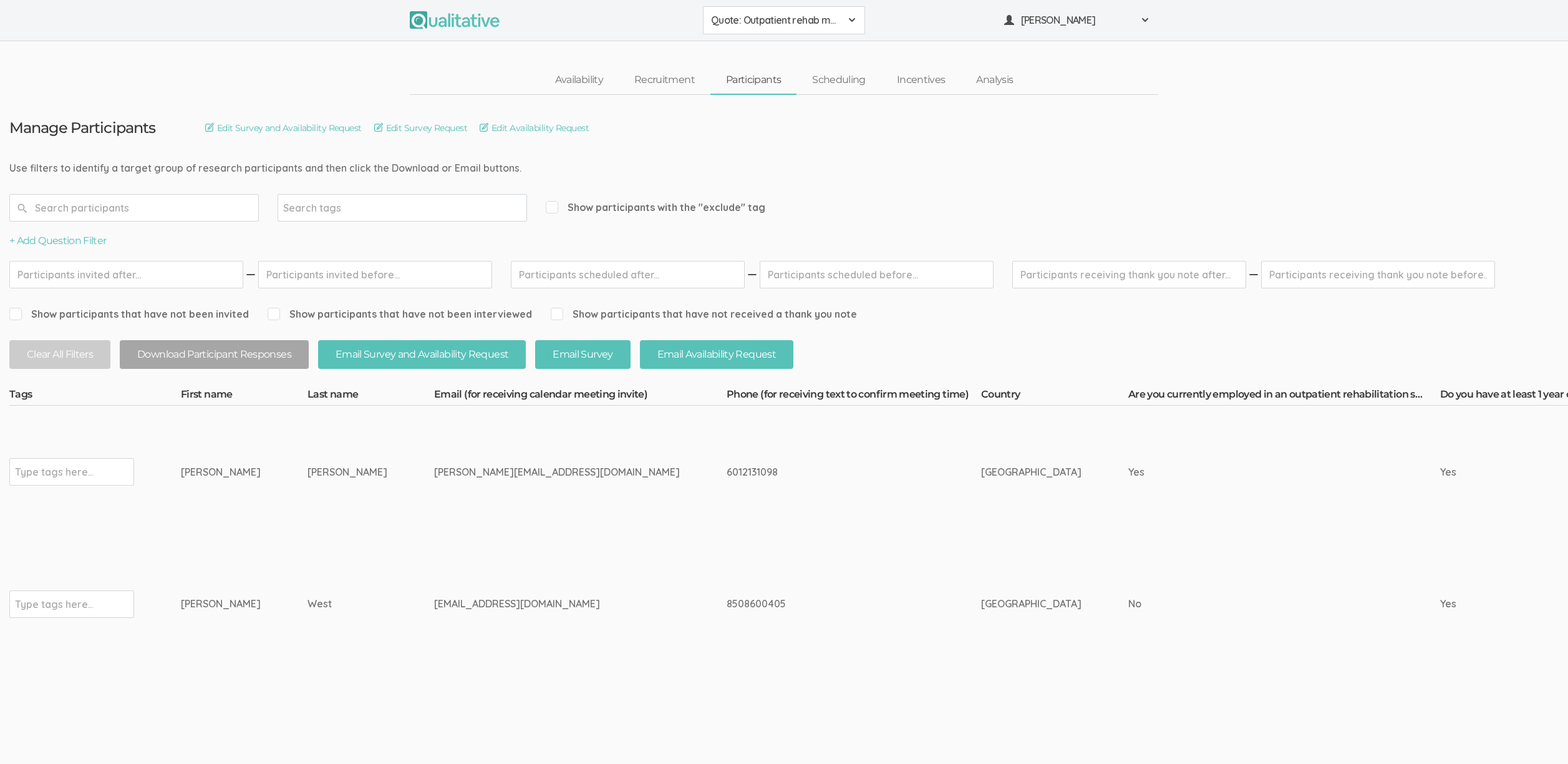
click at [981, 597] on div "[GEOGRAPHIC_DATA]" at bounding box center [1031, 604] width 101 height 14
drag, startPoint x: 201, startPoint y: 473, endPoint x: 411, endPoint y: 609, distance: 250.2
click at [434, 609] on div "[EMAIL_ADDRESS][DOMAIN_NAME]" at bounding box center [557, 604] width 246 height 14
drag, startPoint x: 424, startPoint y: 609, endPoint x: 193, endPoint y: 470, distance: 269.6
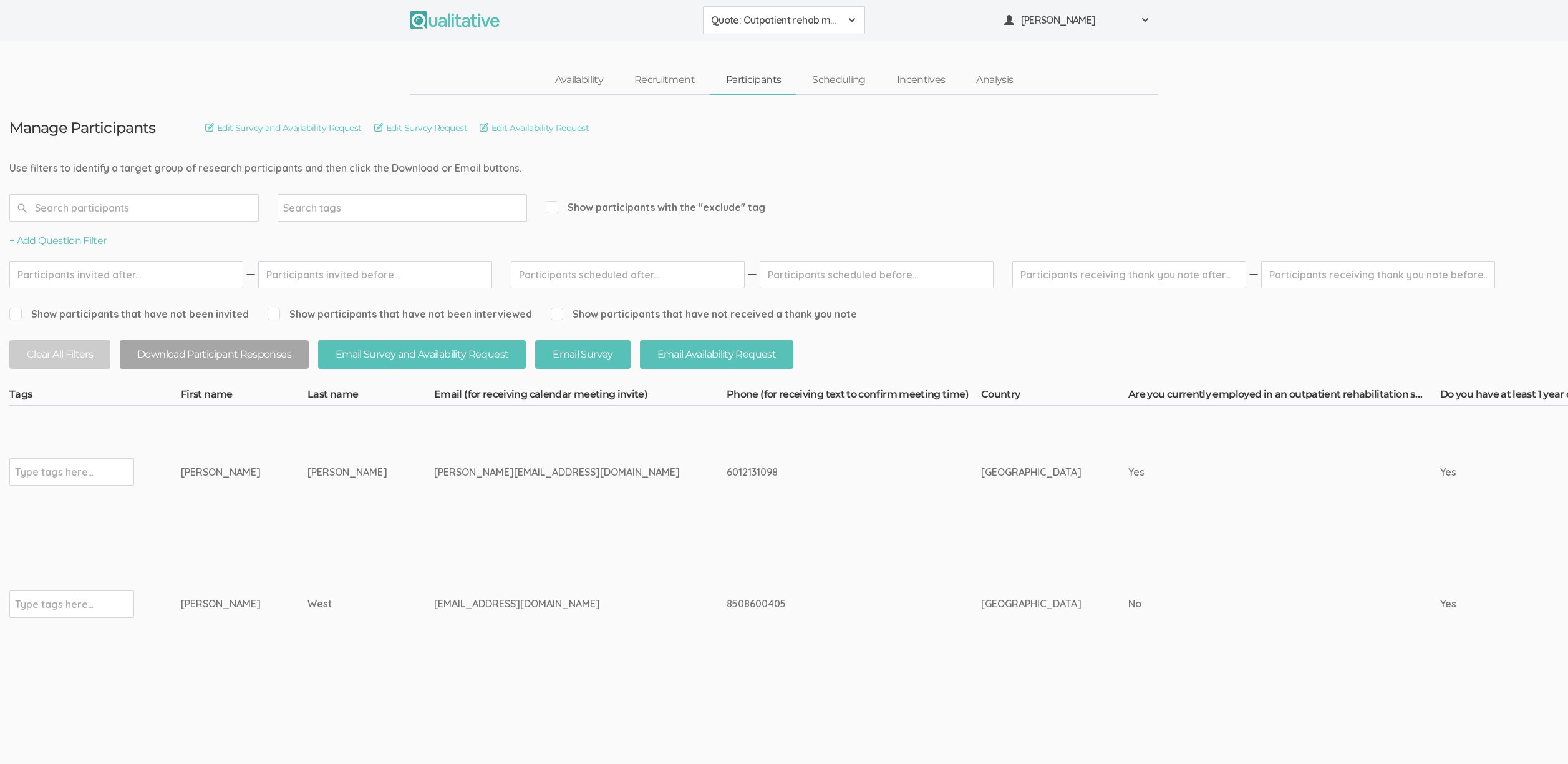
click at [193, 470] on div "Nicole" at bounding box center [221, 472] width 80 height 14
drag, startPoint x: 194, startPoint y: 474, endPoint x: 402, endPoint y: 600, distance: 243.2
click at [434, 600] on div "troutkatie16@icloud.com" at bounding box center [557, 604] width 246 height 14
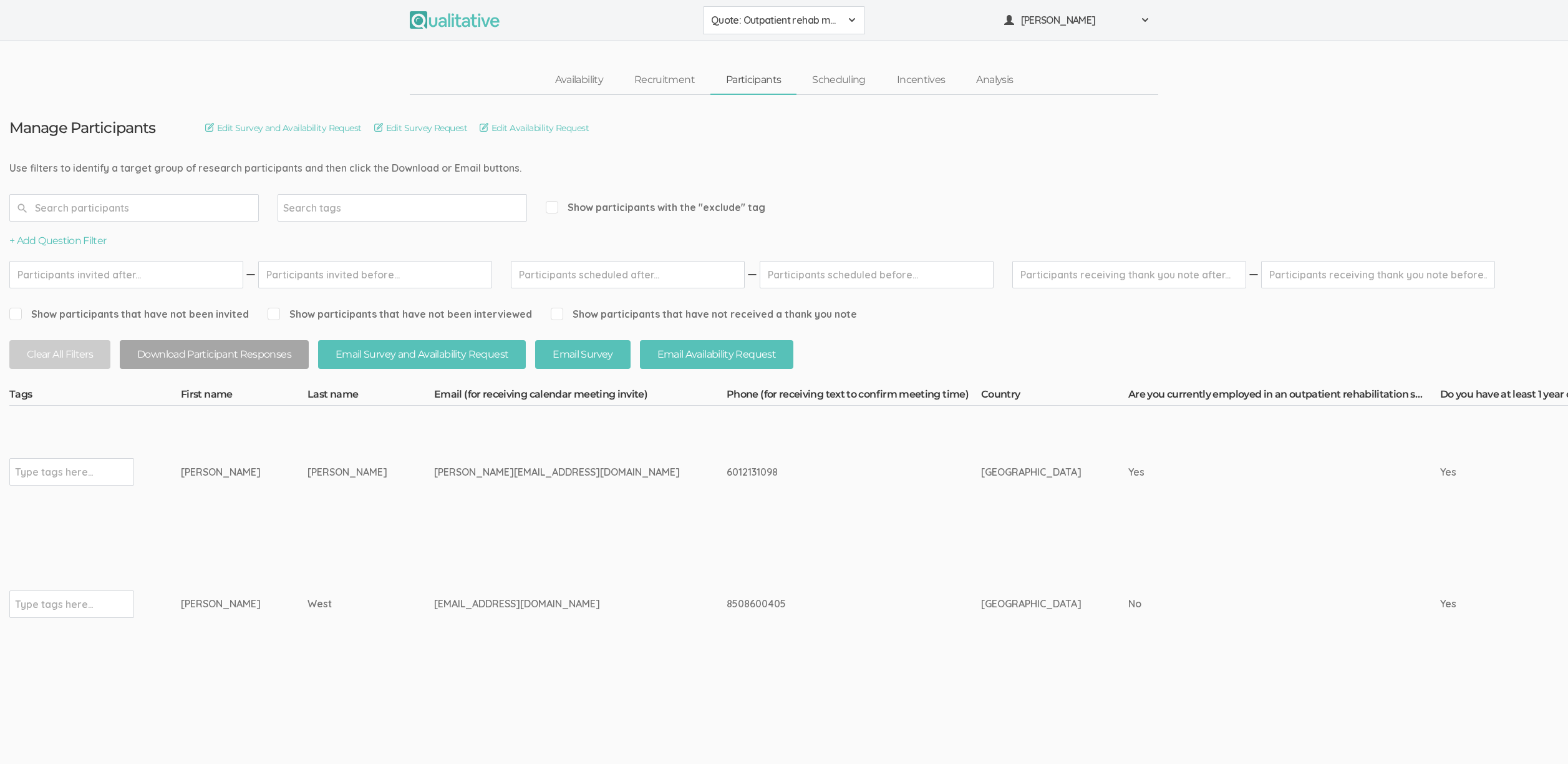
drag, startPoint x: 403, startPoint y: 603, endPoint x: 197, endPoint y: 473, distance: 243.6
click at [197, 473] on div "Nicole" at bounding box center [221, 472] width 80 height 14
drag, startPoint x: 195, startPoint y: 471, endPoint x: 403, endPoint y: 600, distance: 244.8
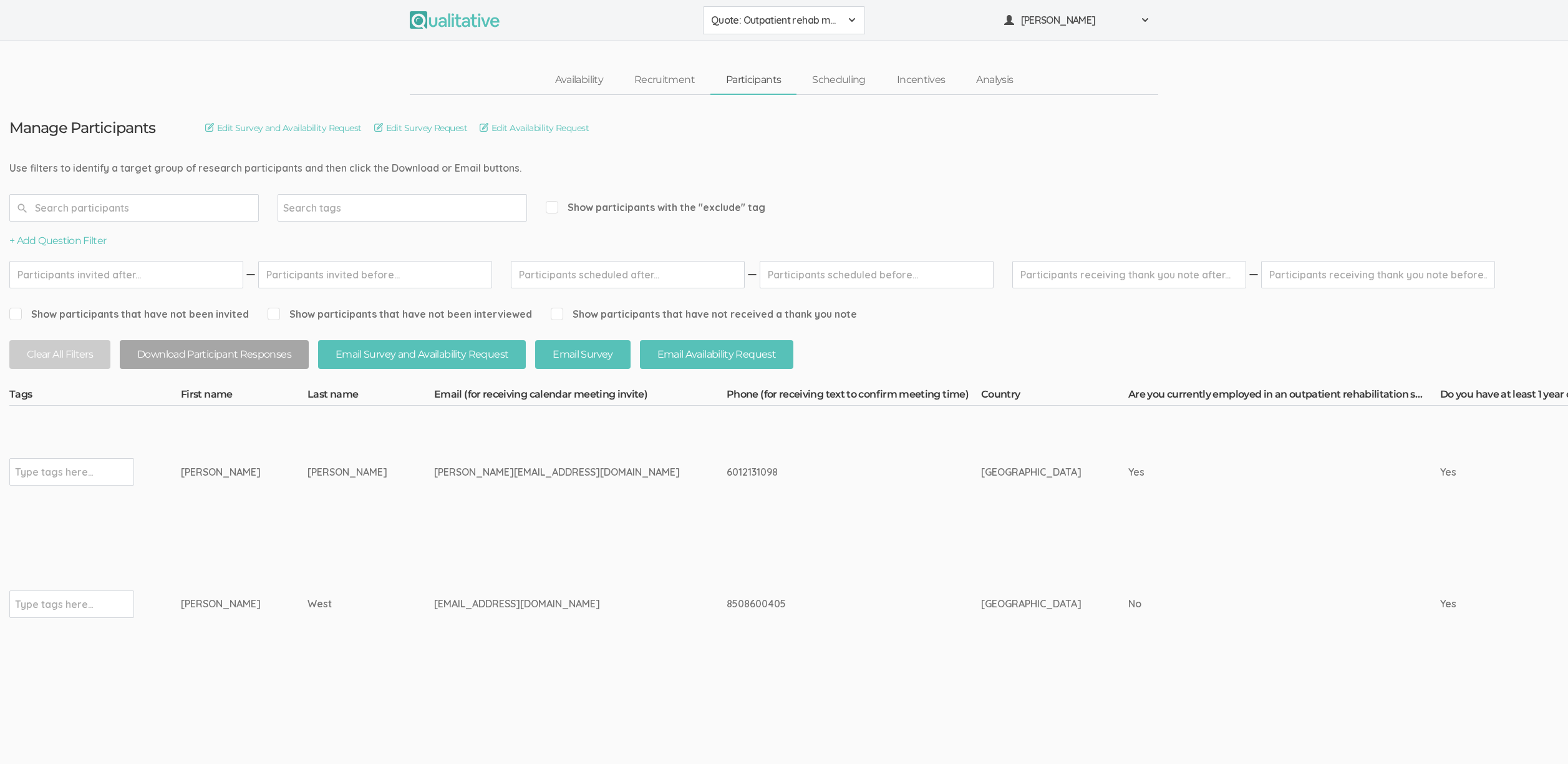
click at [434, 600] on div "troutkatie16@icloud.com" at bounding box center [557, 604] width 246 height 14
drag, startPoint x: 405, startPoint y: 605, endPoint x: 192, endPoint y: 475, distance: 249.5
drag, startPoint x: 197, startPoint y: 476, endPoint x: 220, endPoint y: 493, distance: 28.6
click at [197, 476] on div "Nicole" at bounding box center [221, 472] width 80 height 14
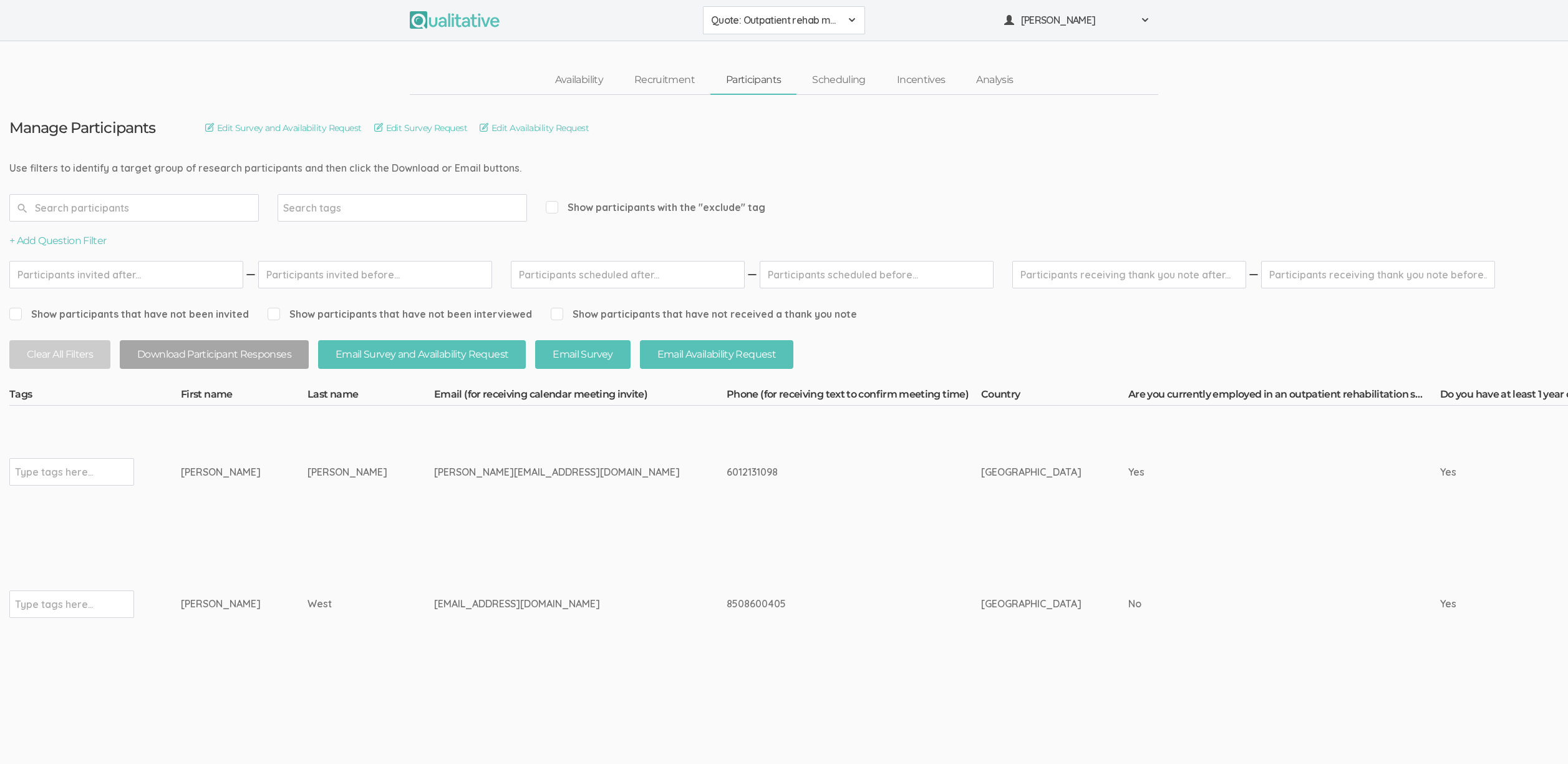
click at [726, 544] on td "8508600405" at bounding box center [853, 603] width 255 height 132
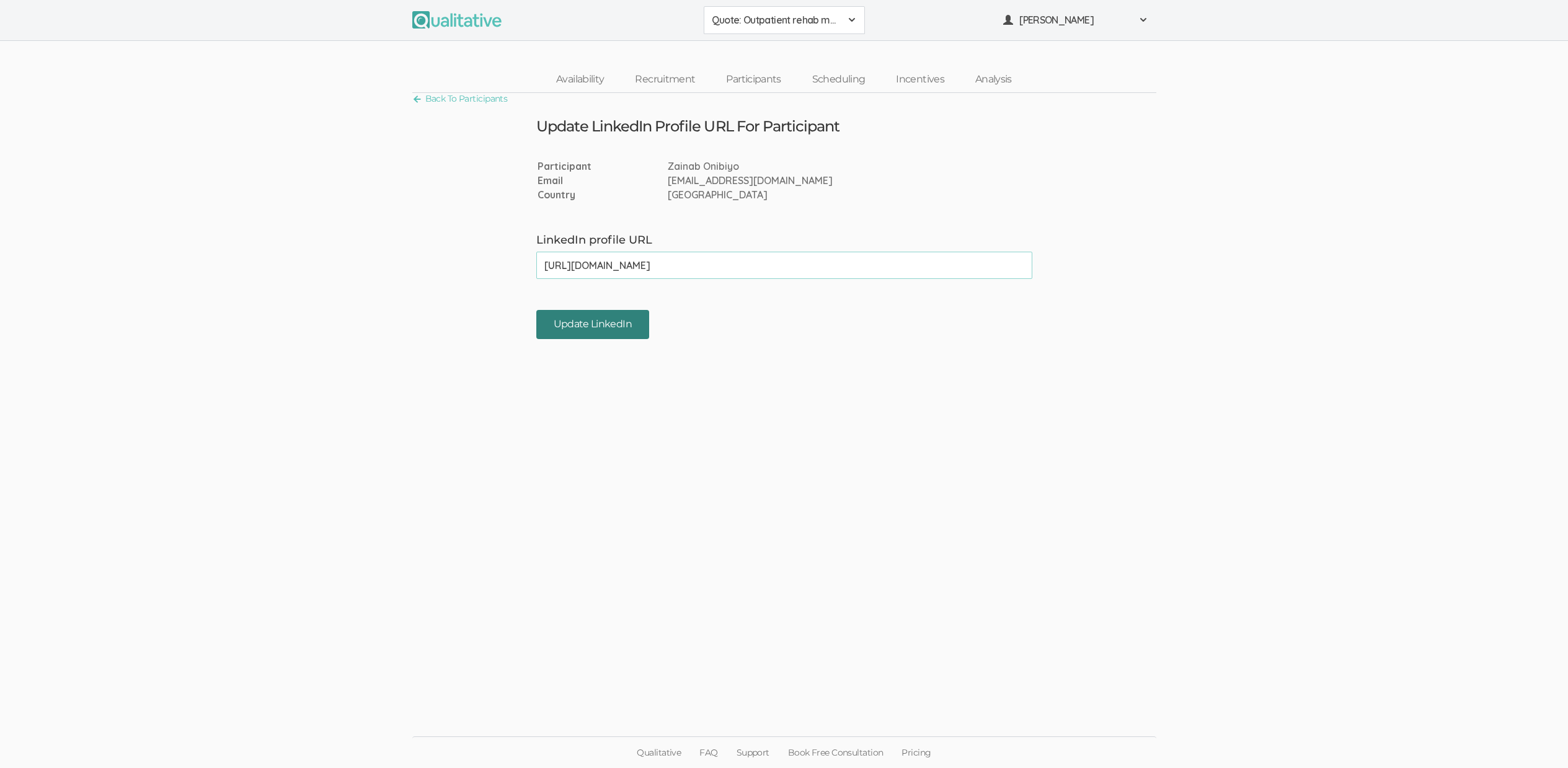
type input "https://www.linkedin.com/in/zainab-onibiyo-134bb655/"
drag, startPoint x: 618, startPoint y: 313, endPoint x: 666, endPoint y: 328, distance: 50.3
click at [620, 313] on input "Update LinkedIn" at bounding box center [592, 324] width 113 height 29
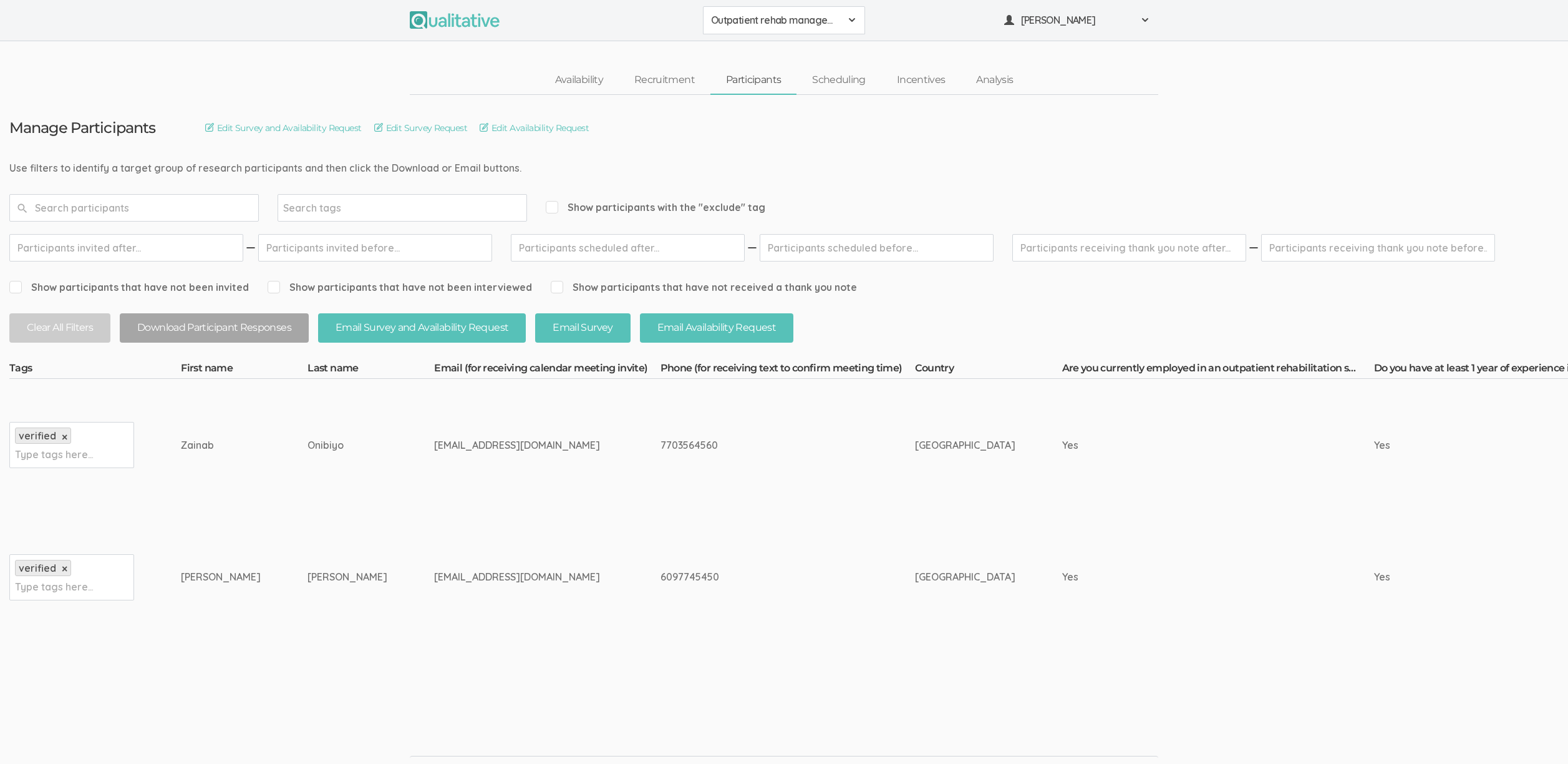
click at [308, 527] on td "[PERSON_NAME]" at bounding box center [371, 577] width 127 height 132
click at [828, 88] on link "Scheduling" at bounding box center [839, 80] width 85 height 27
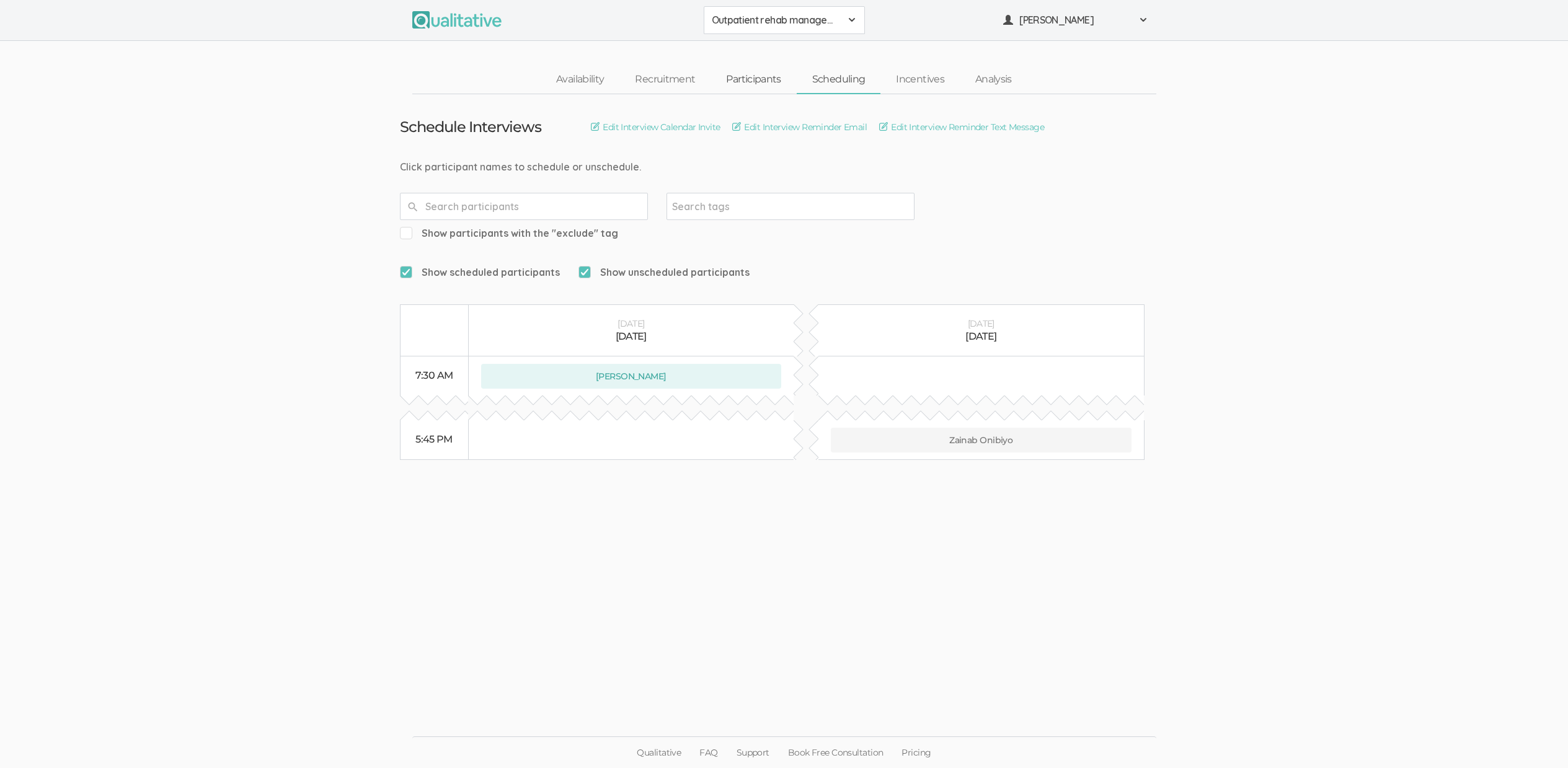
click at [770, 81] on link "Participants" at bounding box center [753, 79] width 85 height 26
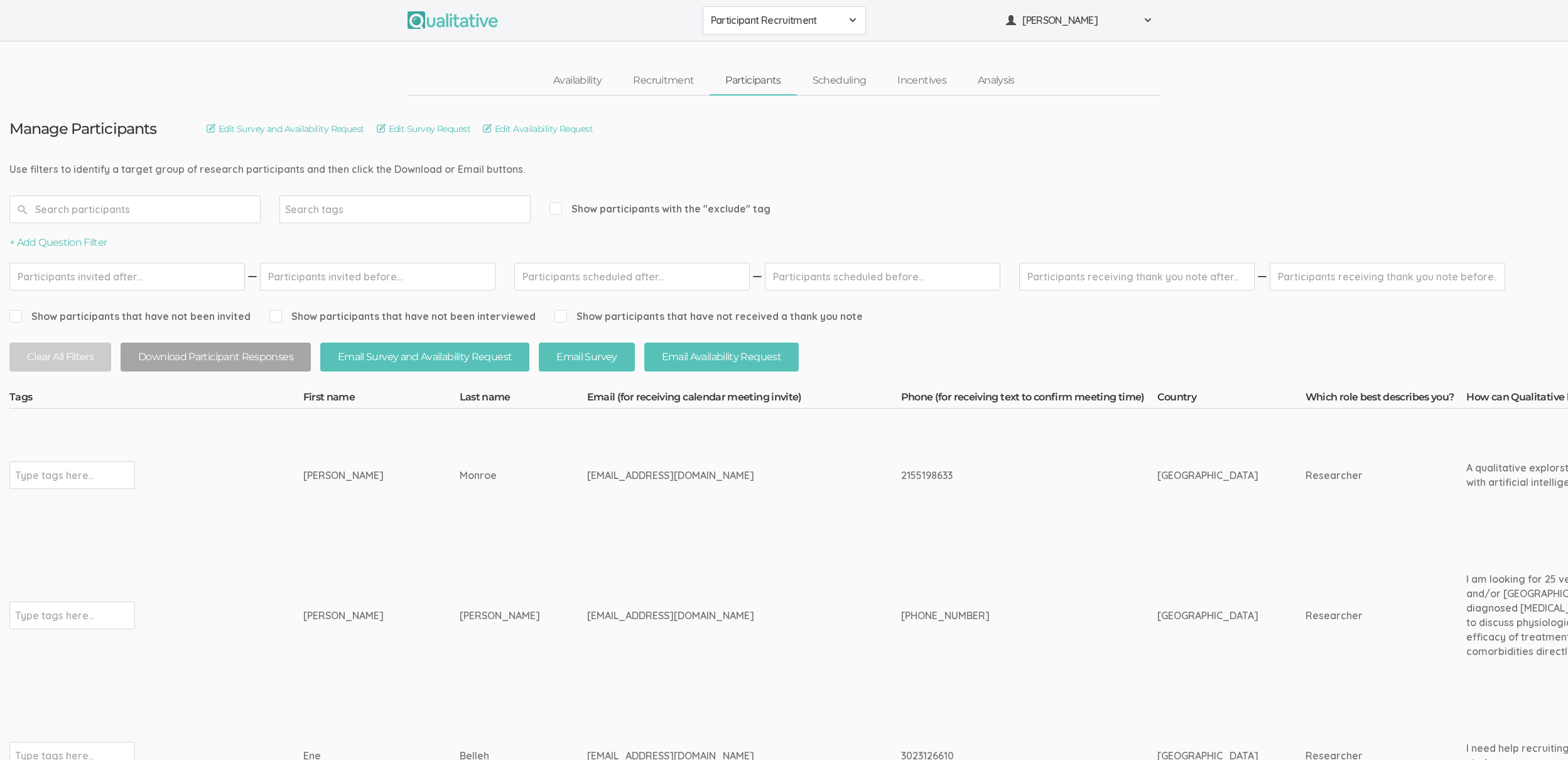
drag, startPoint x: 475, startPoint y: 622, endPoint x: 260, endPoint y: 614, distance: 215.1
click at [260, 614] on td "Type tags here..." at bounding box center [156, 614] width 294 height 147
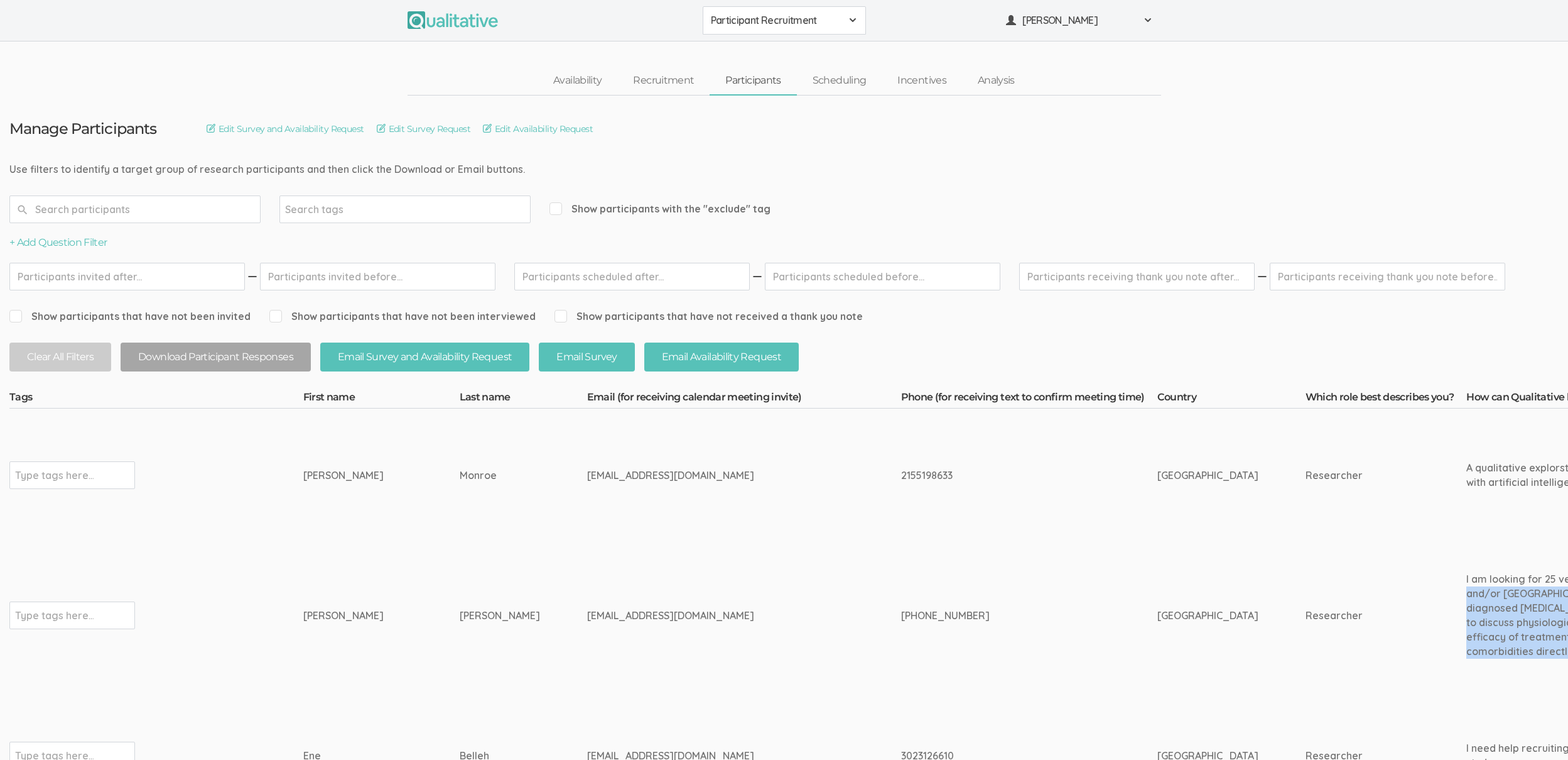
copy tr "I am looking for 25 veterans who served in Iraq and/or Afghanistan from 2005 to…"
click at [930, 660] on td "910-467-1045" at bounding box center [1029, 614] width 256 height 147
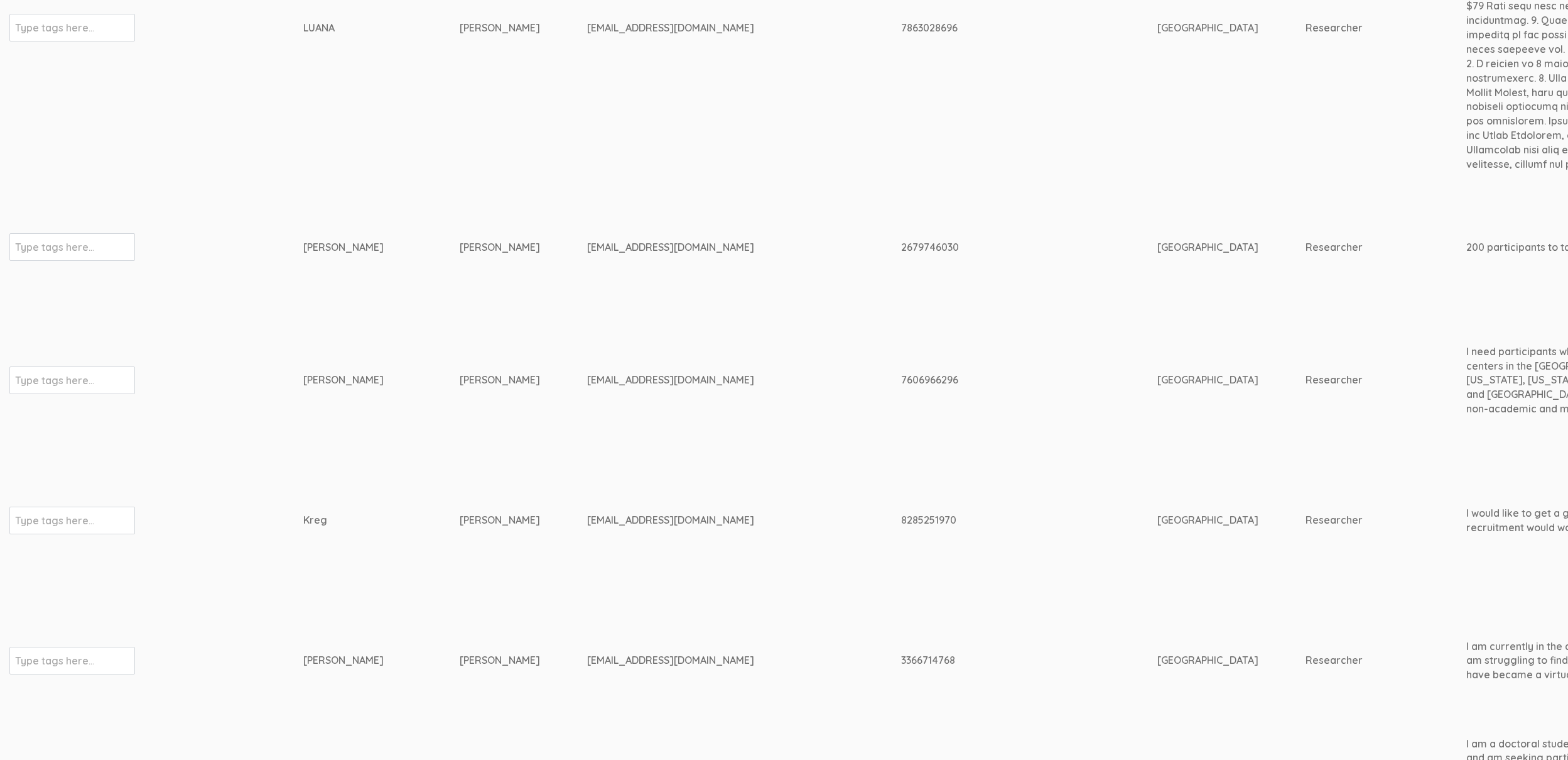
scroll to position [1493, 3952]
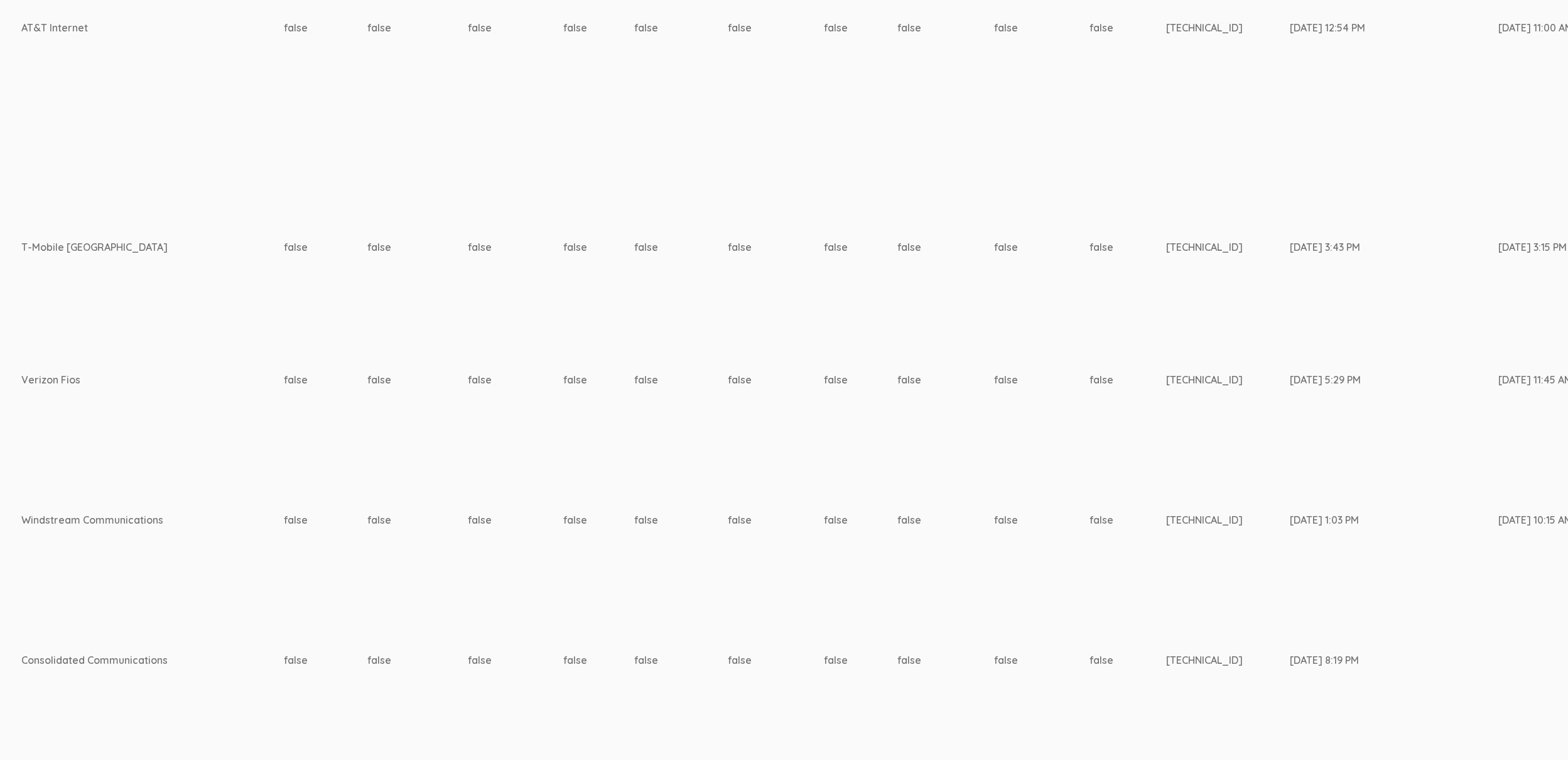
click at [824, 607] on td "false" at bounding box center [860, 660] width 73 height 133
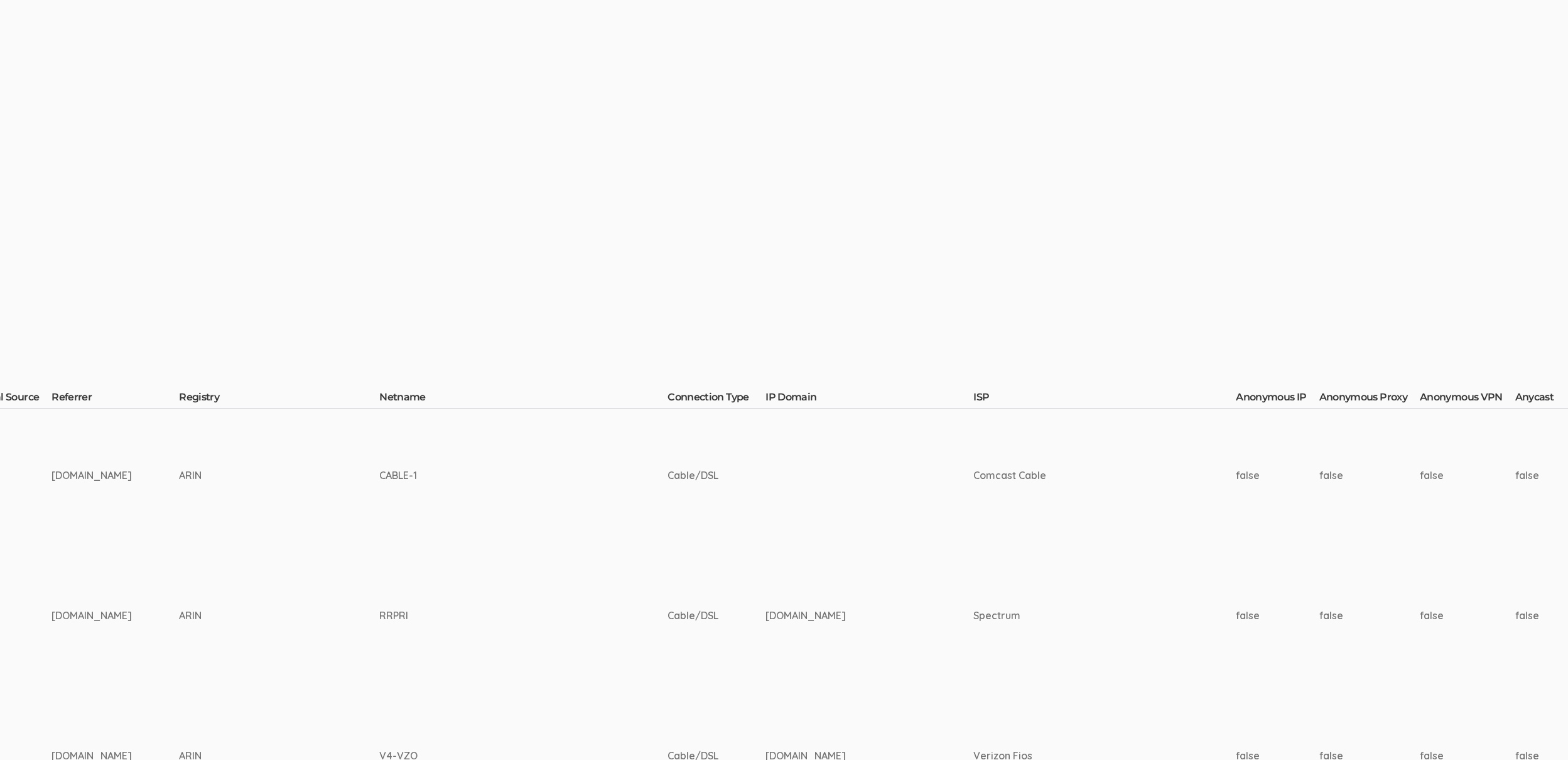
scroll to position [0, 0]
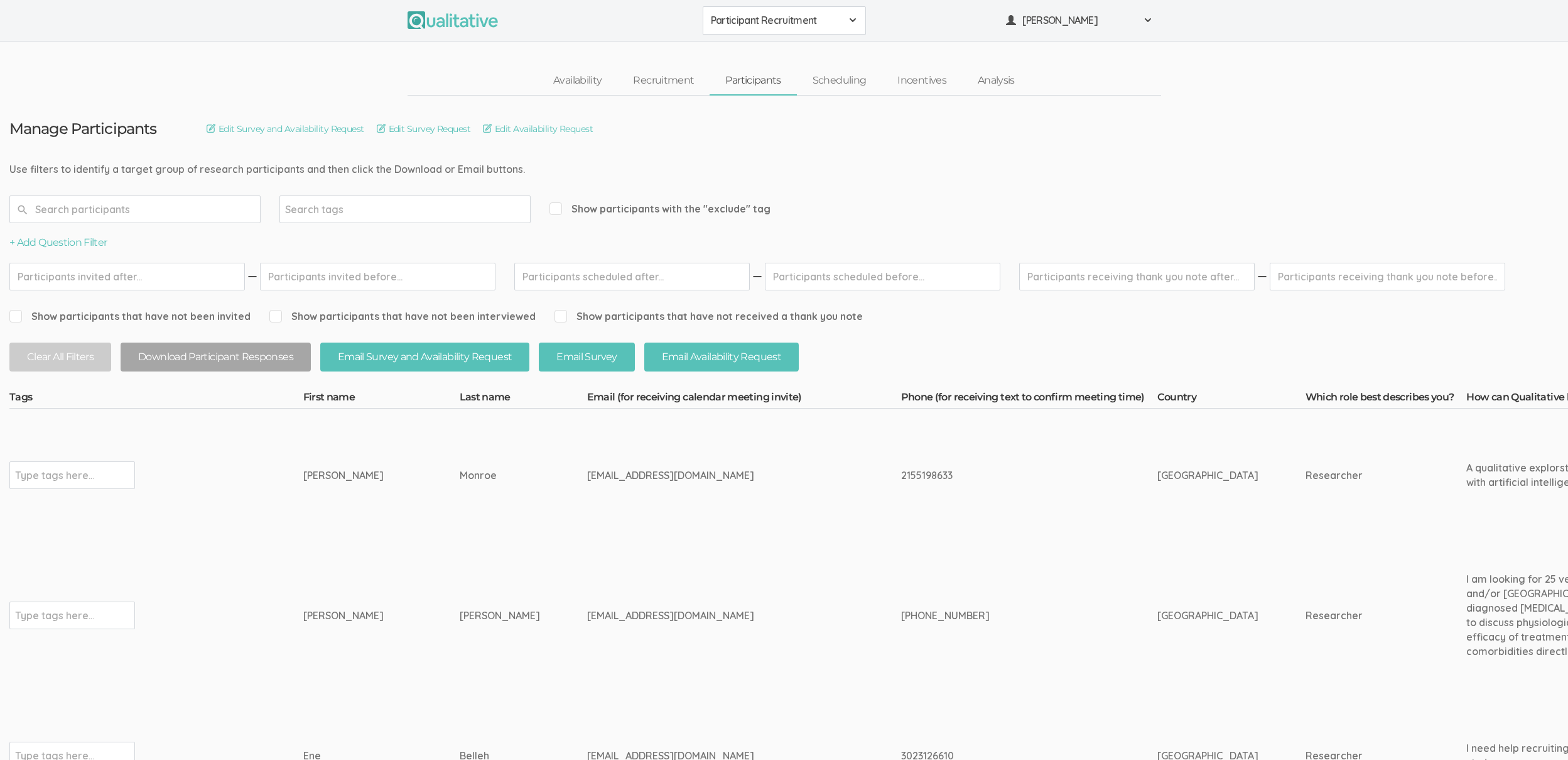
click at [737, 27] on span "Participant Recruitment" at bounding box center [776, 20] width 131 height 14
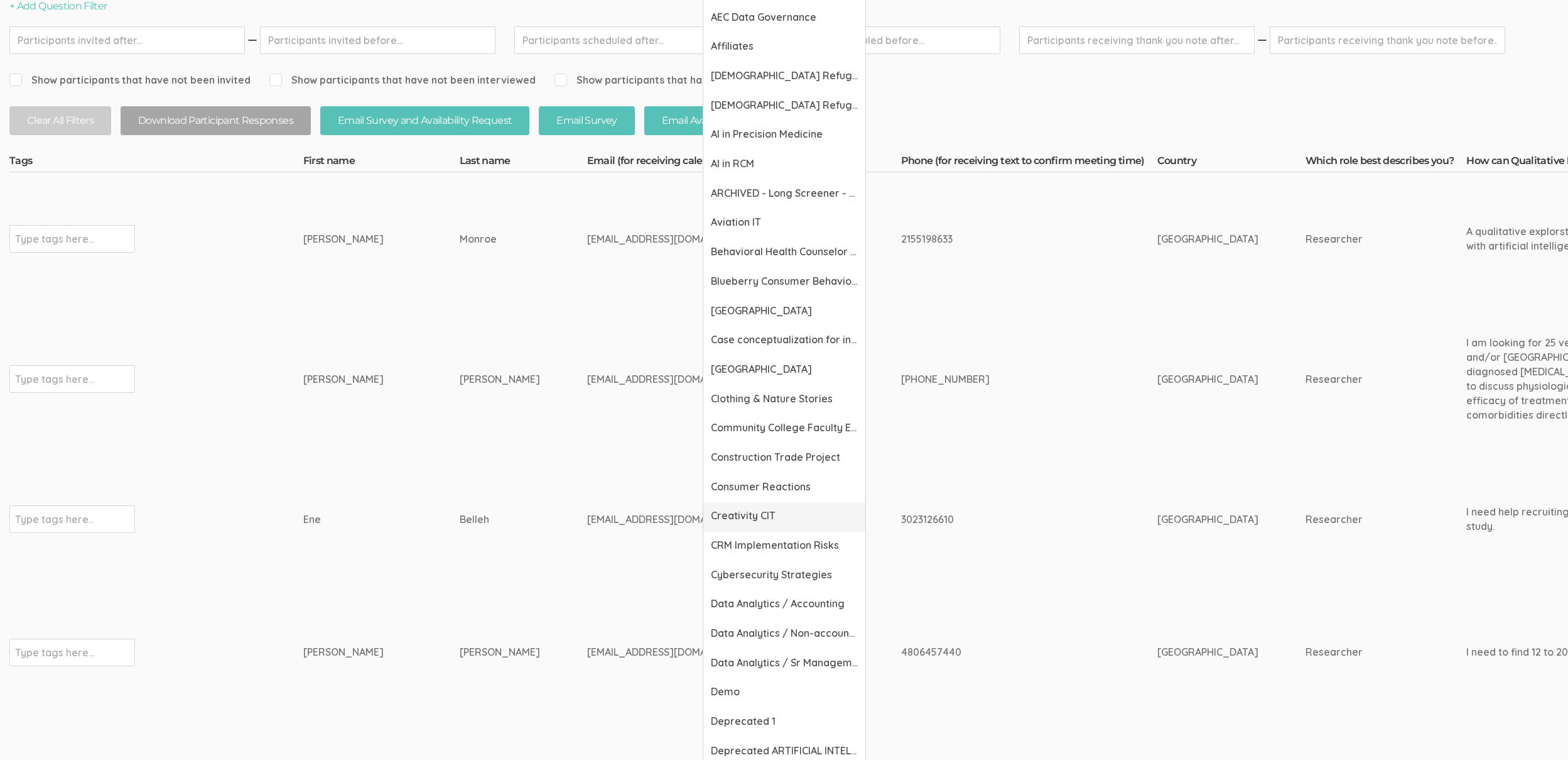
scroll to position [375, 0]
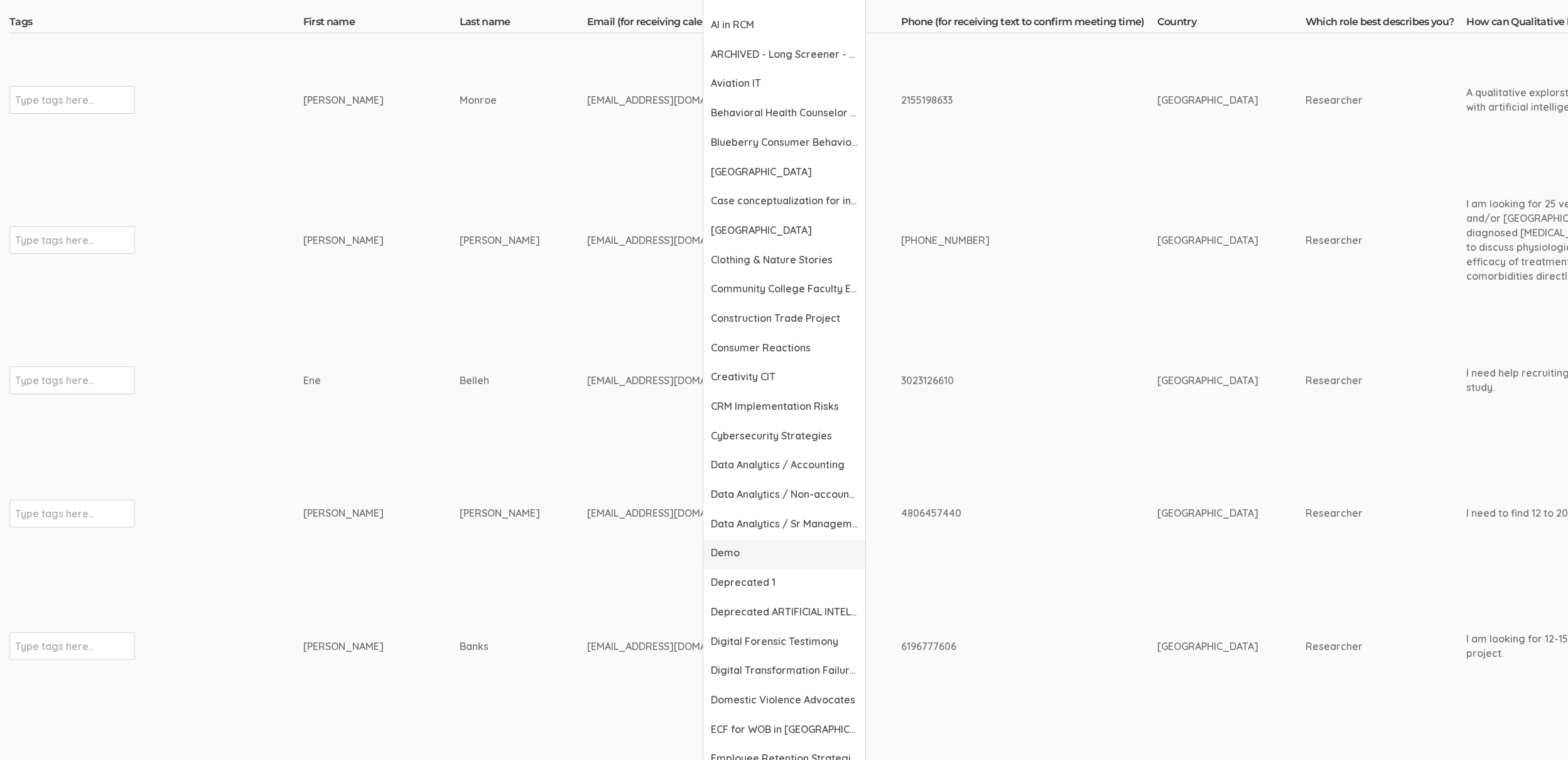
click at [740, 562] on link "Demo" at bounding box center [785, 554] width 162 height 30
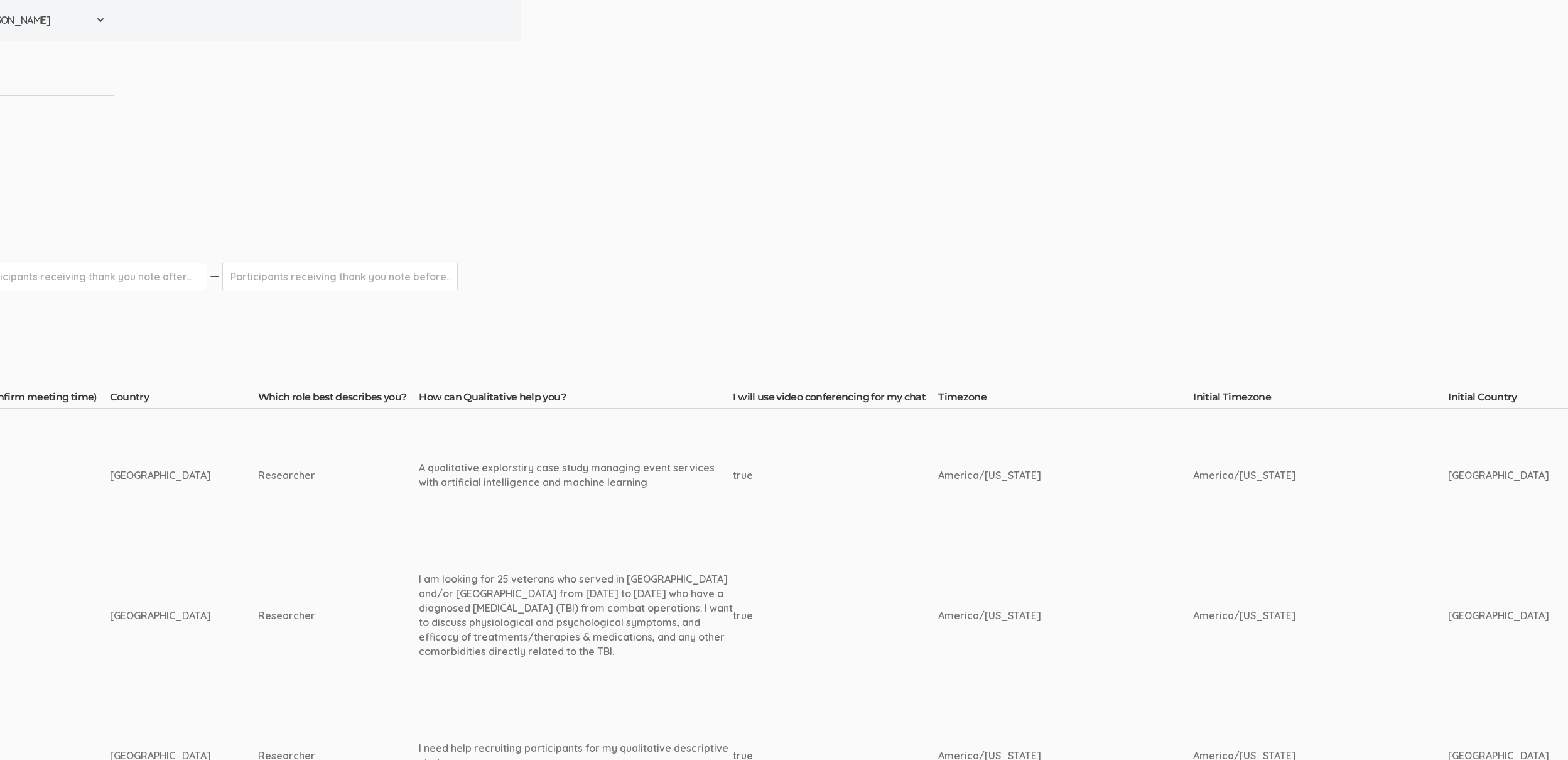
scroll to position [0, 1051]
drag, startPoint x: 598, startPoint y: 614, endPoint x: 1451, endPoint y: 611, distance: 853.0
click at [1445, 592] on td "[GEOGRAPHIC_DATA]" at bounding box center [1519, 614] width 148 height 147
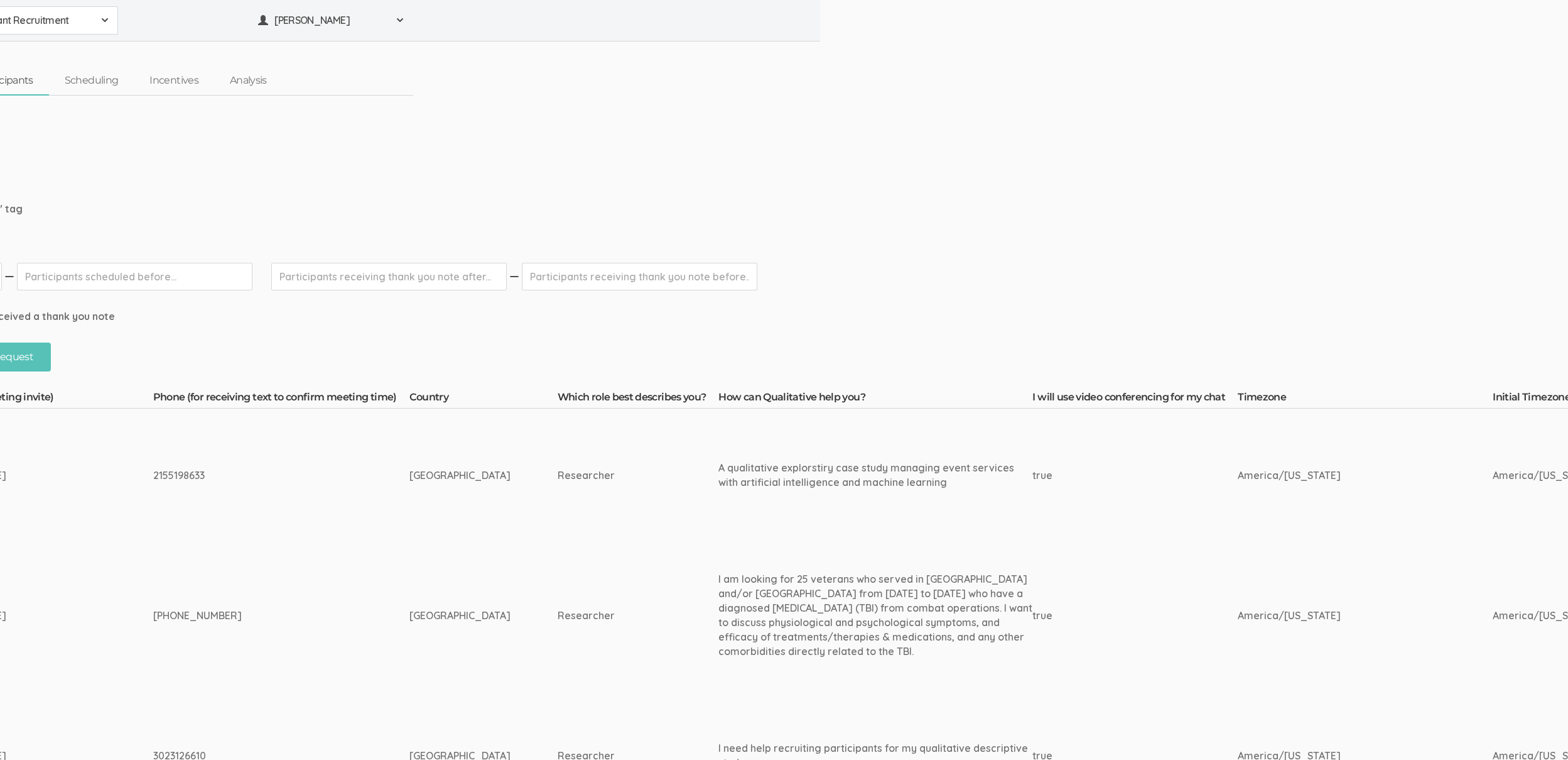
scroll to position [0, 0]
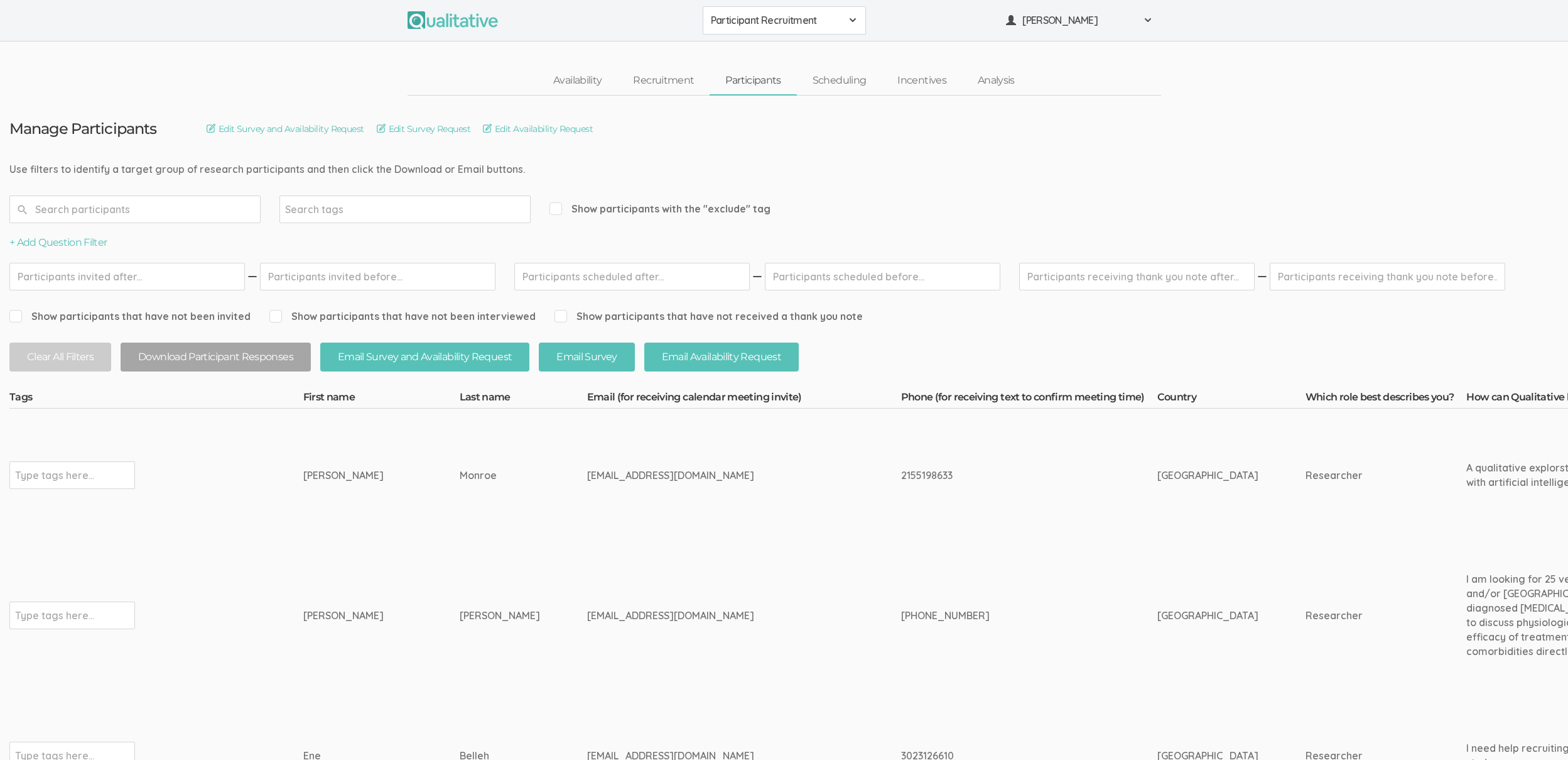
click at [360, 554] on td "Tony" at bounding box center [381, 614] width 156 height 147
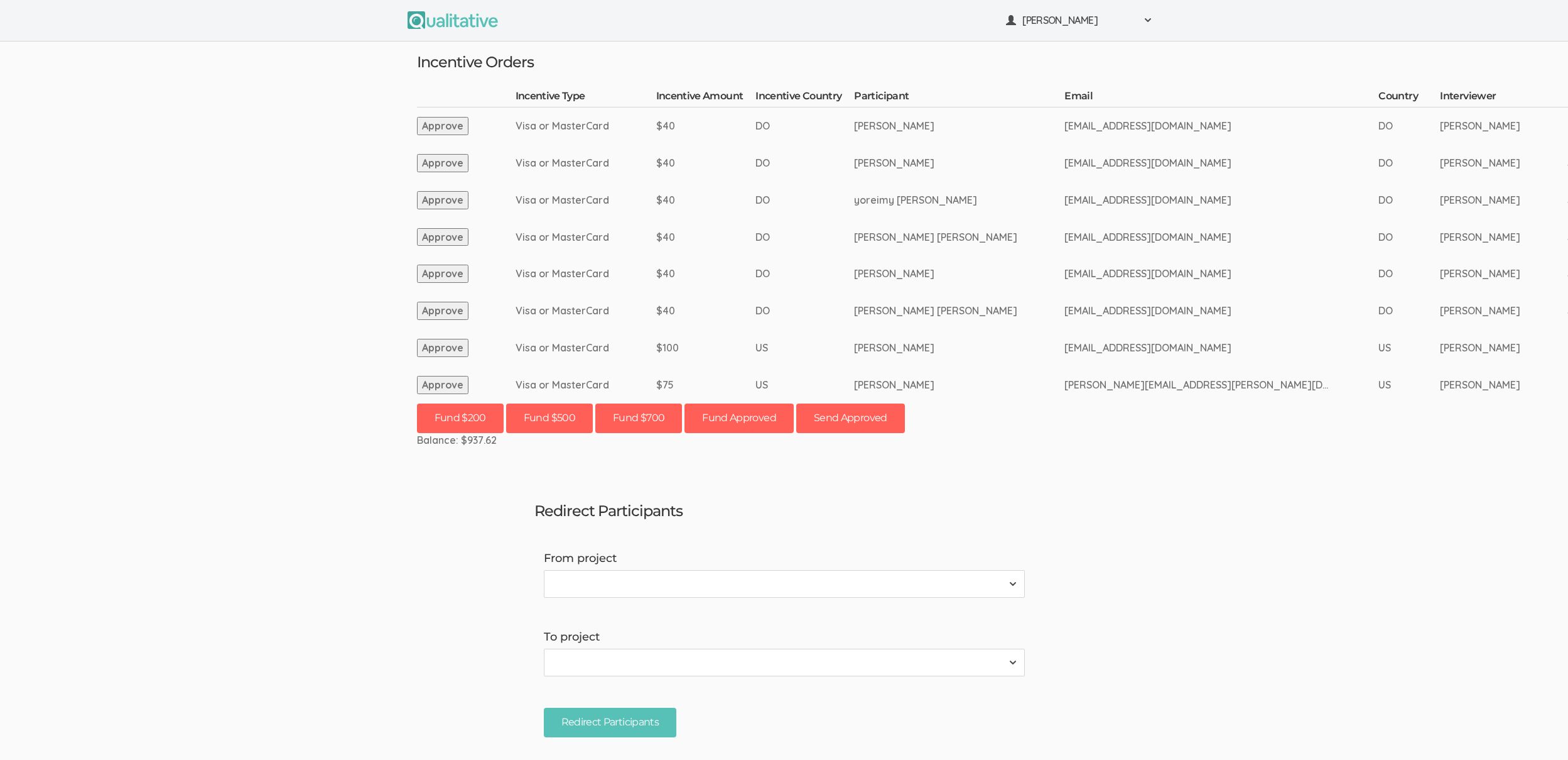
click at [74, 435] on ui-view "[PERSON_NAME] Project Workspace Profile Organization Settings" at bounding box center [784, 380] width 1568 height 760
click at [666, 260] on td "$40" at bounding box center [706, 273] width 100 height 37
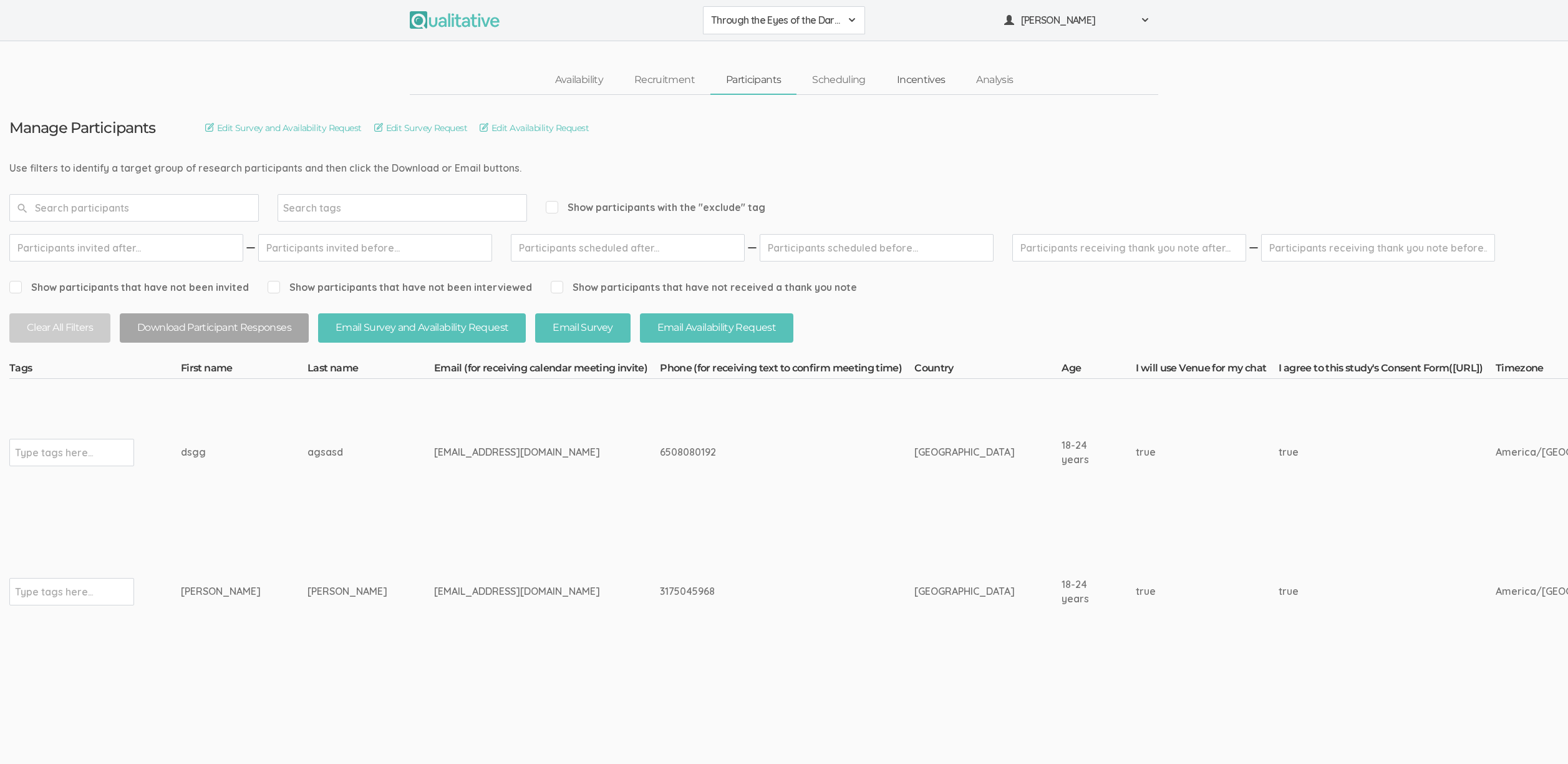
click at [907, 76] on link "Incentives" at bounding box center [921, 80] width 80 height 27
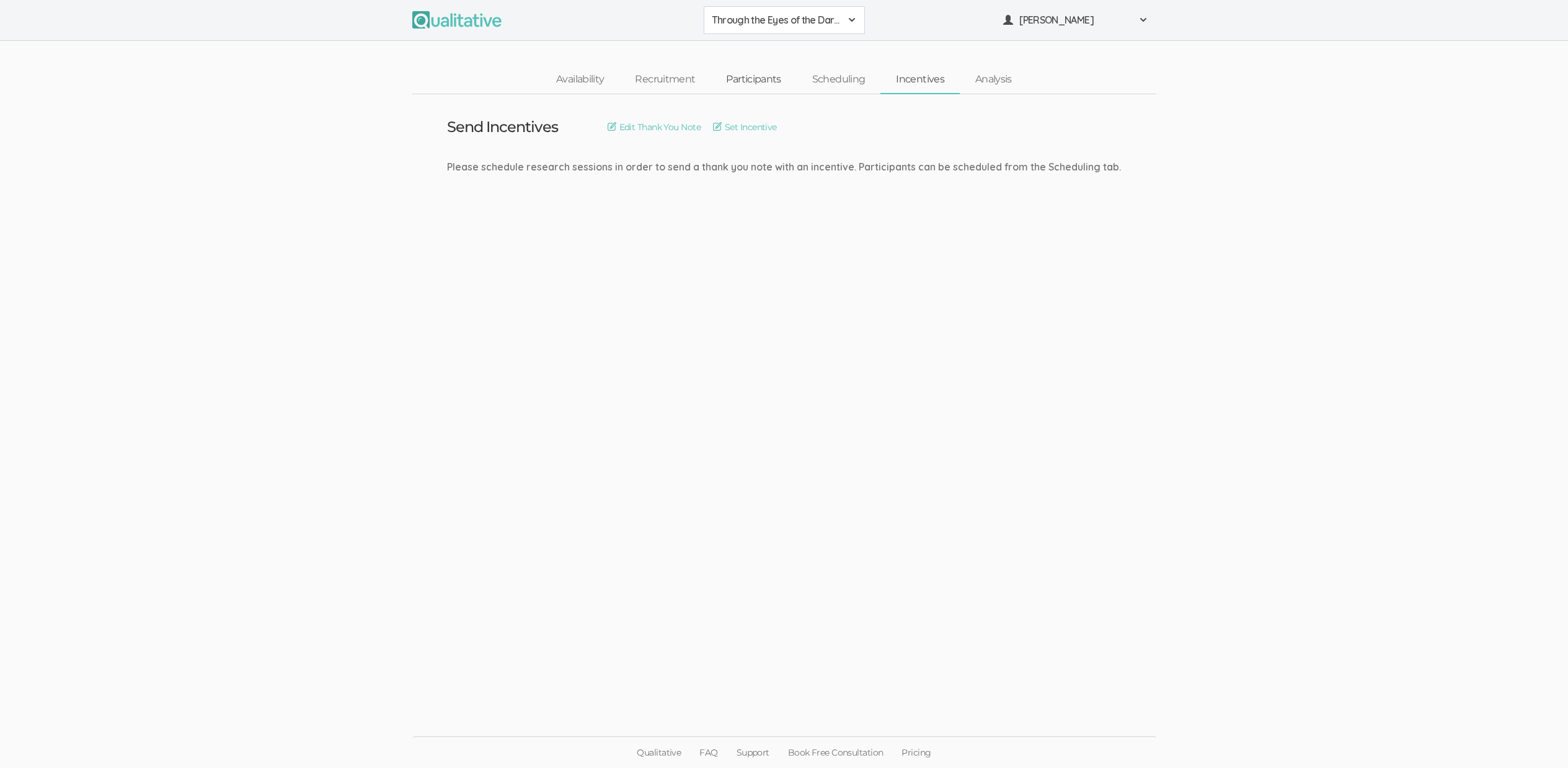
click at [742, 81] on link "Participants" at bounding box center [753, 79] width 85 height 26
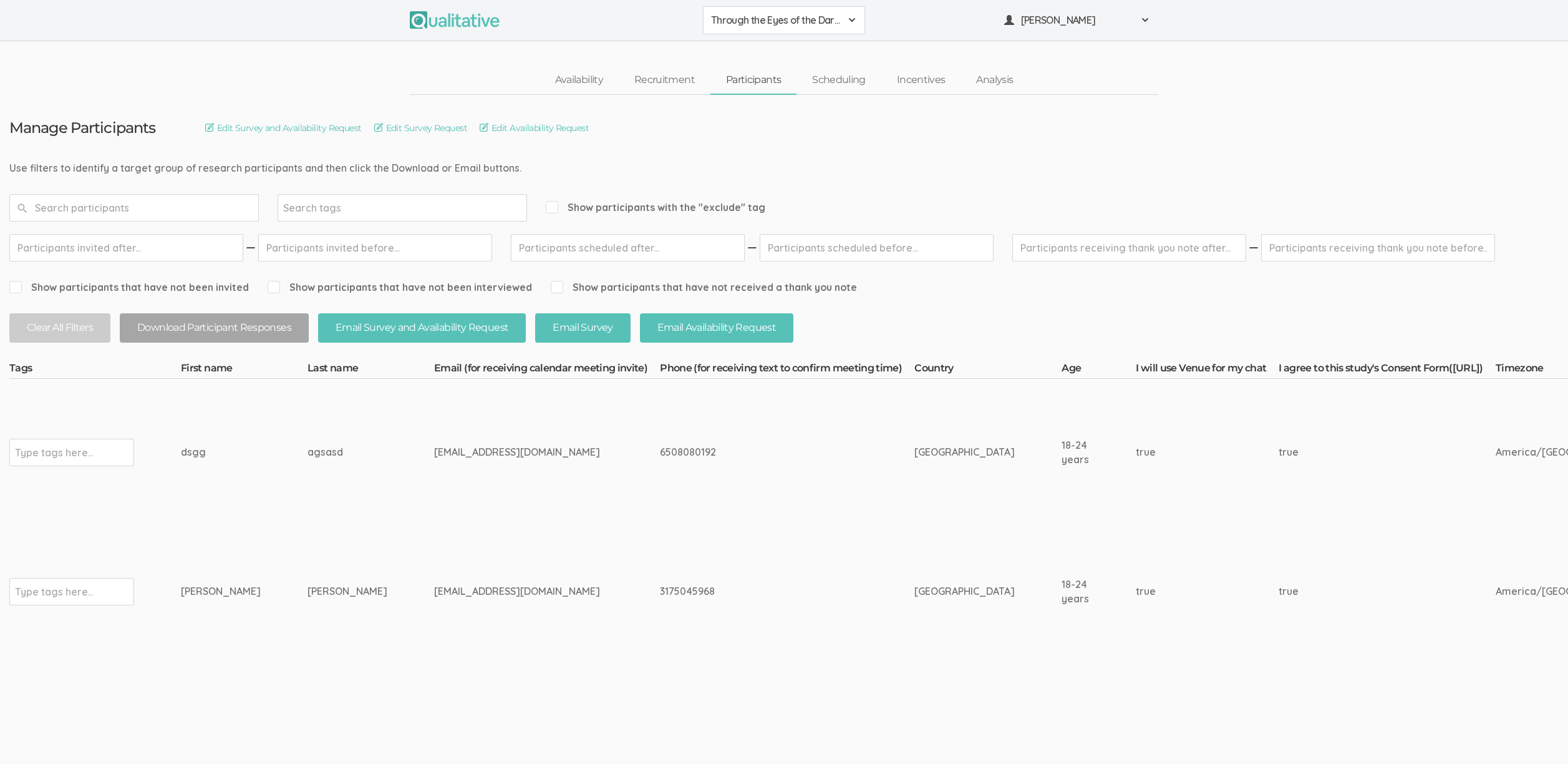
click at [660, 632] on td "3175045968" at bounding box center [787, 591] width 255 height 132
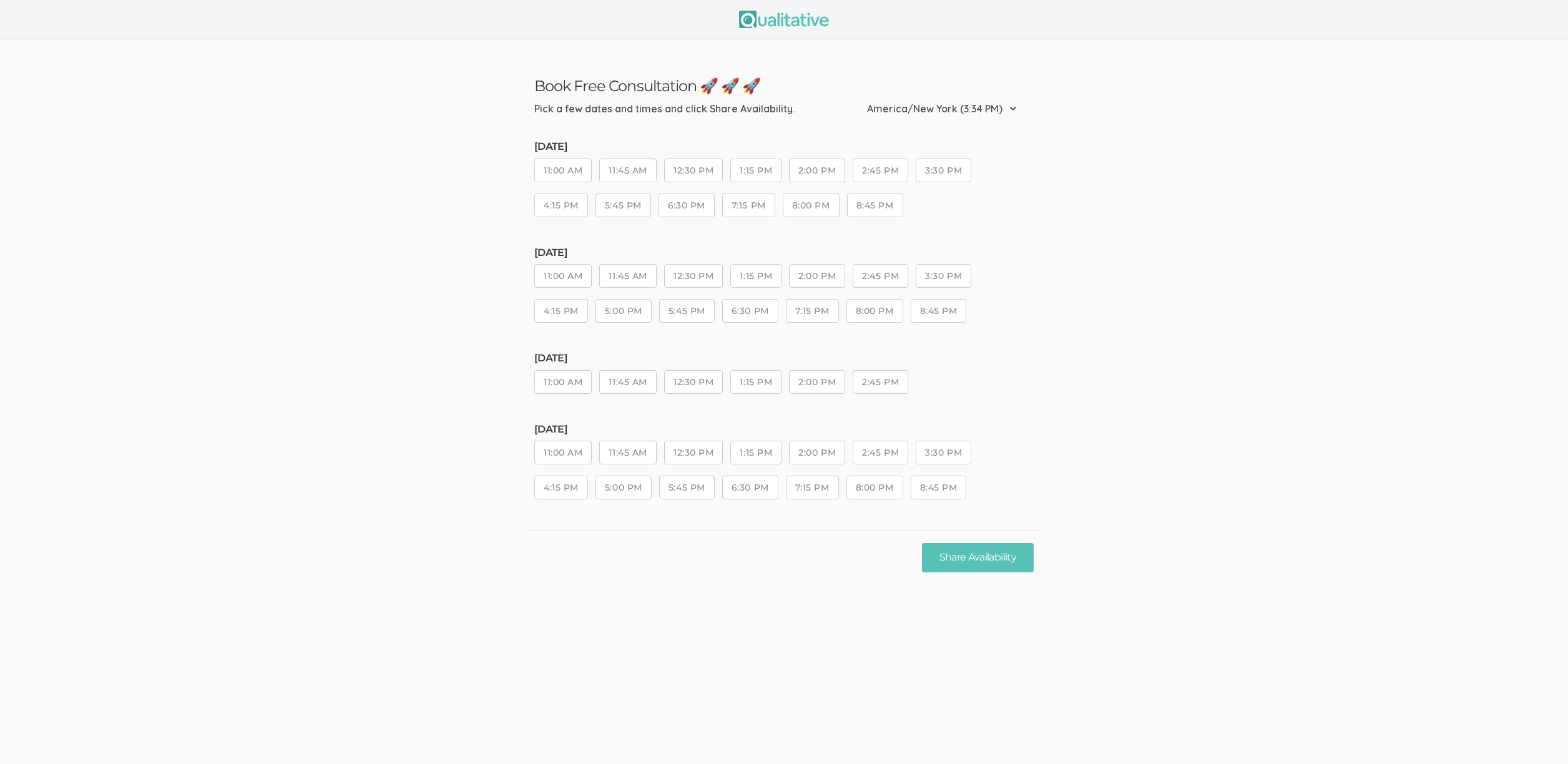
click at [560, 603] on ui-view "Book Free Consultation 🚀 🚀 🚀 Pick a few dates and times and click Share Availab…" at bounding box center [784, 382] width 1568 height 764
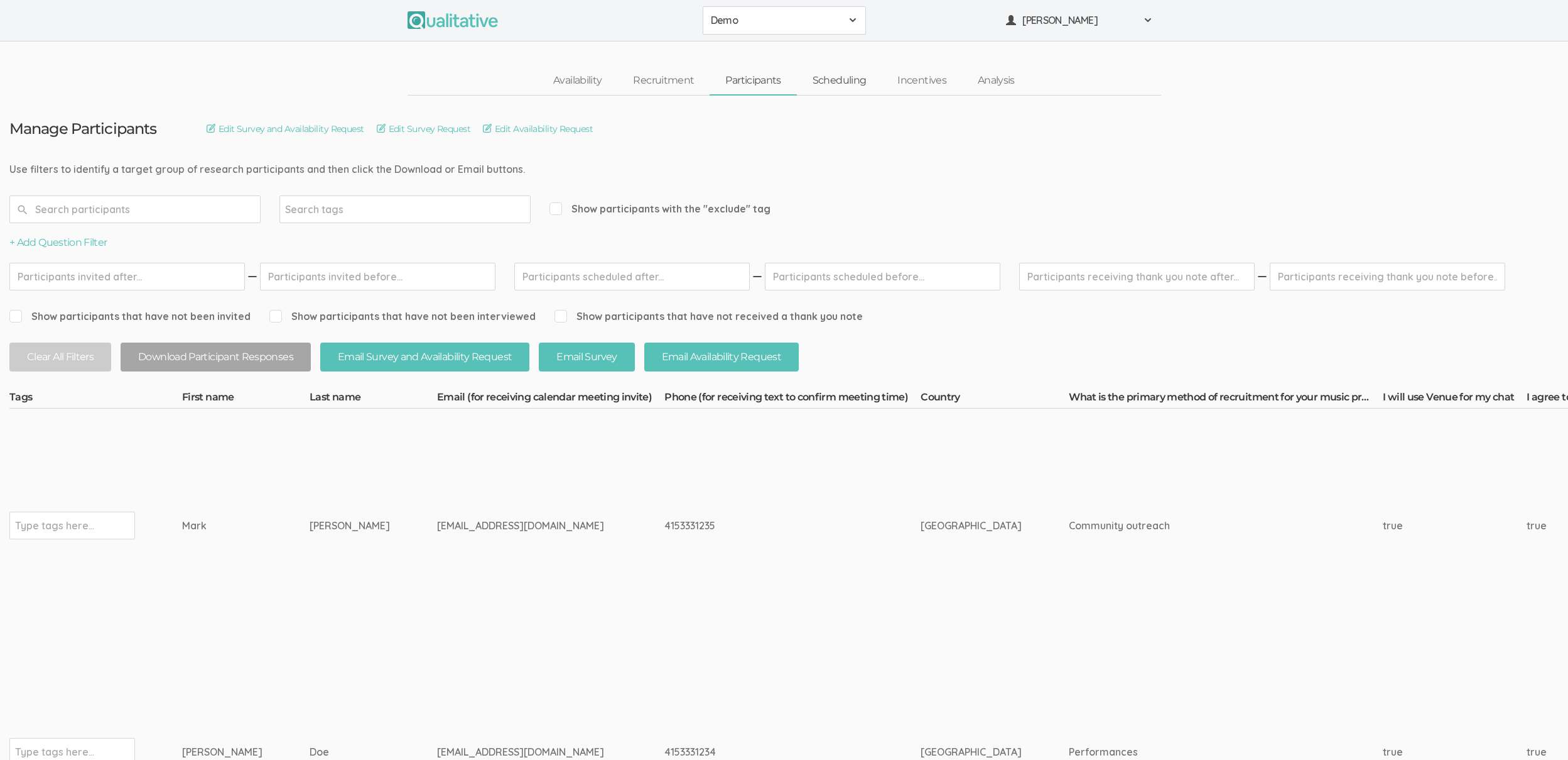
click at [841, 73] on link "Scheduling" at bounding box center [840, 80] width 86 height 27
